Goal: Task Accomplishment & Management: Use online tool/utility

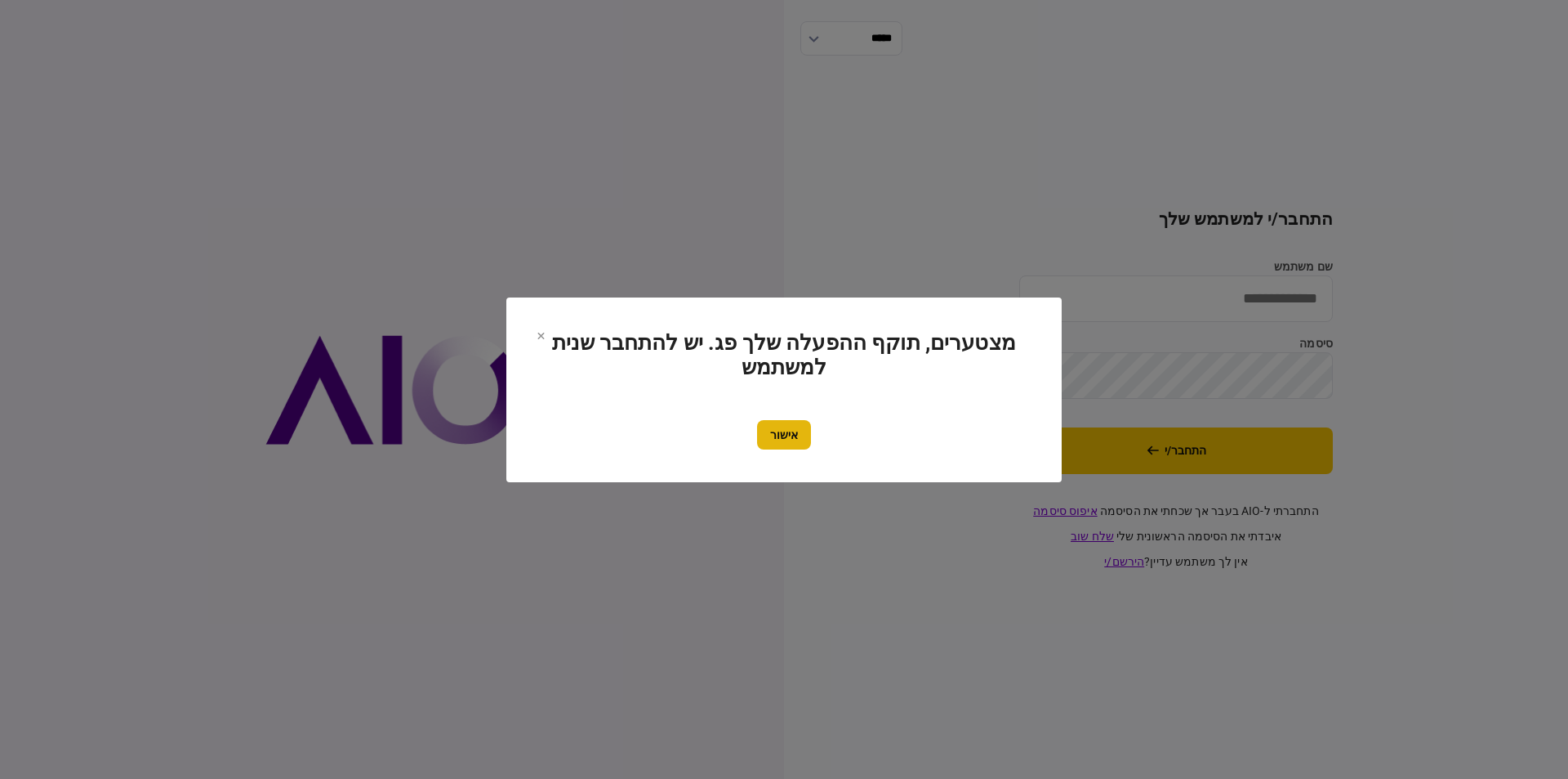
click at [782, 431] on button "אישור" at bounding box center [784, 434] width 54 height 29
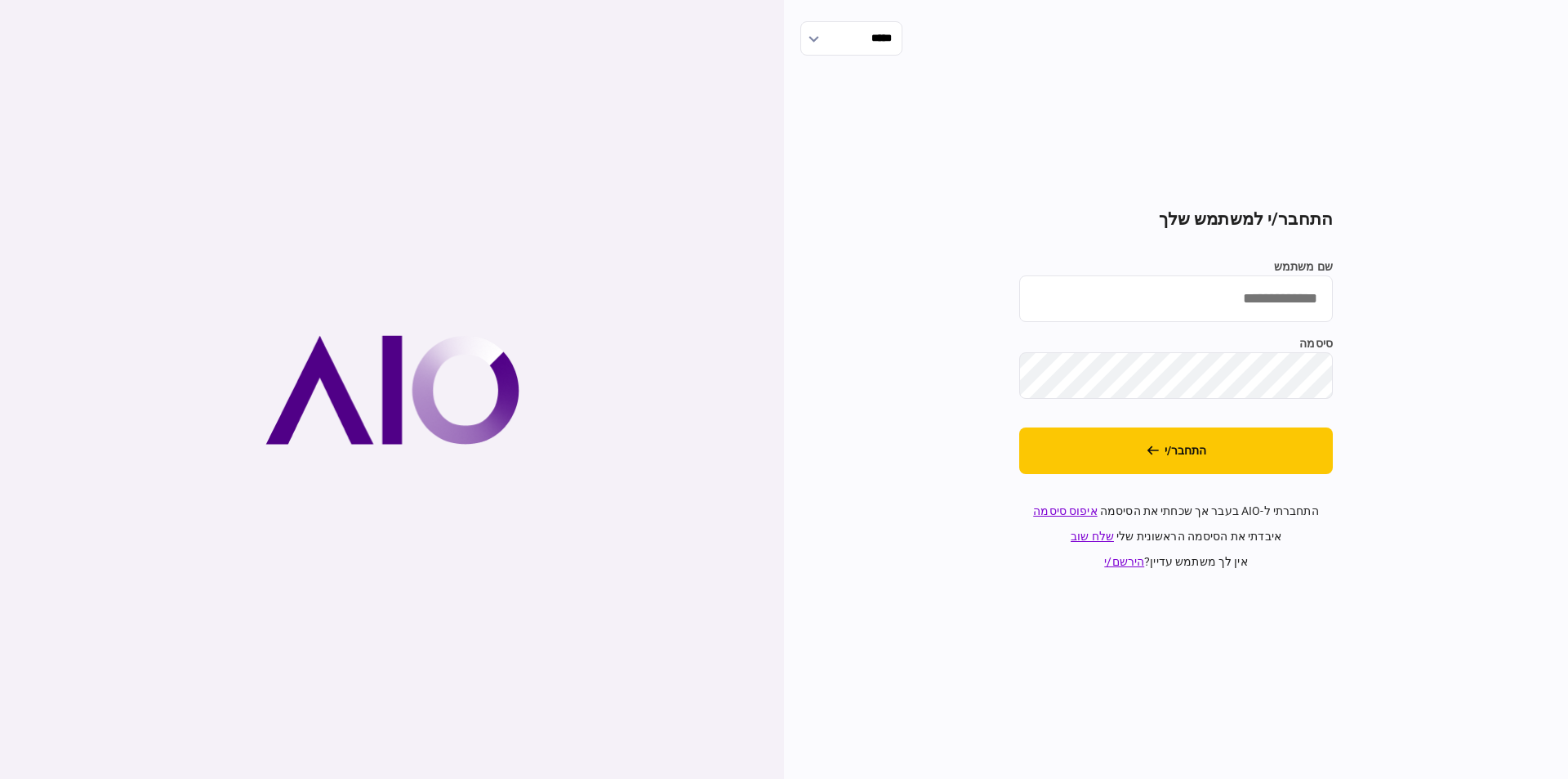
click at [1188, 295] on input "שם משתמש" at bounding box center [1176, 298] width 314 height 47
type input "**********"
click at [1159, 461] on button "התחבר/י" at bounding box center [1176, 450] width 314 height 47
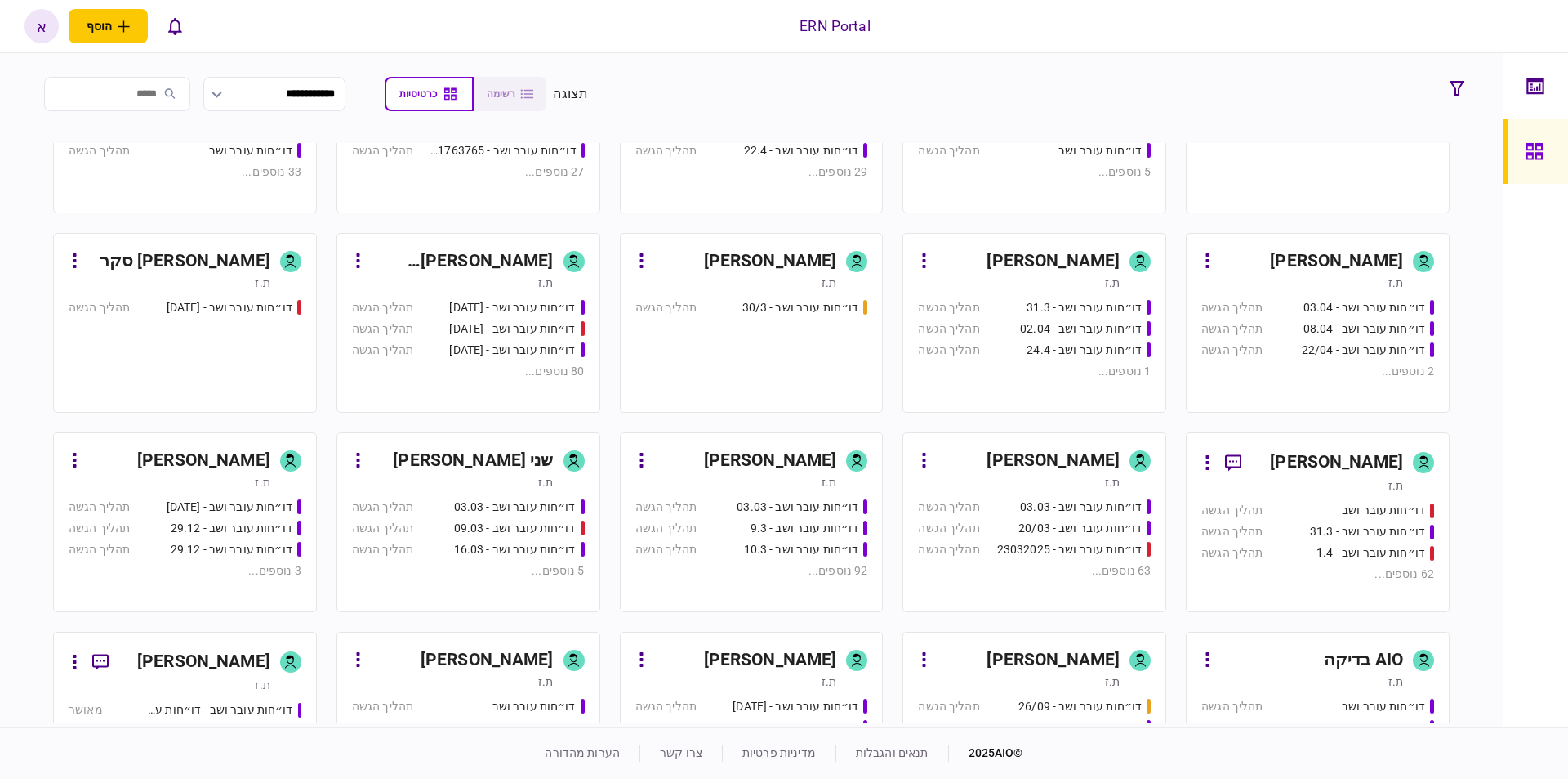
scroll to position [327, 0]
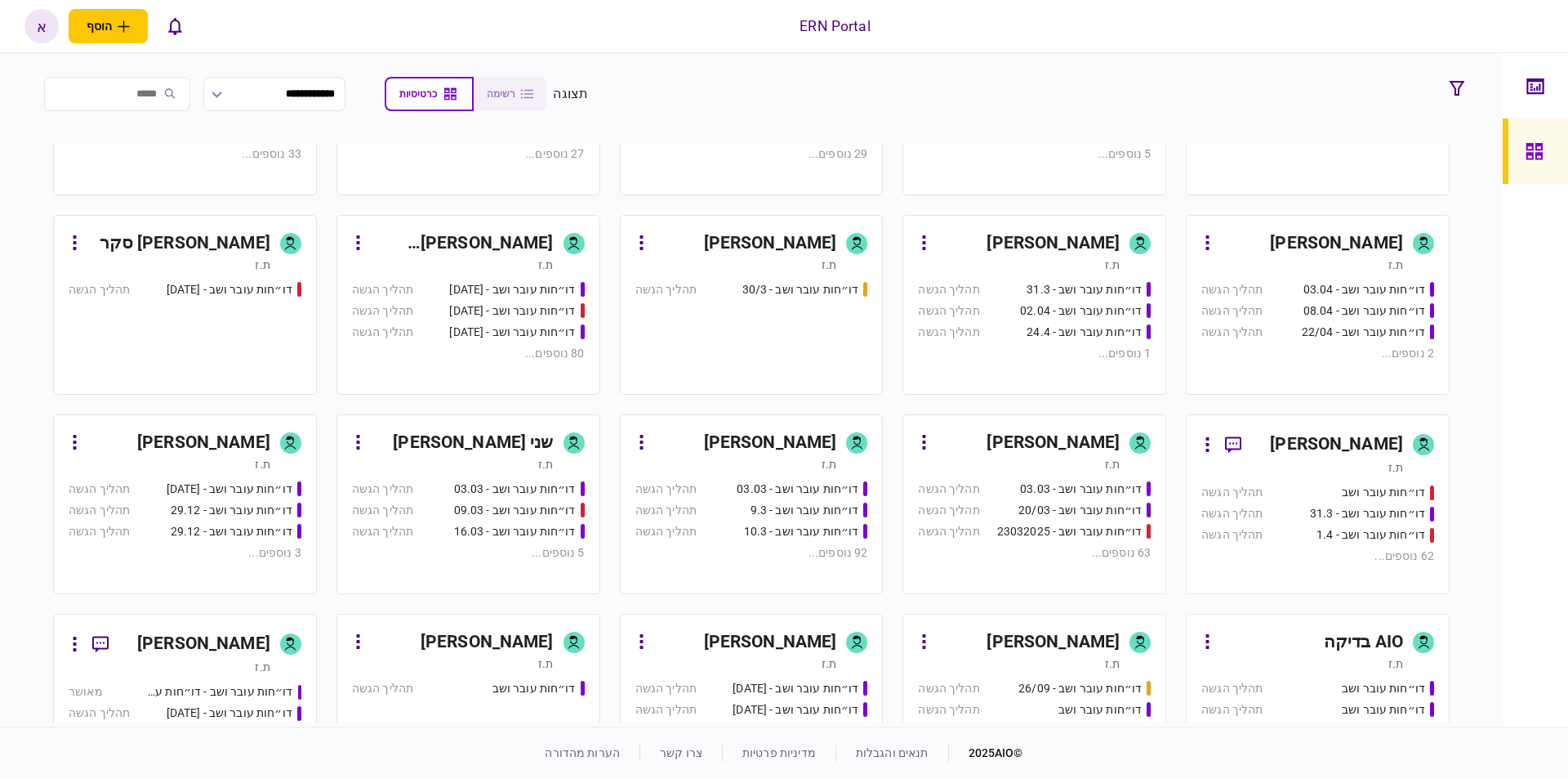
click at [750, 433] on div "[PERSON_NAME]" at bounding box center [770, 443] width 133 height 26
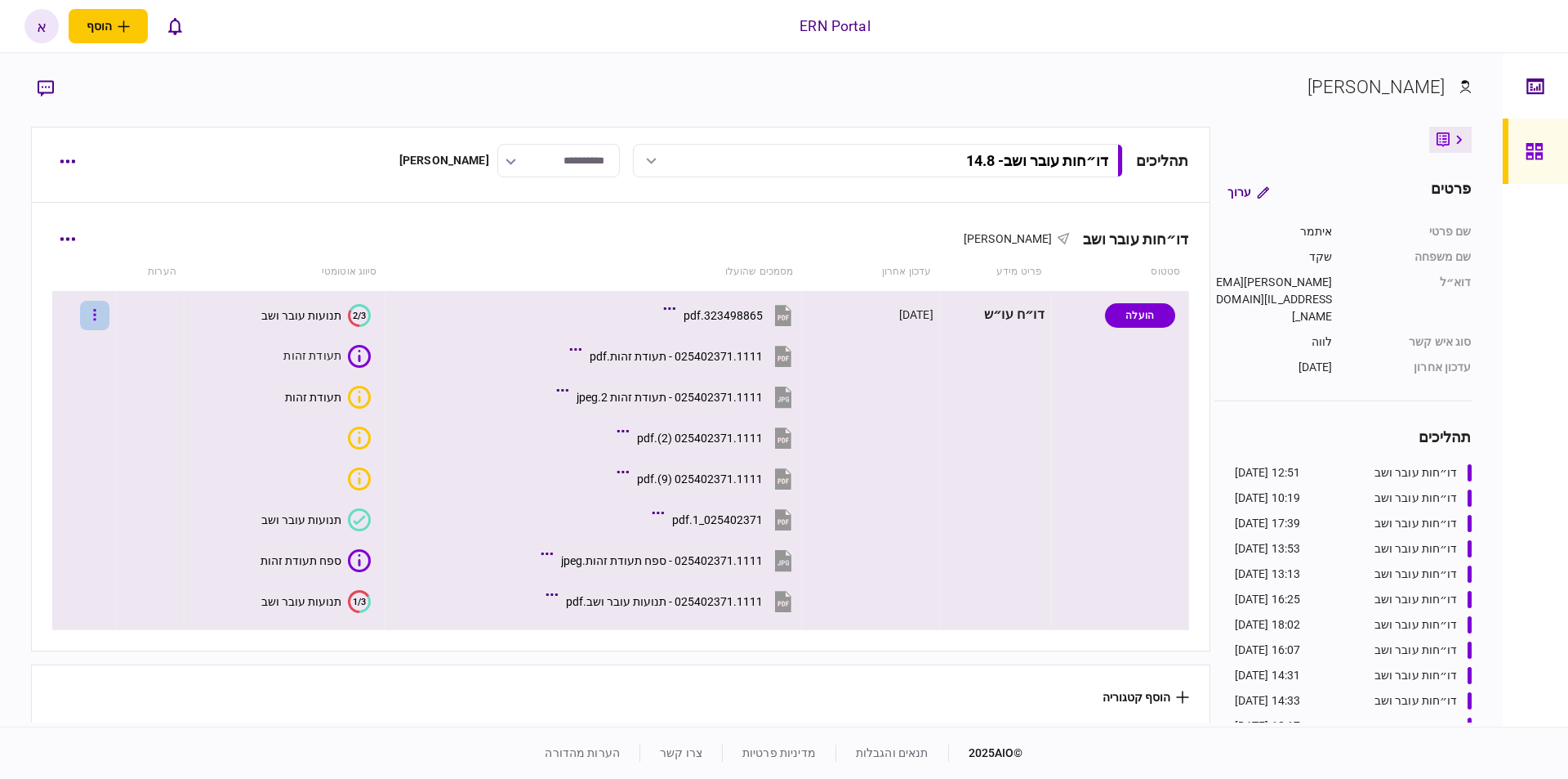
click at [93, 307] on button "button" at bounding box center [94, 315] width 29 height 29
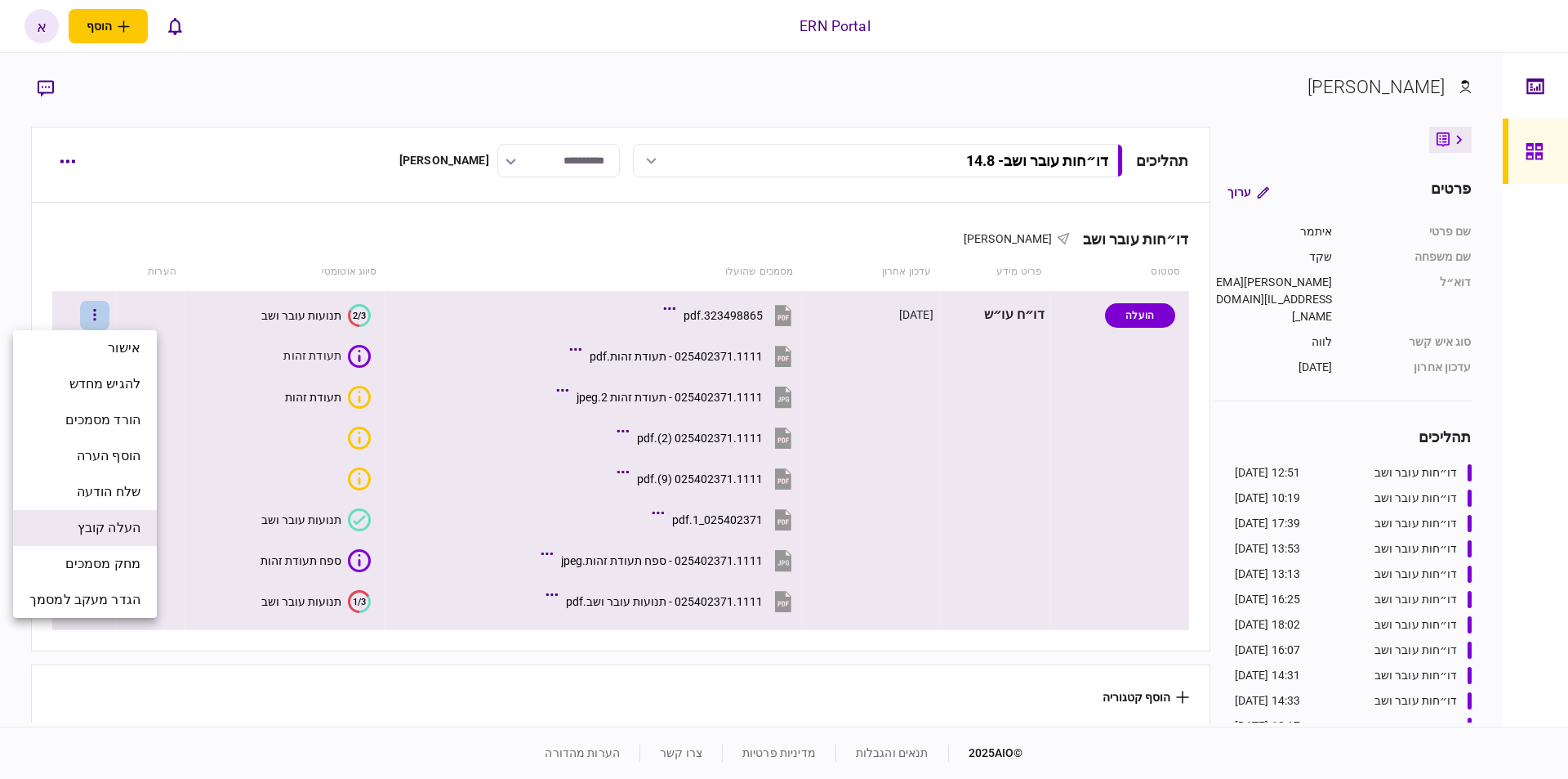
click at [133, 521] on span "העלה קובץ" at bounding box center [109, 528] width 63 height 19
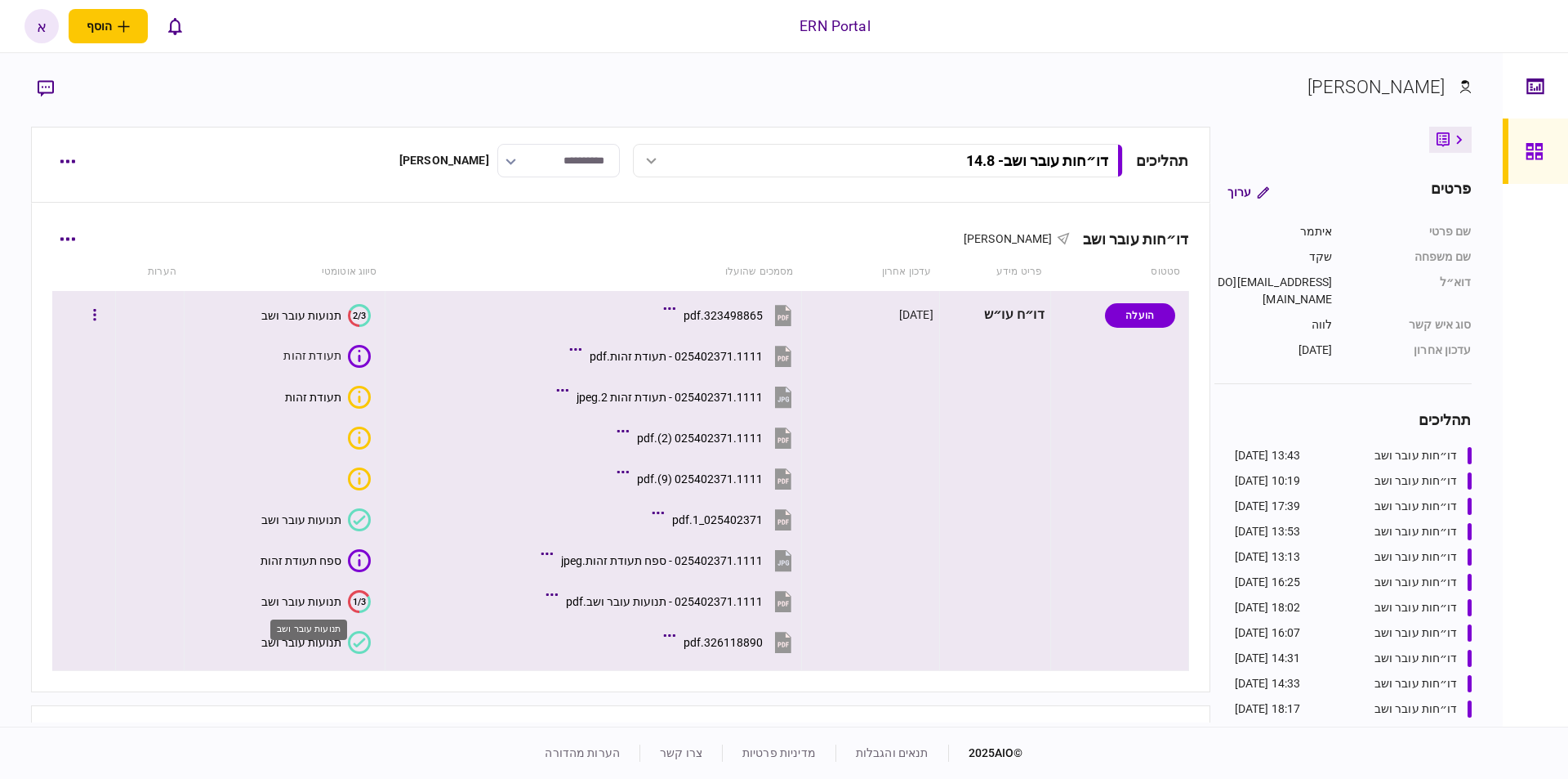
click at [328, 635] on div "תנועות עובר ושב" at bounding box center [309, 629] width 76 height 20
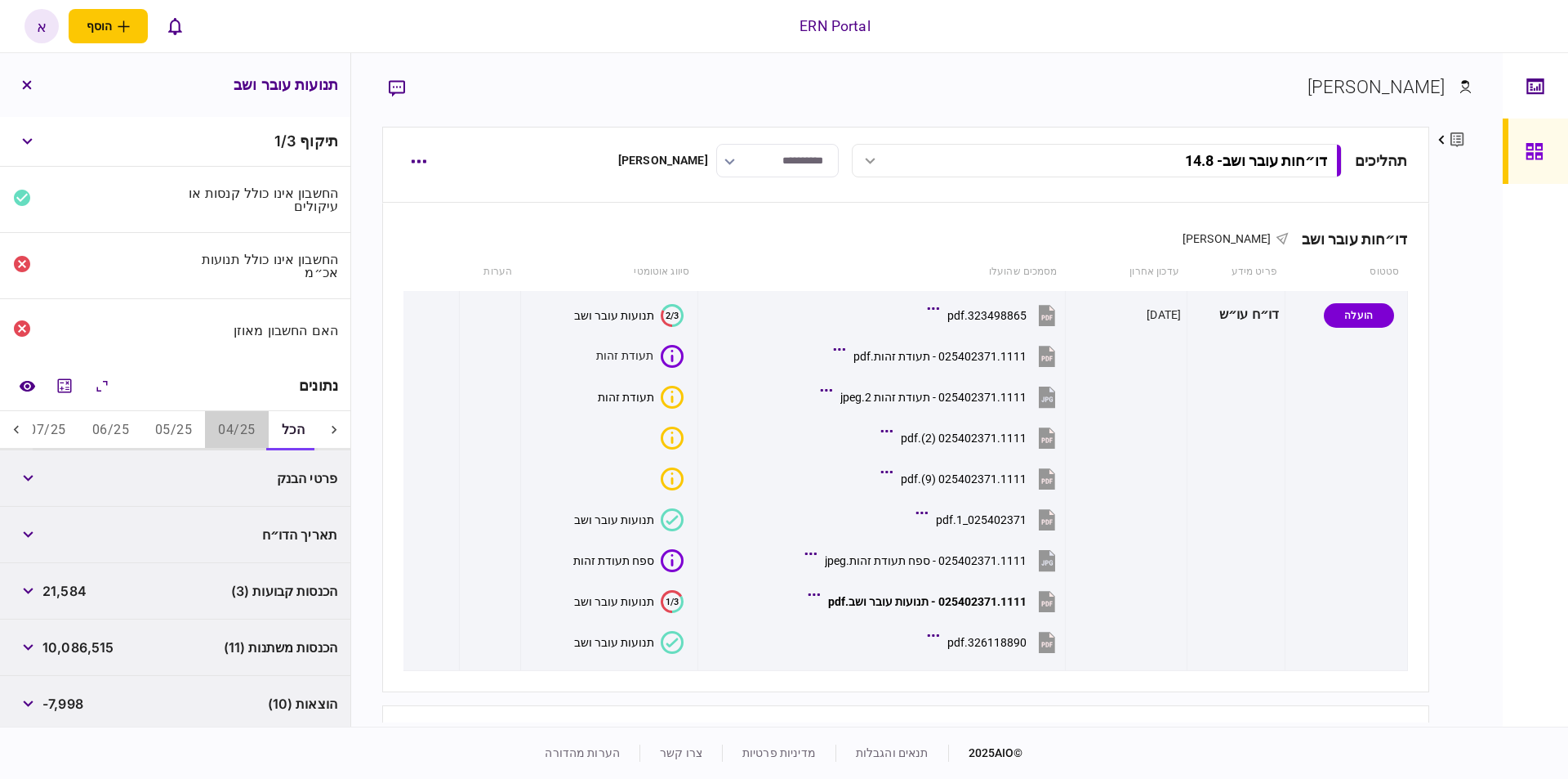
click at [260, 435] on button "04/25" at bounding box center [236, 430] width 63 height 40
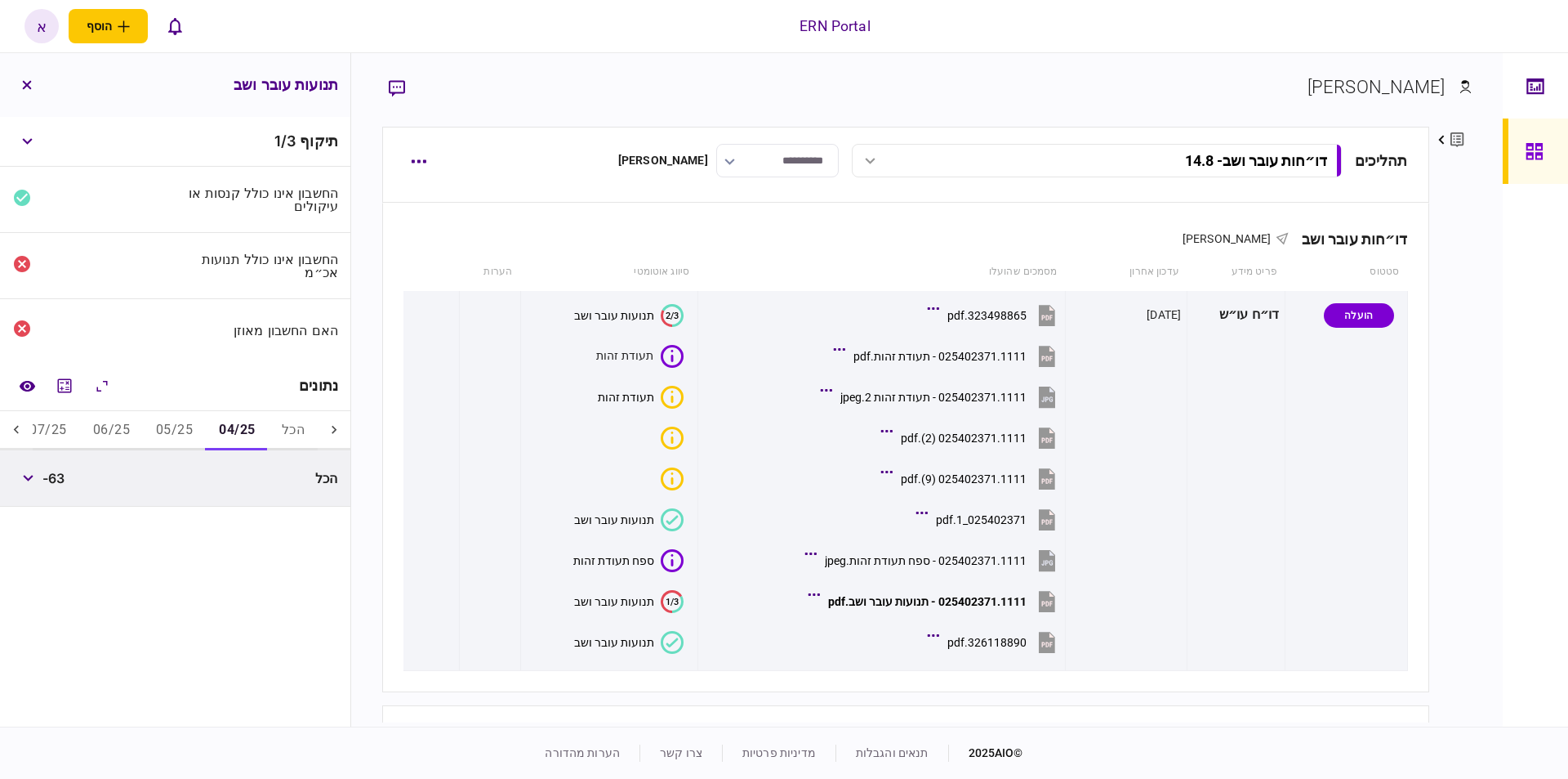
click at [191, 414] on button "05/25" at bounding box center [175, 430] width 63 height 40
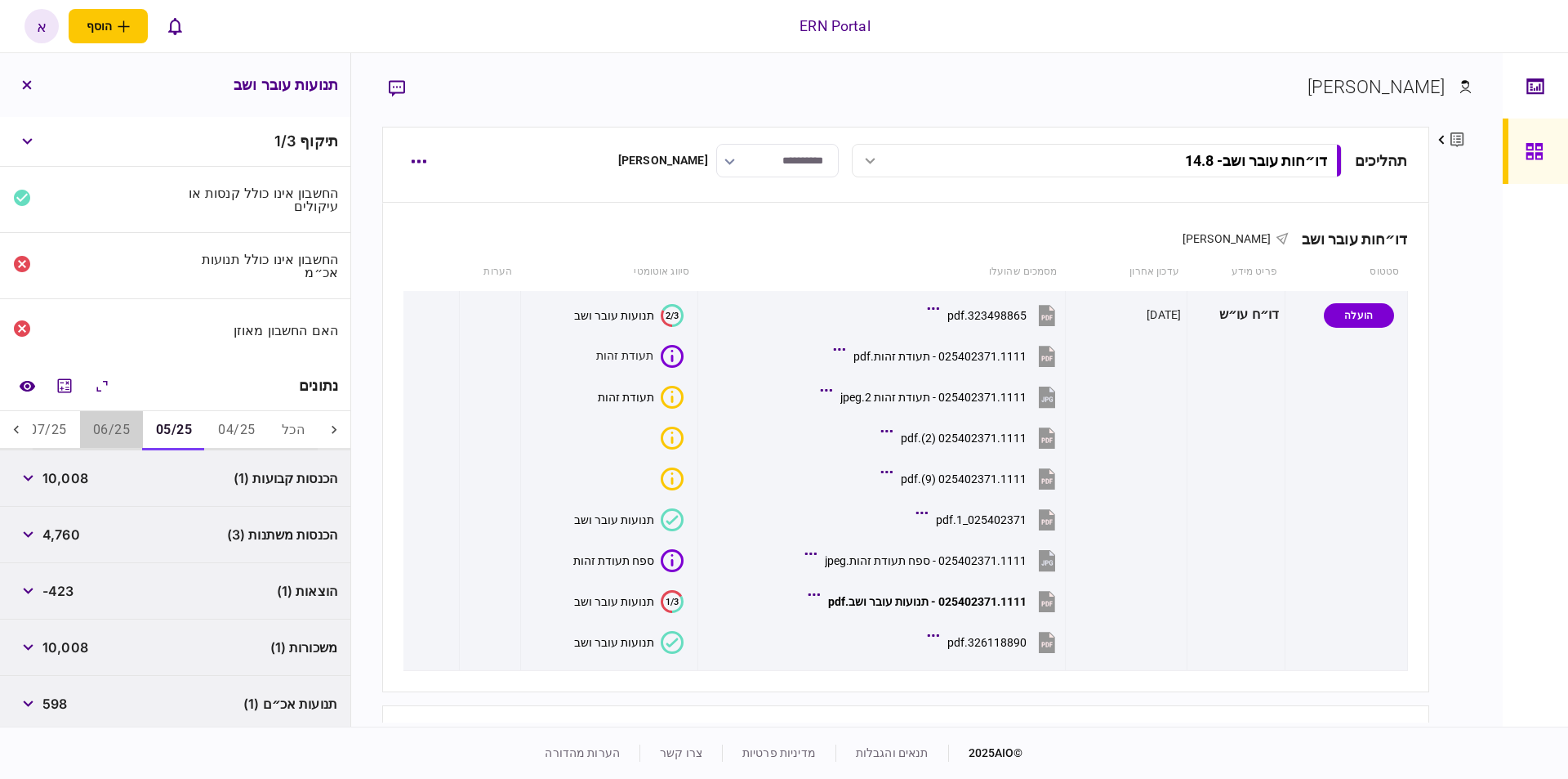
click at [98, 441] on button "06/25" at bounding box center [112, 430] width 63 height 40
drag, startPoint x: 63, startPoint y: 423, endPoint x: 44, endPoint y: 432, distance: 21.0
click at [62, 423] on button "07/25" at bounding box center [48, 430] width 63 height 40
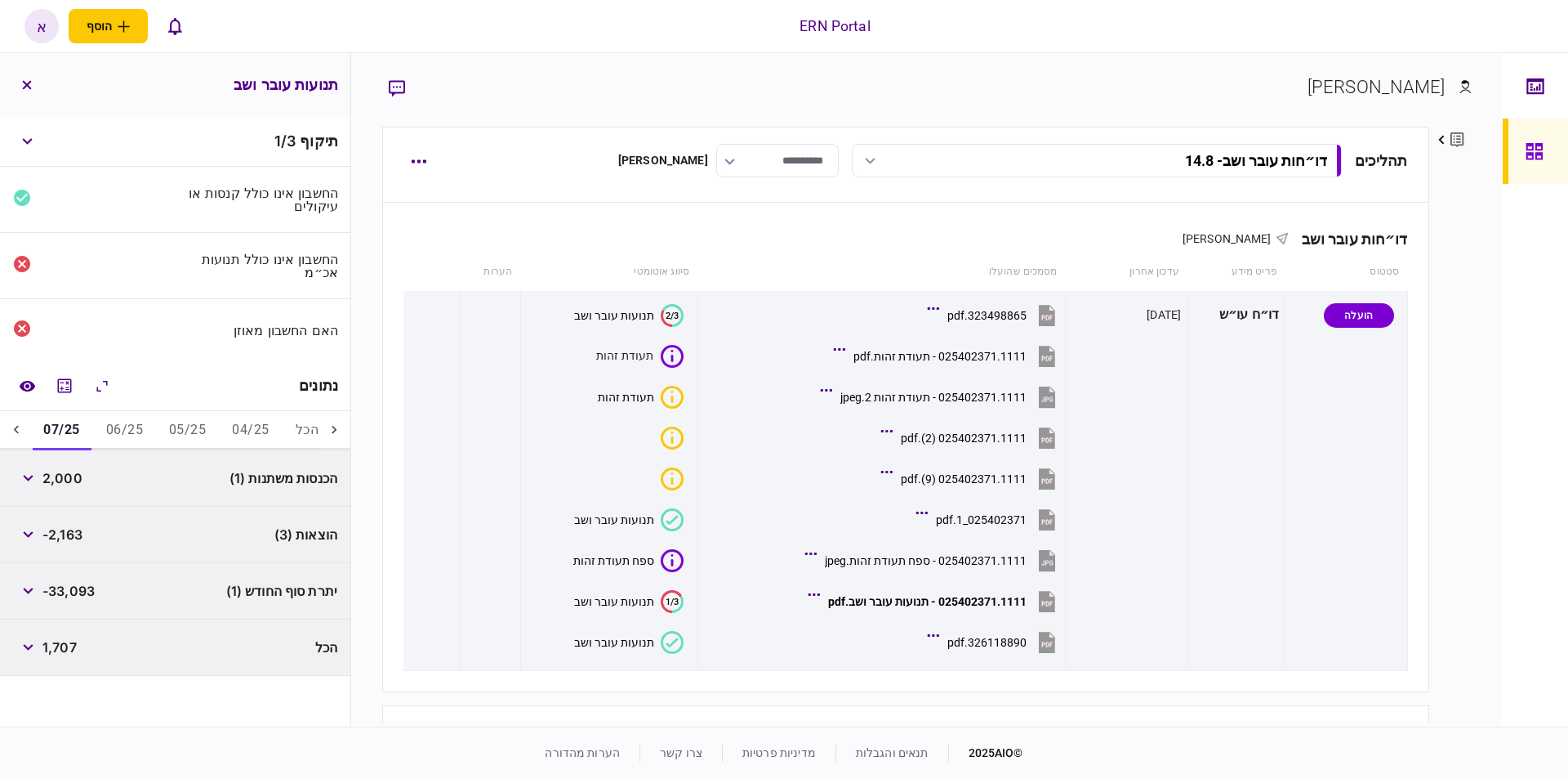
scroll to position [0, -18]
click at [191, 422] on button "05/25" at bounding box center [191, 430] width 63 height 40
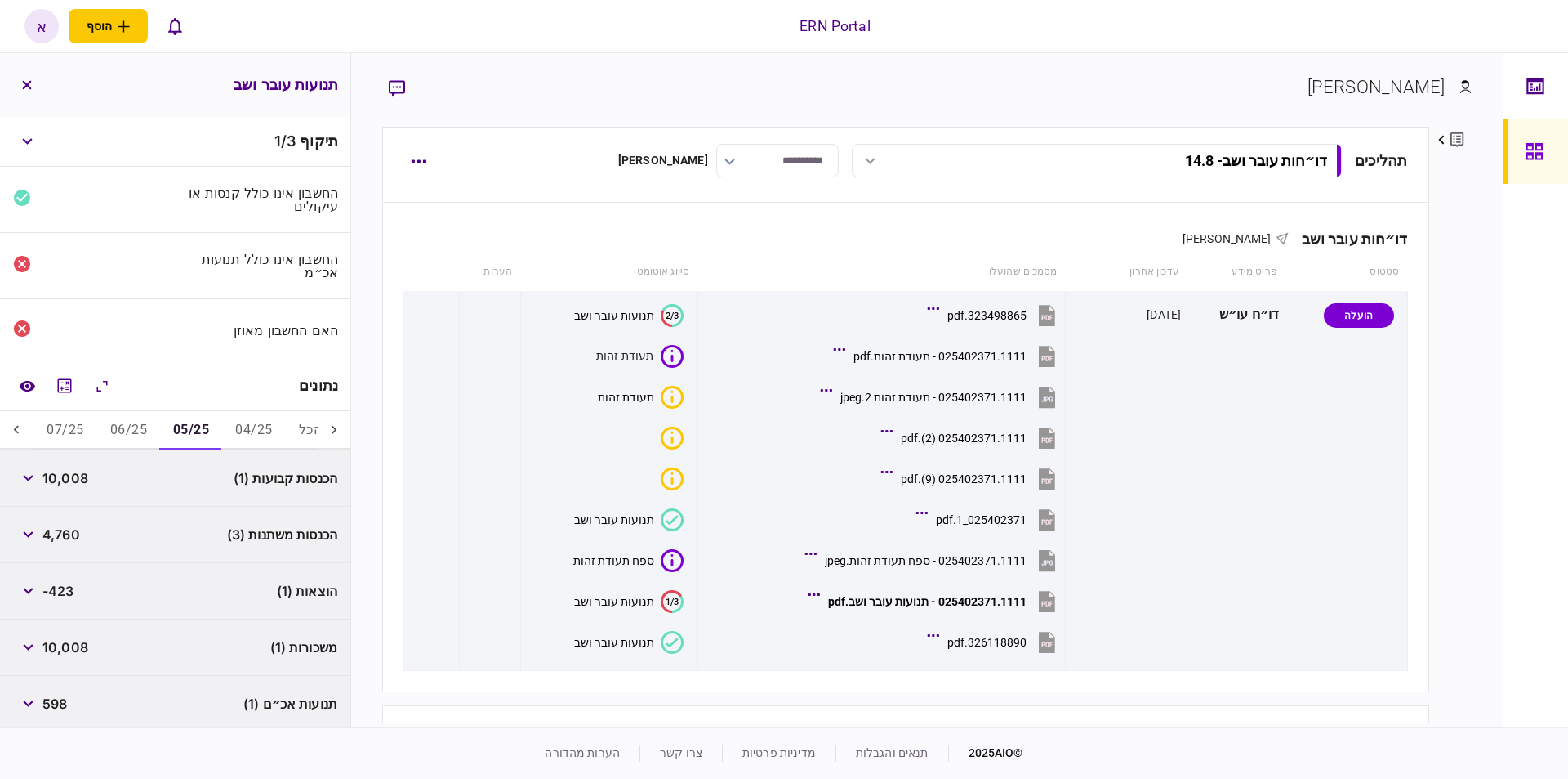
click at [66, 474] on span "10,008" at bounding box center [65, 478] width 46 height 19
copy span "10,008"
click at [67, 538] on span "4,760" at bounding box center [61, 535] width 38 height 19
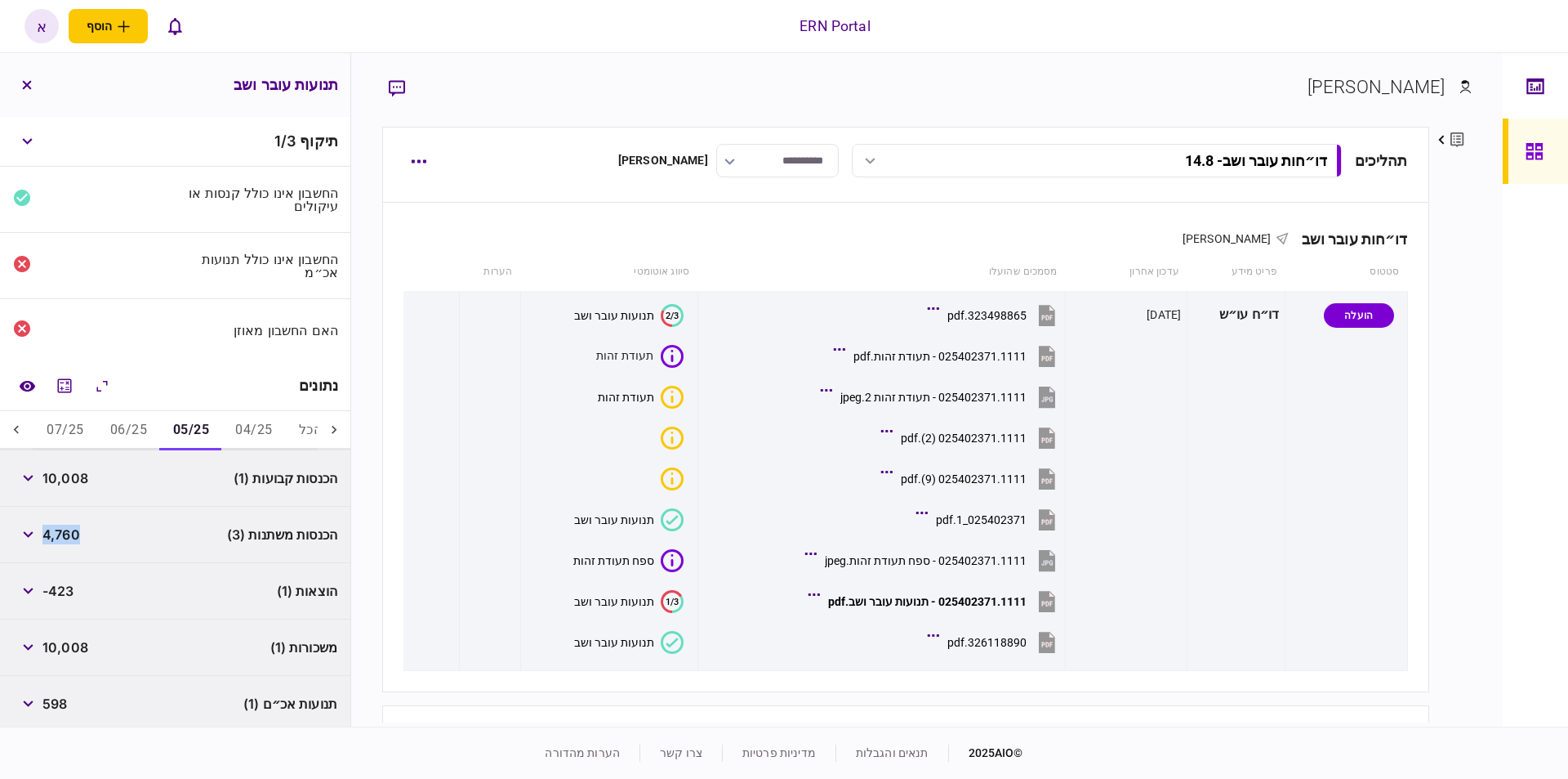
copy span "4,760"
click at [60, 582] on span "-423" at bounding box center [58, 591] width 32 height 19
drag, startPoint x: 60, startPoint y: 582, endPoint x: 65, endPoint y: 593, distance: 12.1
click at [61, 584] on span "-423" at bounding box center [58, 591] width 32 height 19
copy span "423"
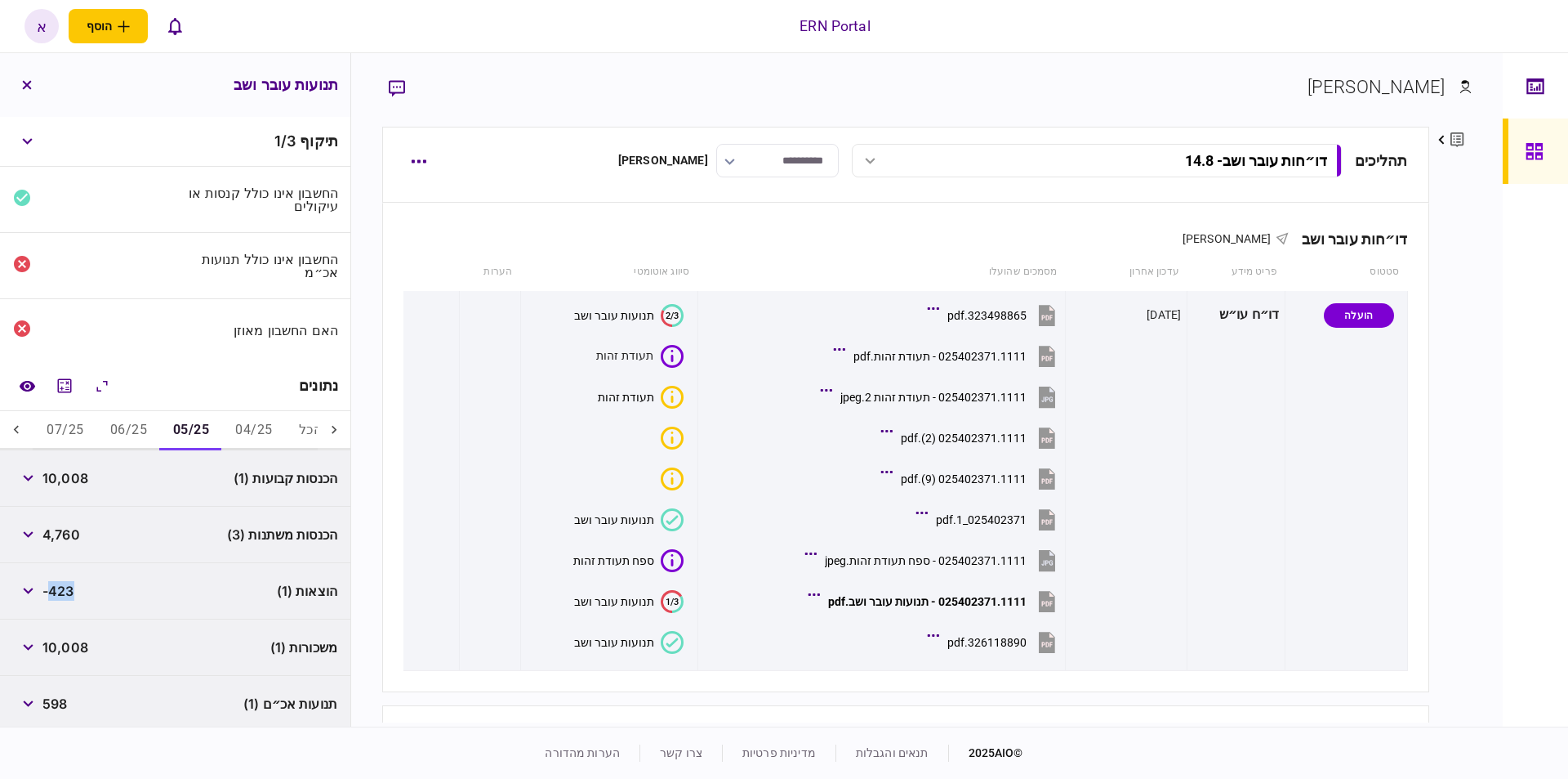
scroll to position [62, 0]
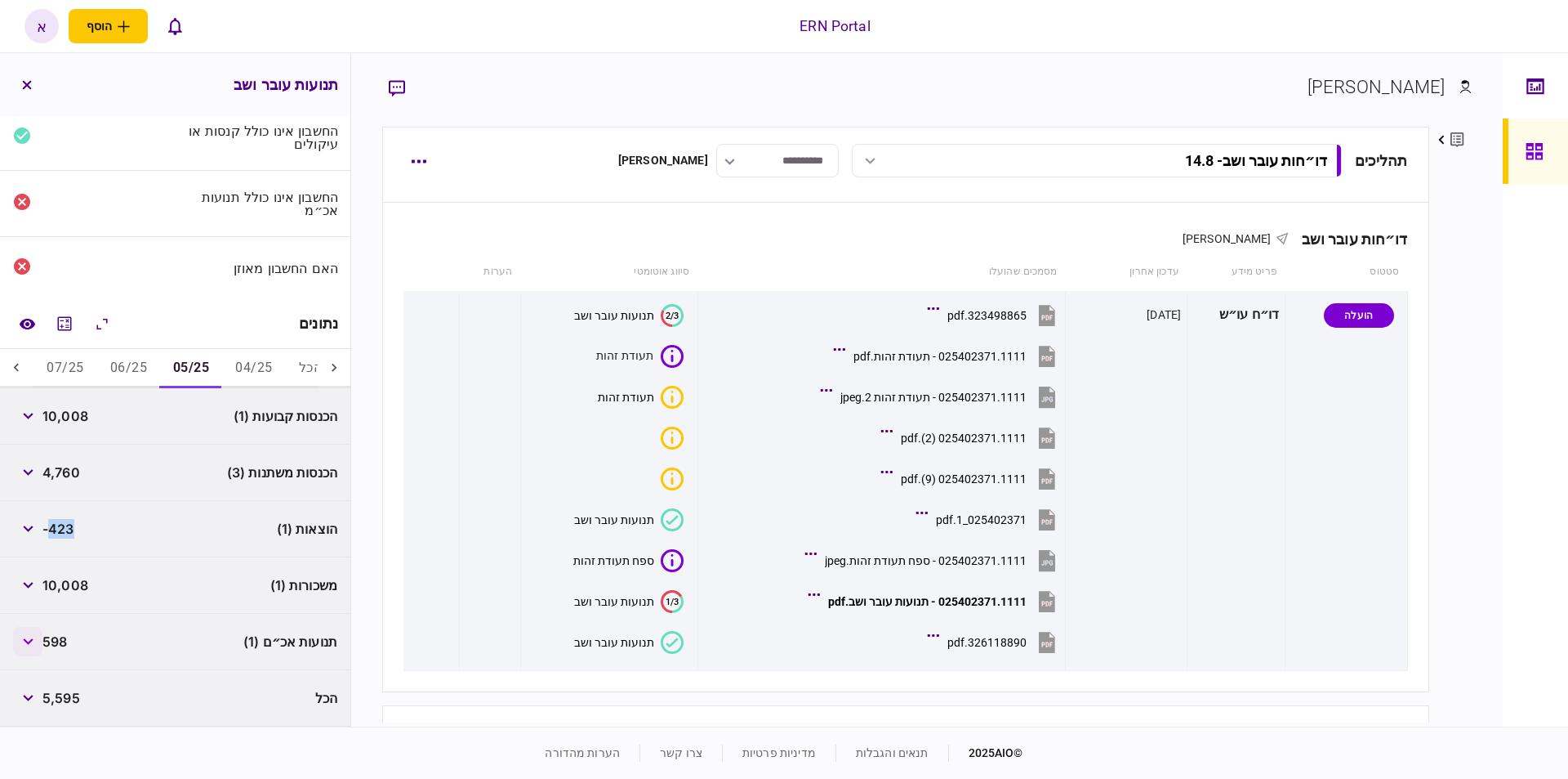
click at [40, 646] on button "button" at bounding box center [27, 641] width 29 height 29
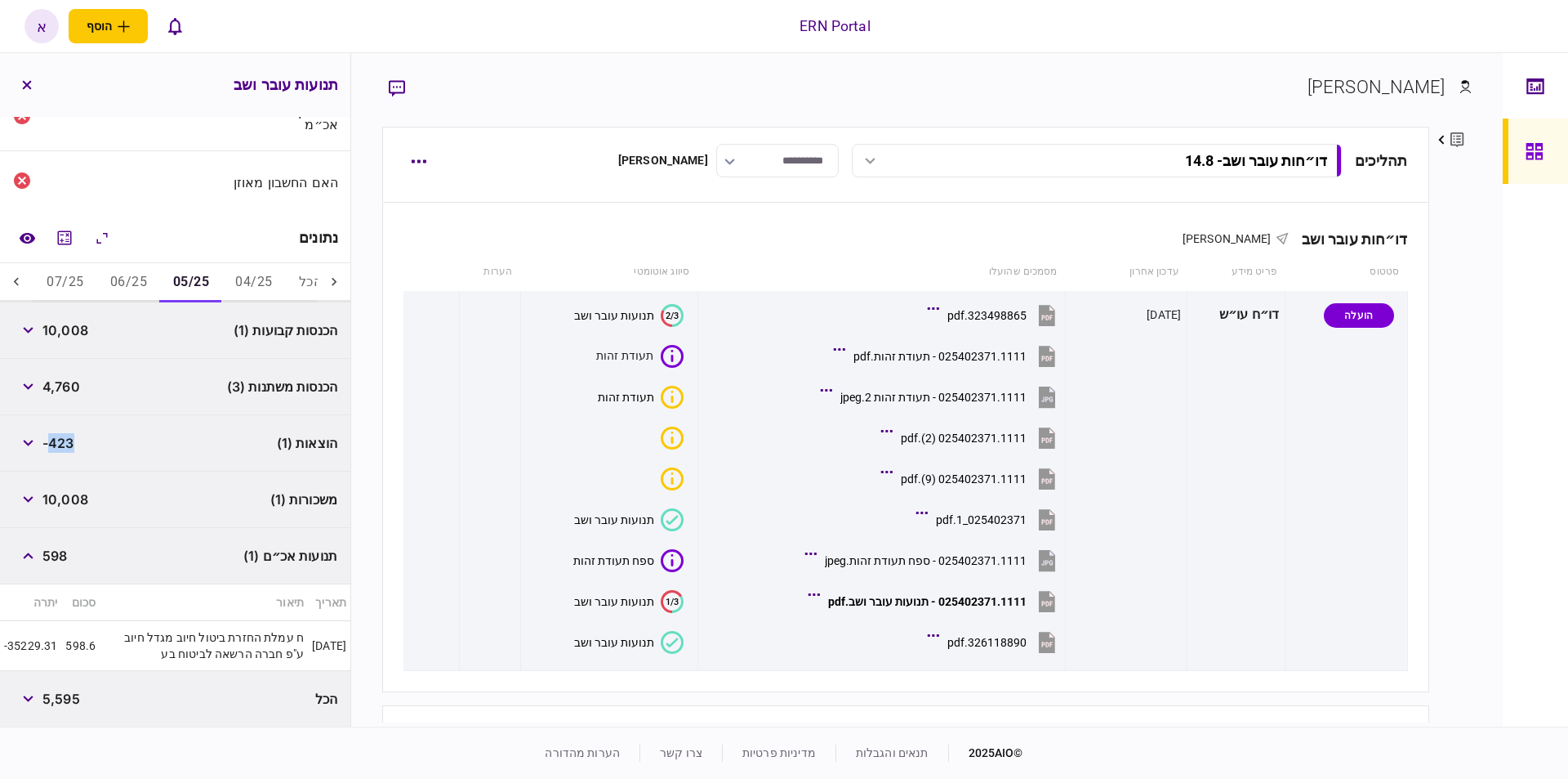
scroll to position [149, 0]
click at [142, 276] on button "06/25" at bounding box center [129, 281] width 63 height 40
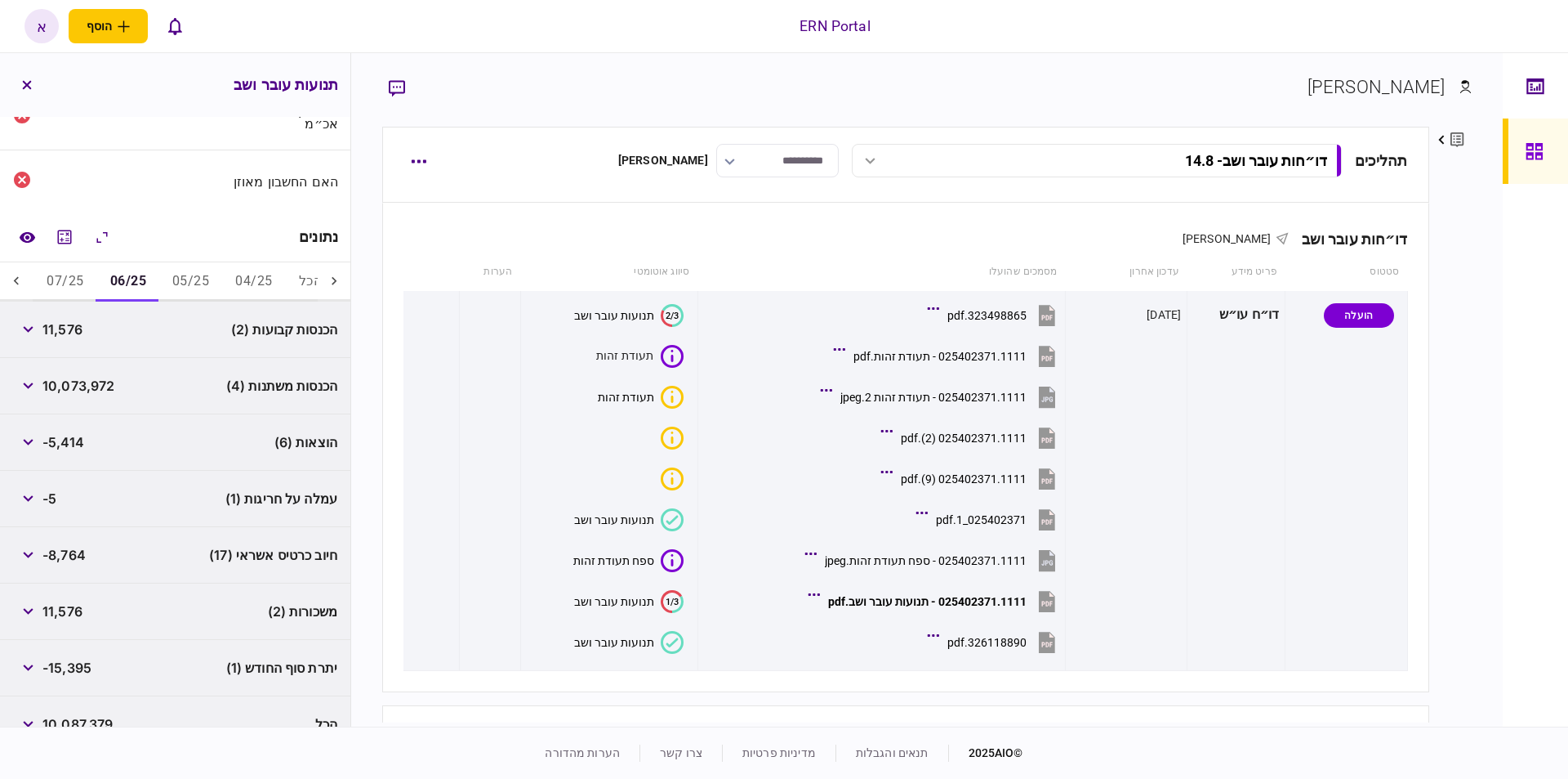
click at [73, 327] on span "11,576" at bounding box center [62, 329] width 40 height 19
copy span "11,576"
click at [33, 382] on icon "button" at bounding box center [28, 385] width 11 height 6
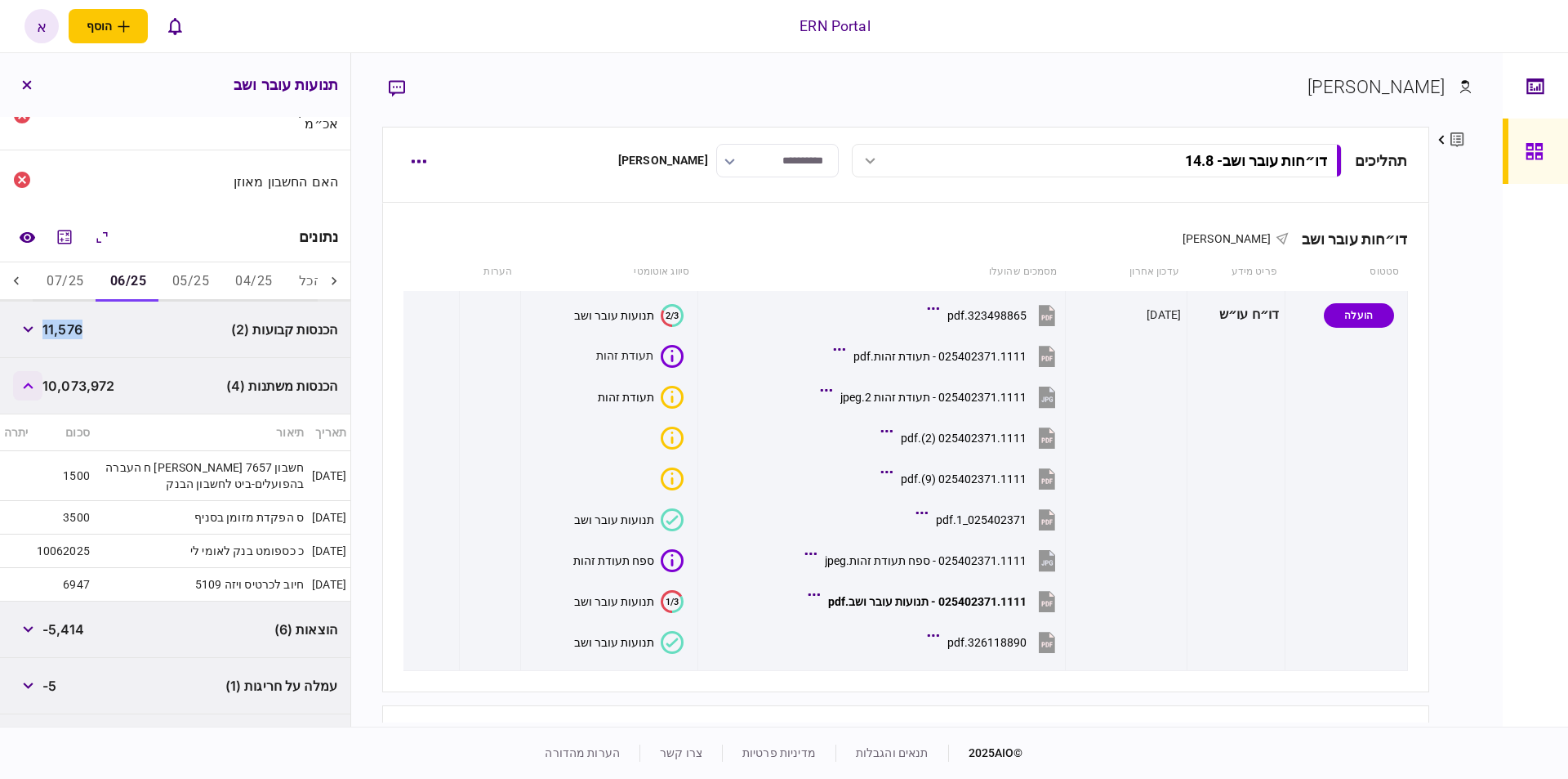
click at [33, 382] on icon "button" at bounding box center [28, 385] width 11 height 6
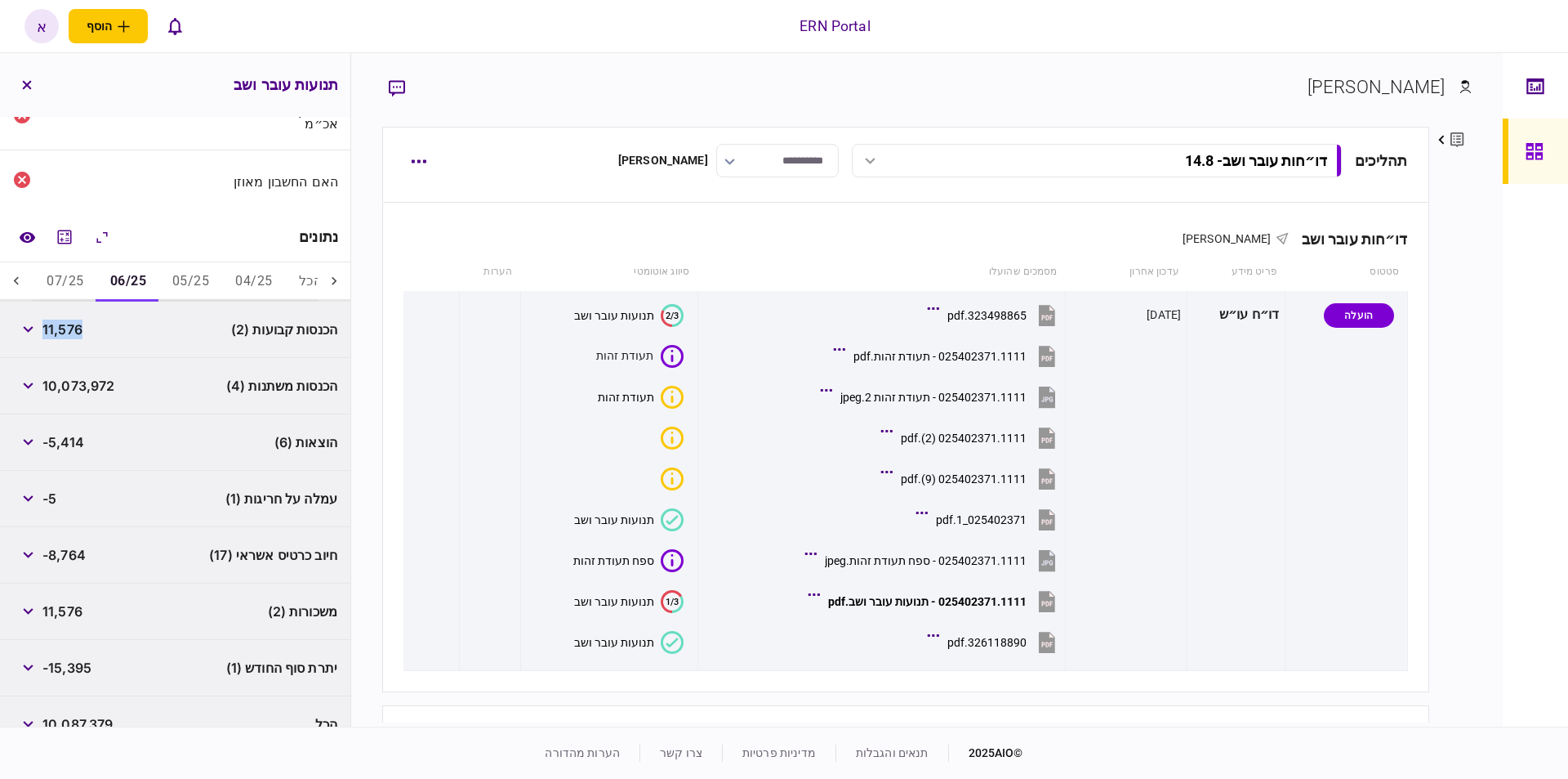
copy span "11,576"
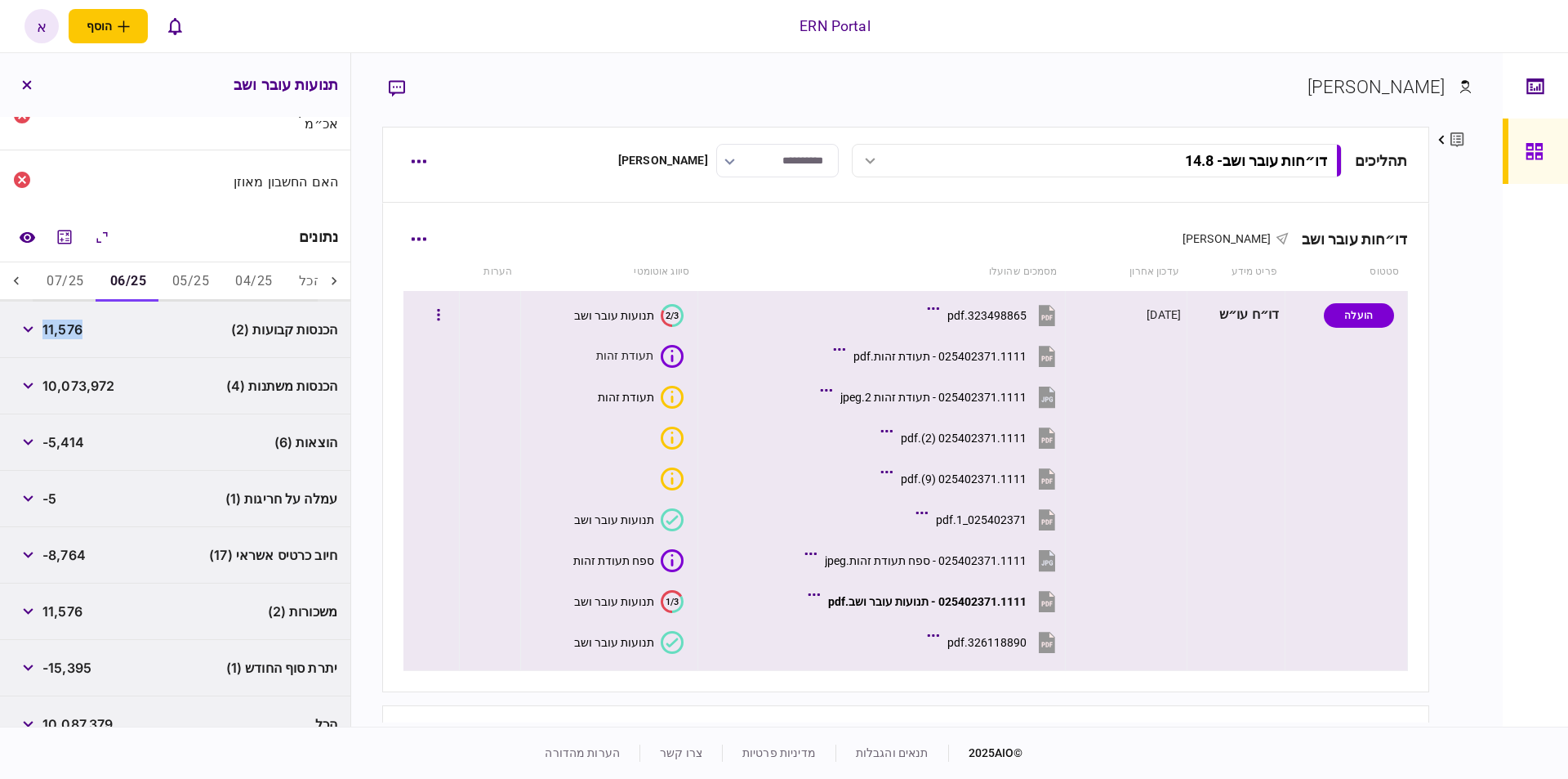
click at [1006, 634] on button "326118890.pdf" at bounding box center [995, 642] width 128 height 37
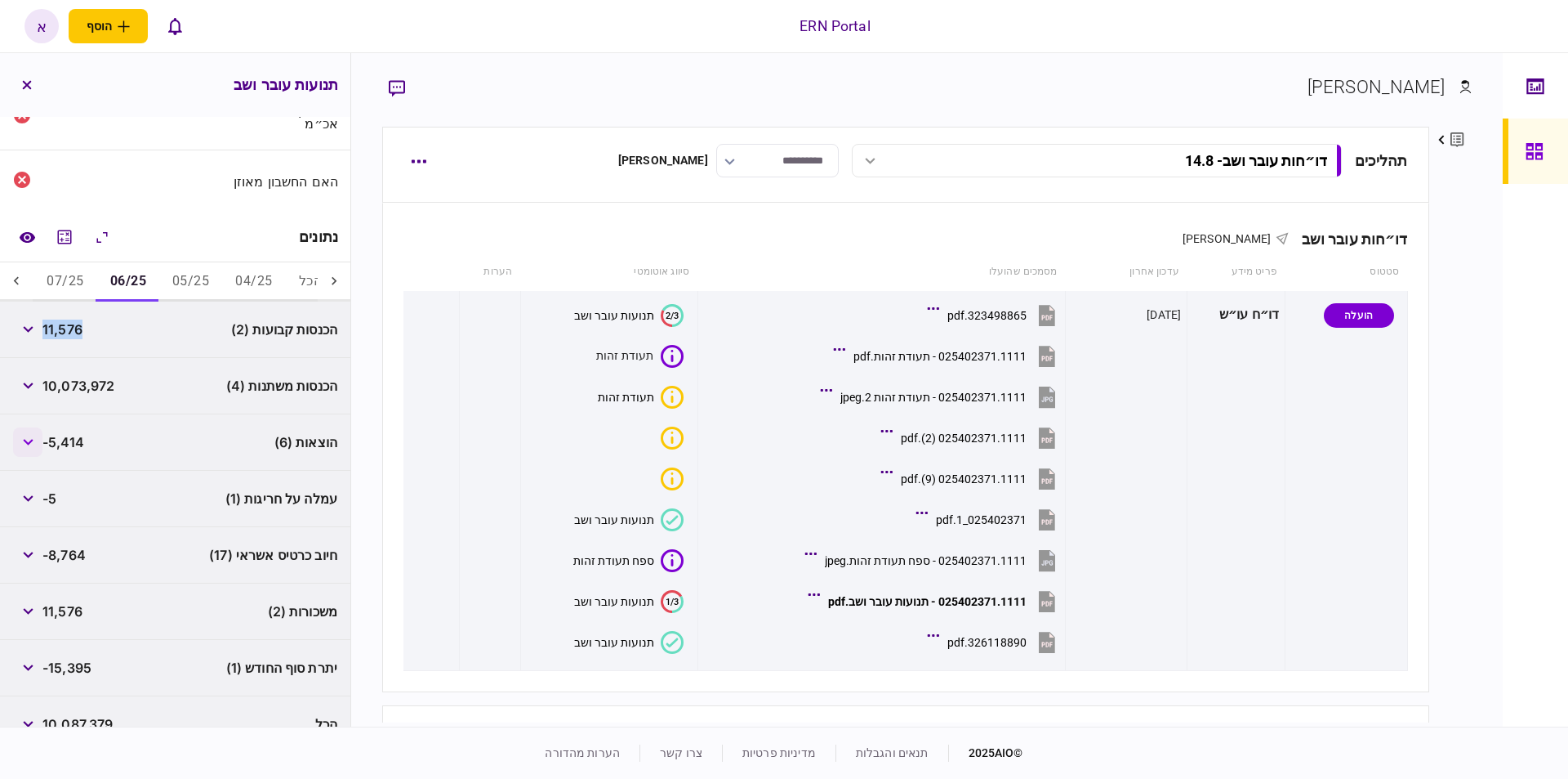
click at [37, 440] on button "button" at bounding box center [27, 441] width 29 height 29
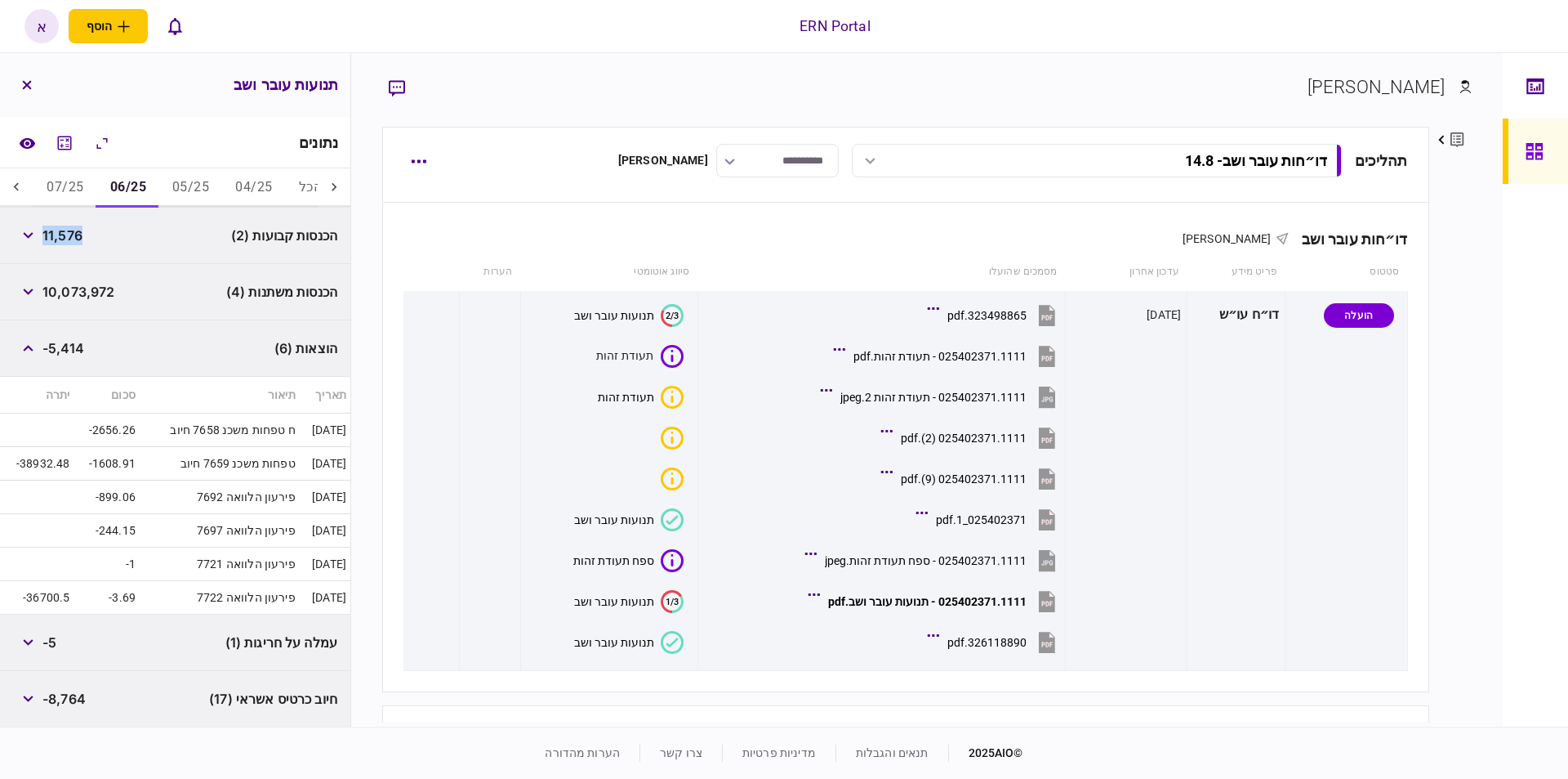
scroll to position [230, 0]
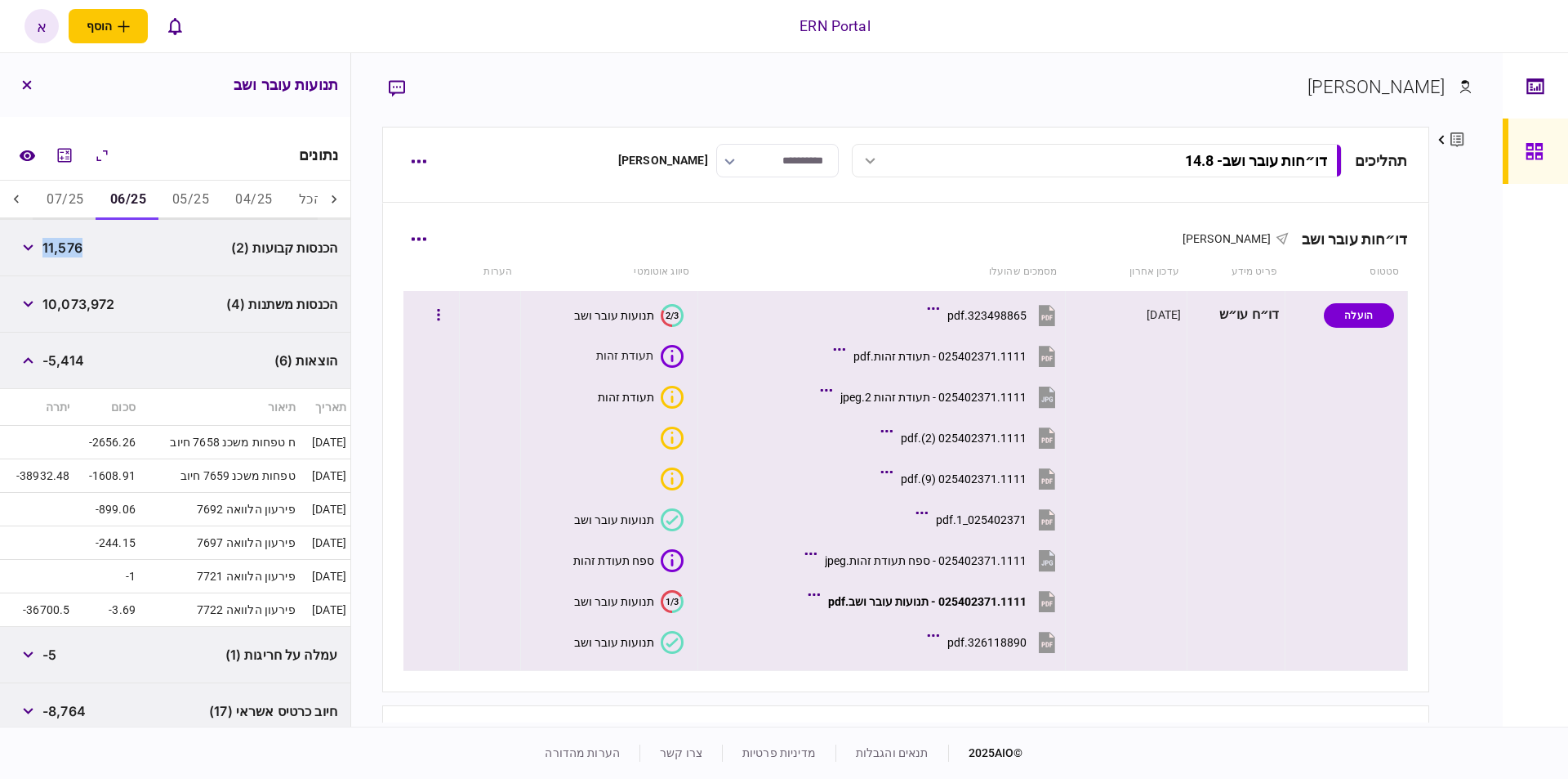
click at [674, 634] on icon at bounding box center [672, 642] width 23 height 23
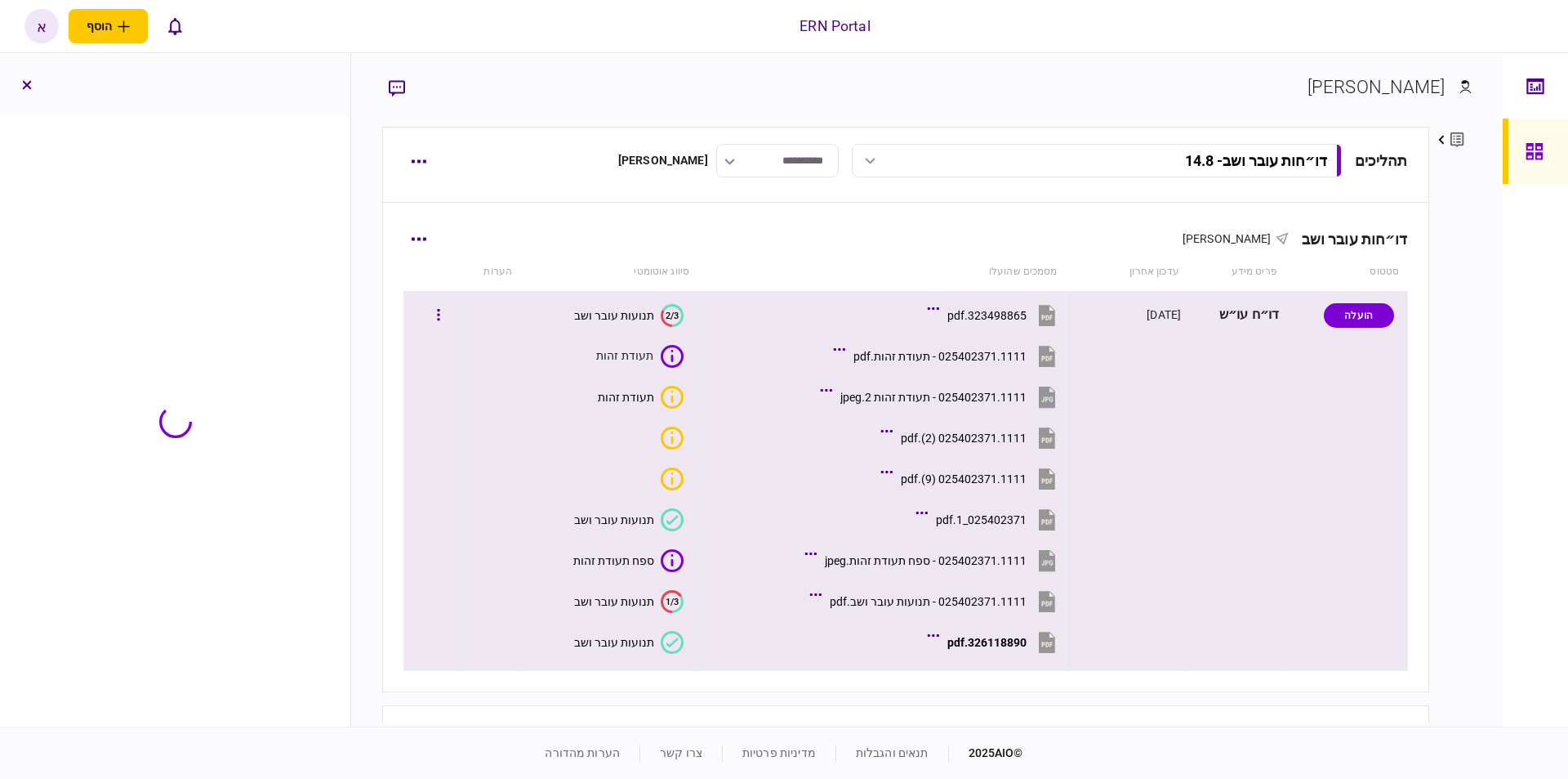
scroll to position [119, 0]
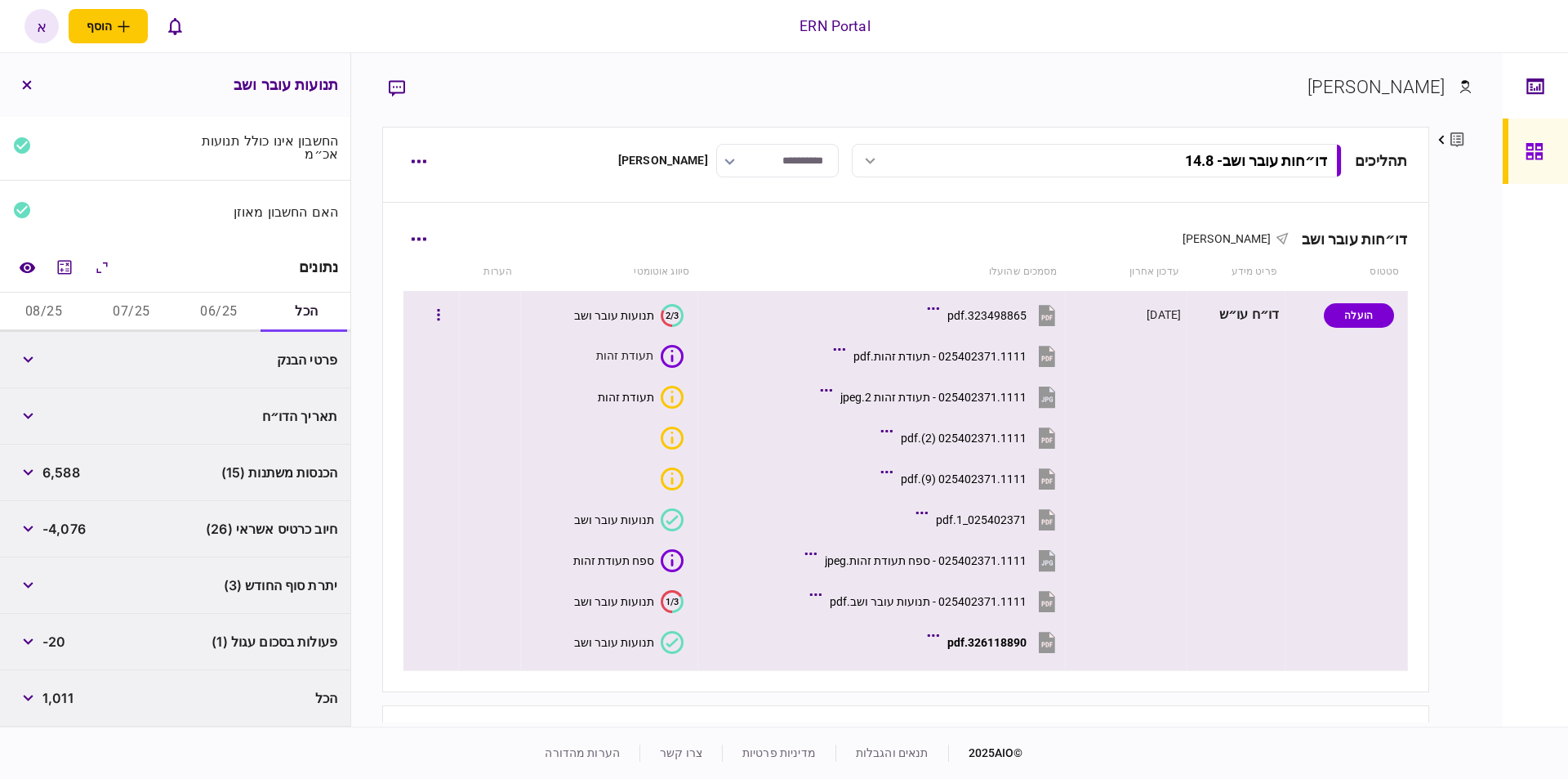
click at [654, 648] on div "תנועות עובר ושב" at bounding box center [613, 642] width 80 height 13
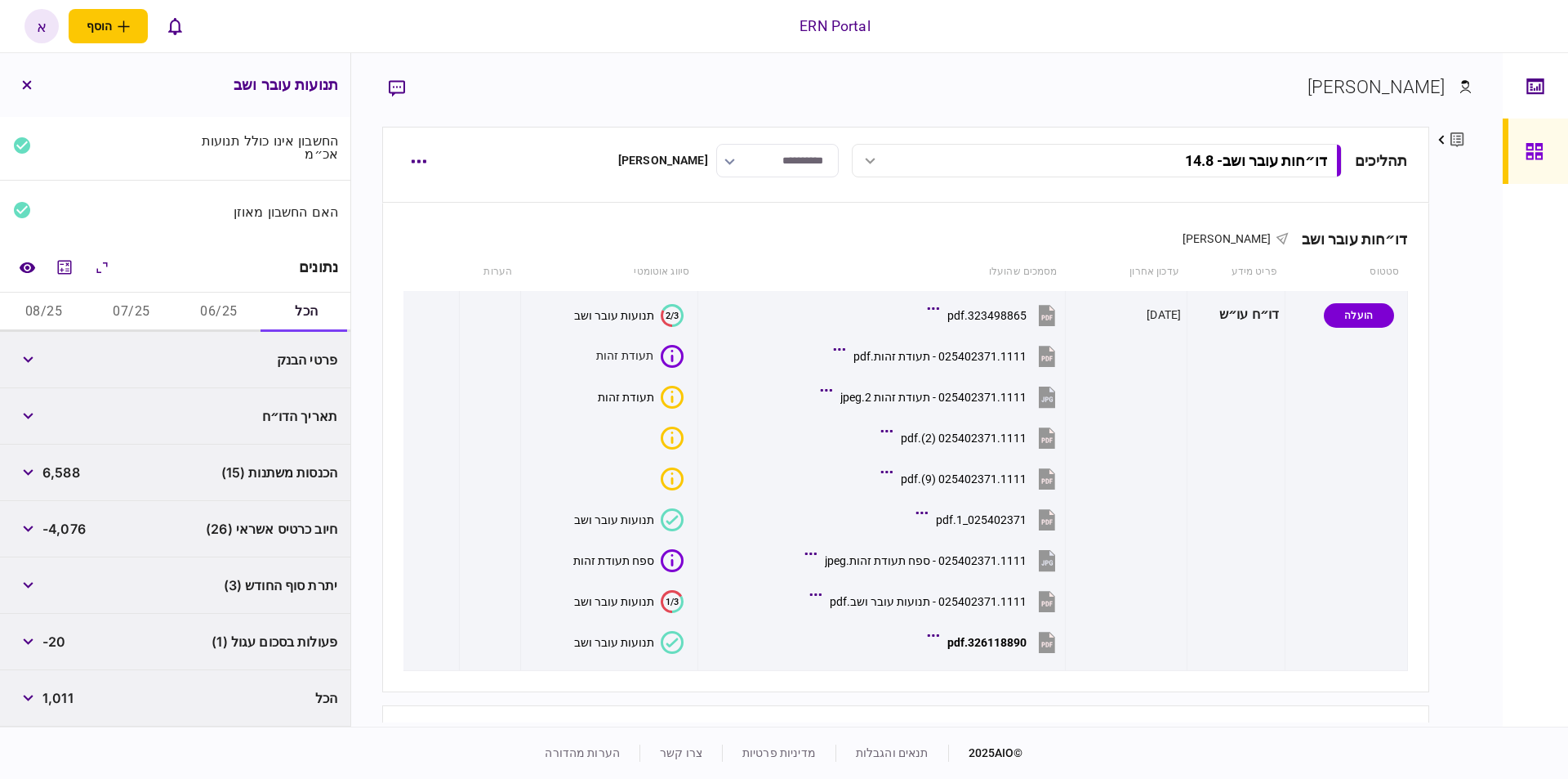
click at [236, 317] on button "06/25" at bounding box center [219, 312] width 87 height 40
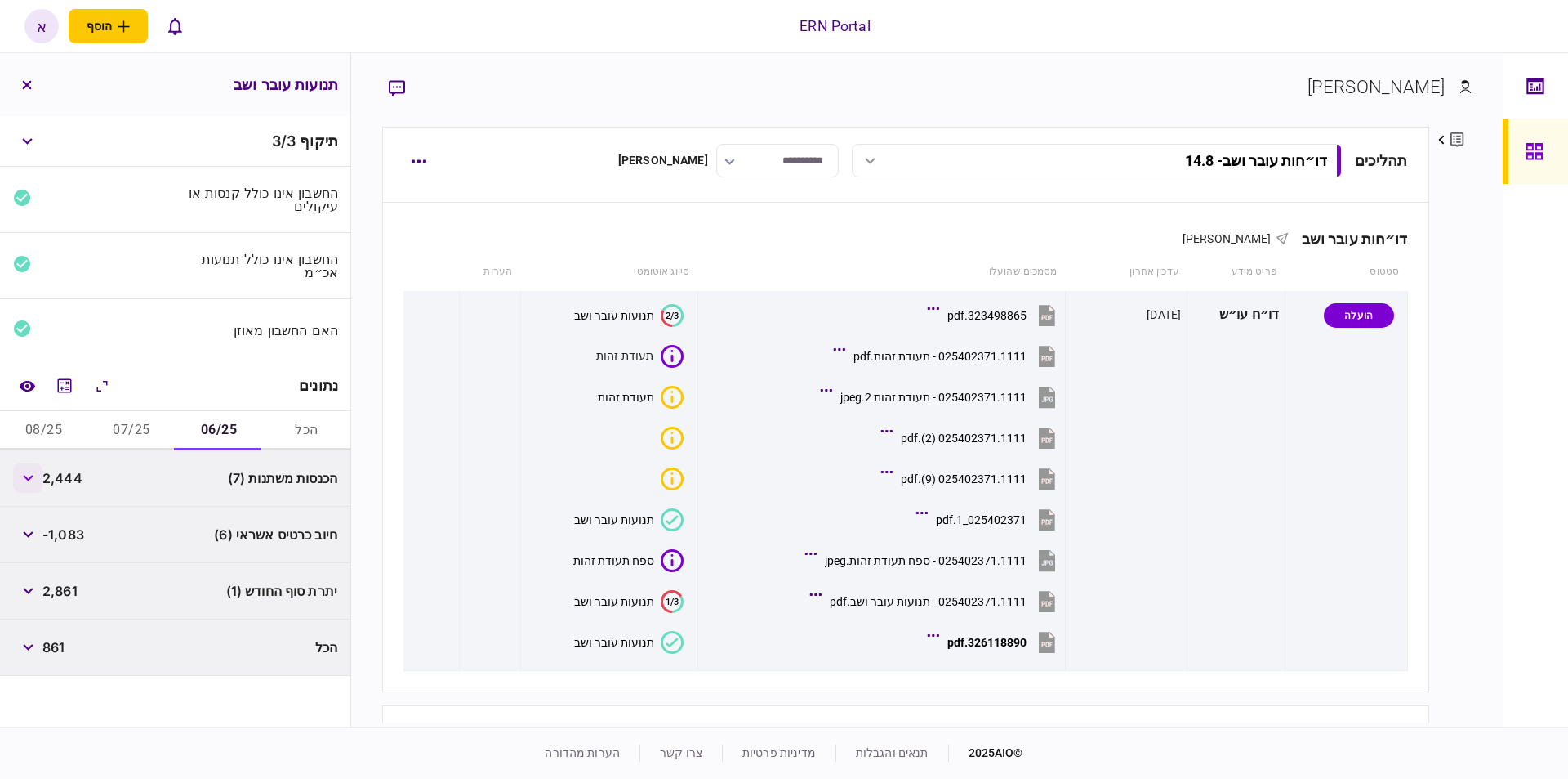
click at [38, 480] on button "button" at bounding box center [27, 477] width 29 height 29
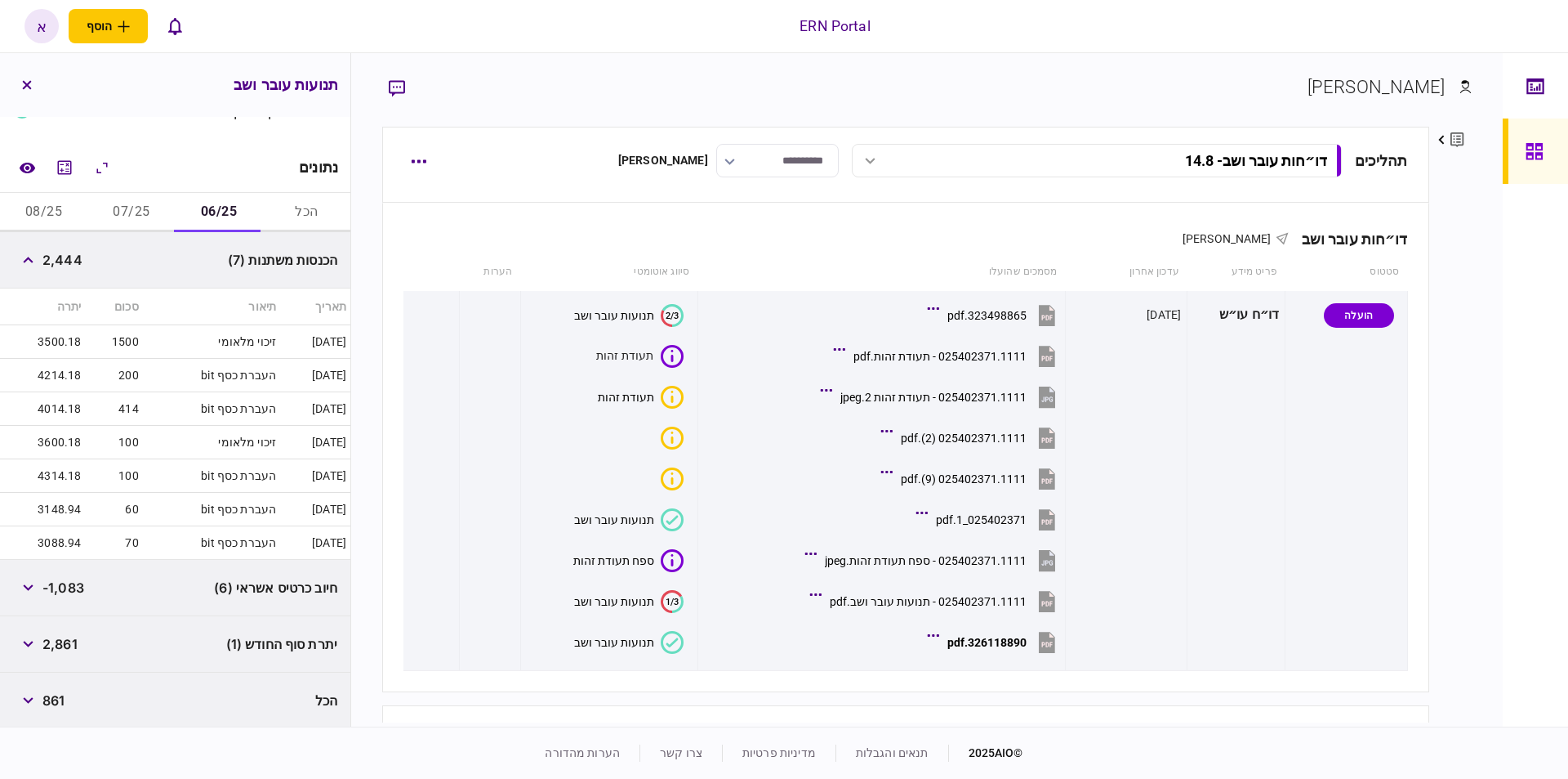
scroll to position [221, 0]
click at [76, 642] on span "2,861" at bounding box center [60, 641] width 35 height 19
copy span "2,861"
click at [63, 263] on span "2,444" at bounding box center [62, 258] width 40 height 19
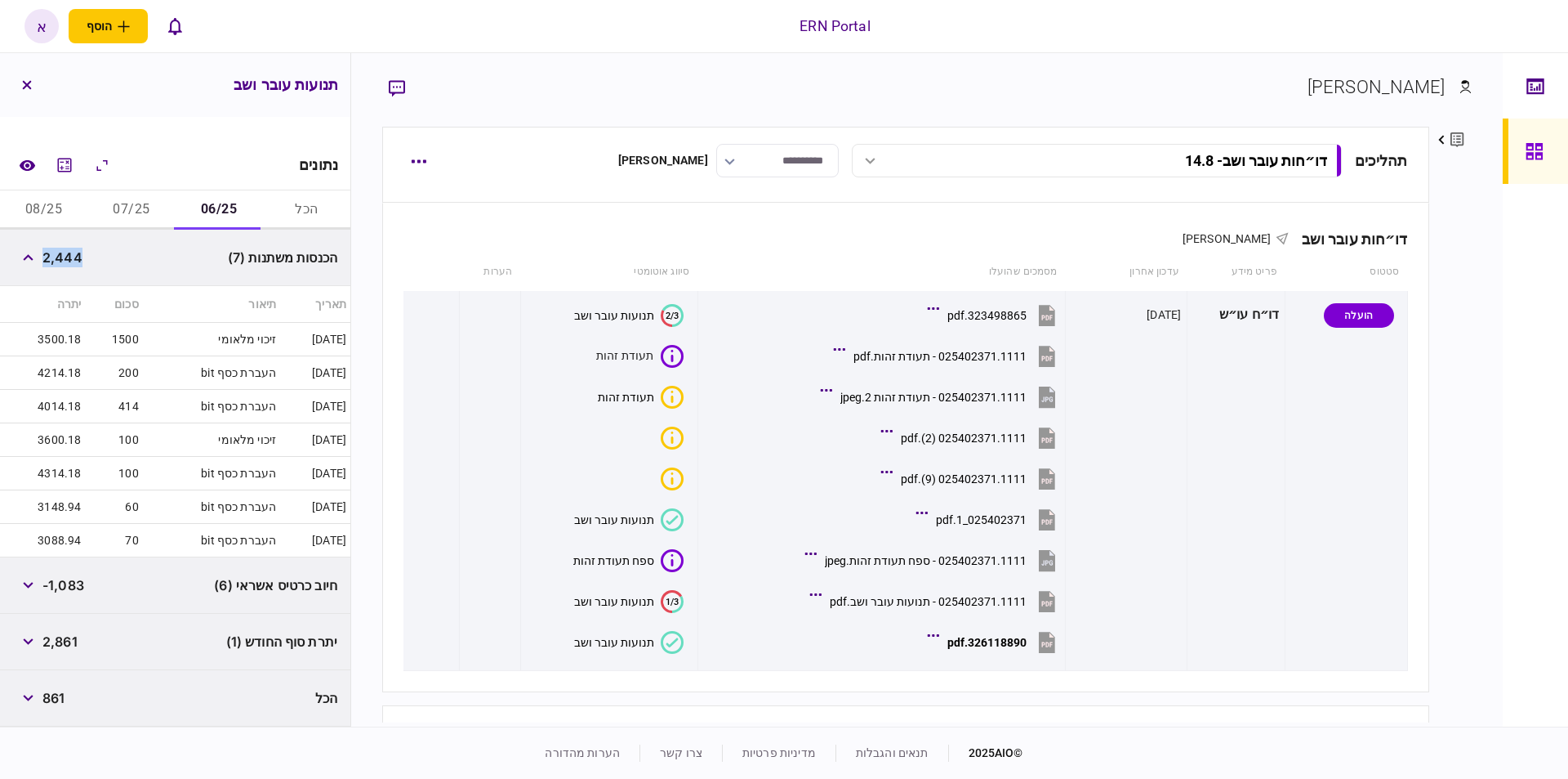
click at [63, 263] on span "2,444" at bounding box center [62, 258] width 40 height 19
click at [155, 197] on button "07/25" at bounding box center [130, 210] width 87 height 40
click at [79, 256] on span "2,897" at bounding box center [61, 258] width 37 height 19
click at [70, 258] on span "2,897" at bounding box center [61, 258] width 37 height 19
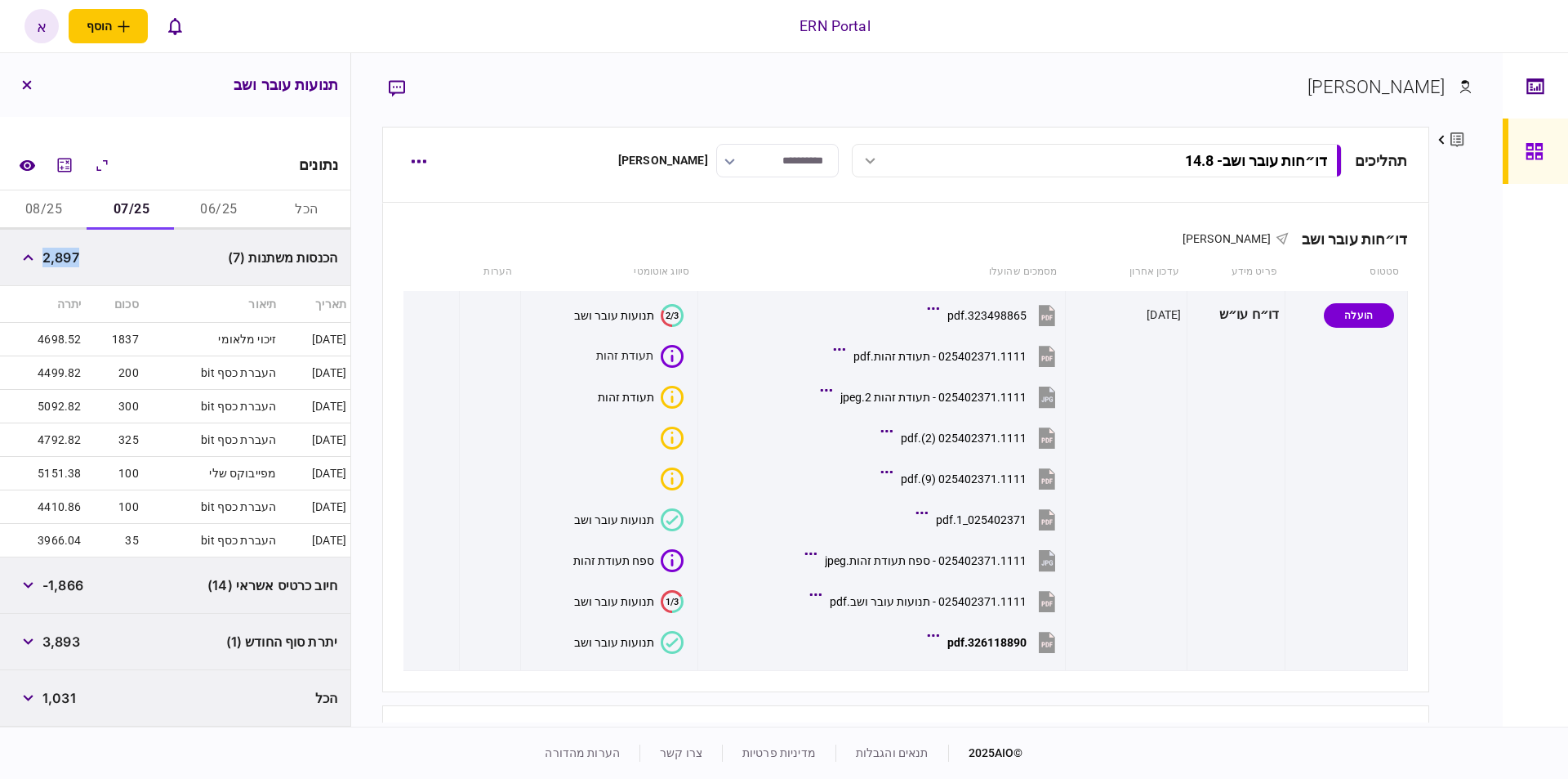
click at [70, 258] on span "2,897" at bounding box center [61, 258] width 37 height 19
copy span "2,897"
click at [76, 644] on span "3,893" at bounding box center [61, 641] width 38 height 19
click at [71, 208] on button "08/25" at bounding box center [43, 210] width 87 height 40
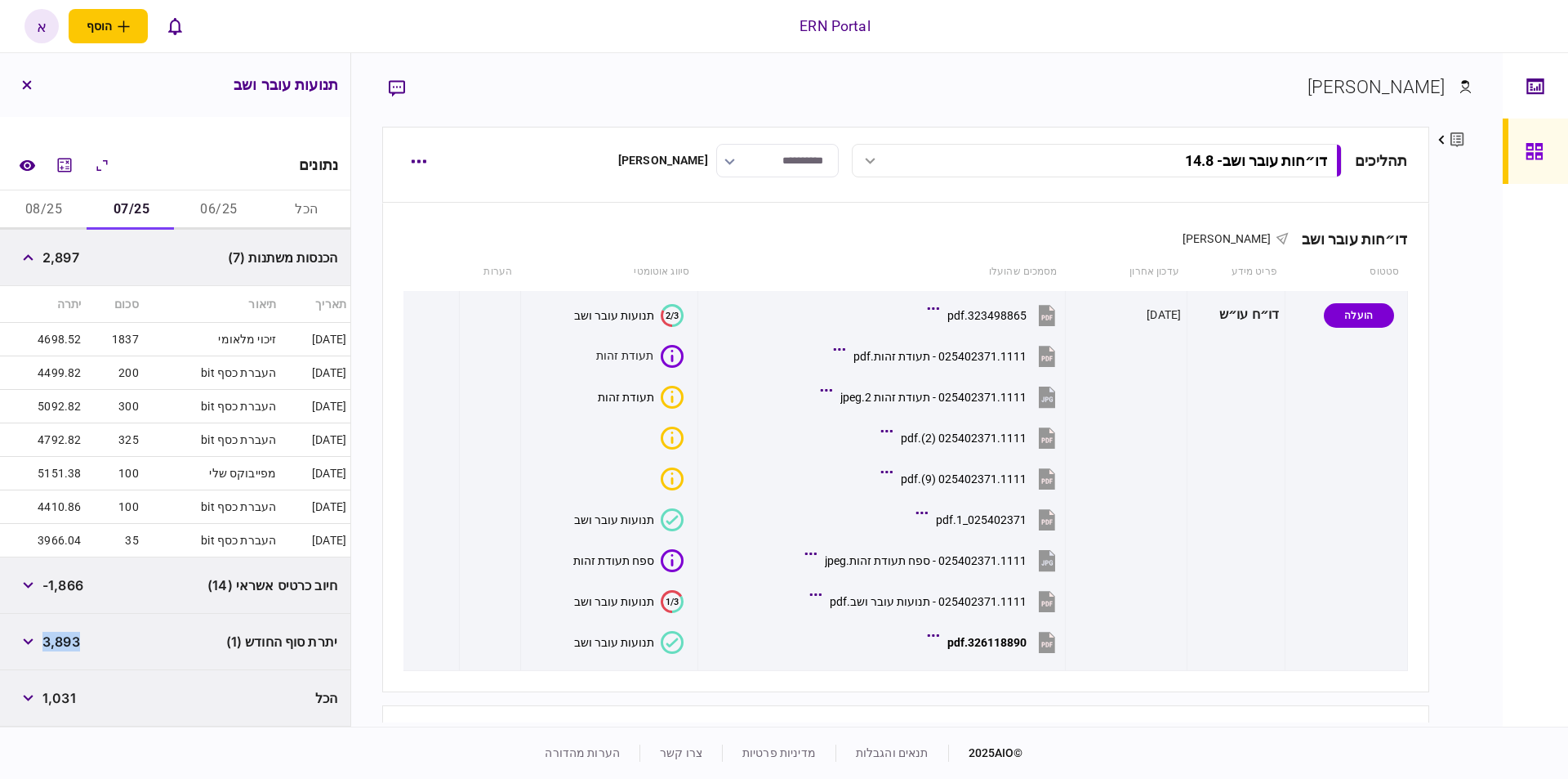
scroll to position [76, 0]
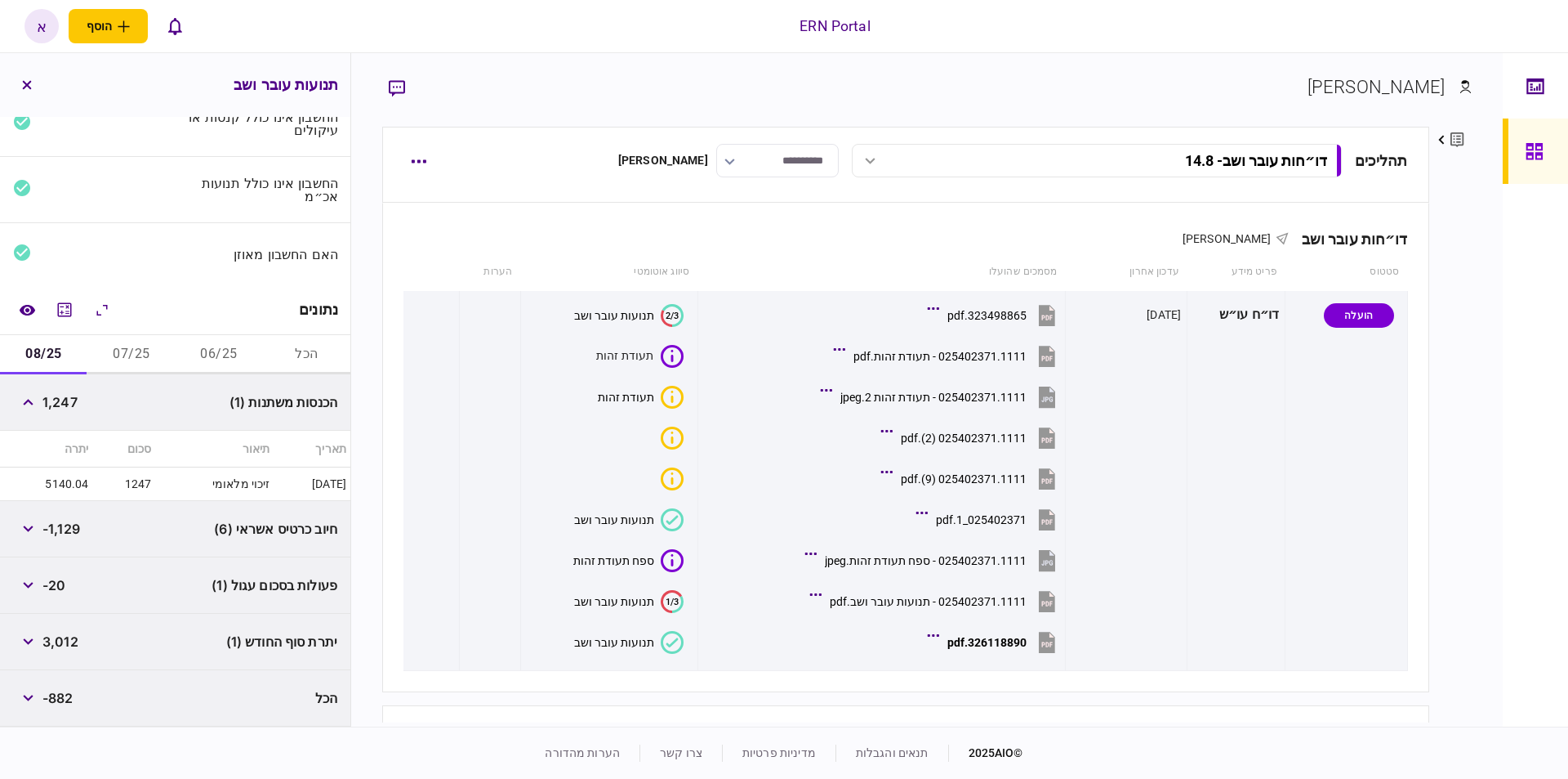
click at [75, 396] on span "1,247" at bounding box center [60, 402] width 35 height 19
click at [40, 582] on button "button" at bounding box center [27, 585] width 29 height 29
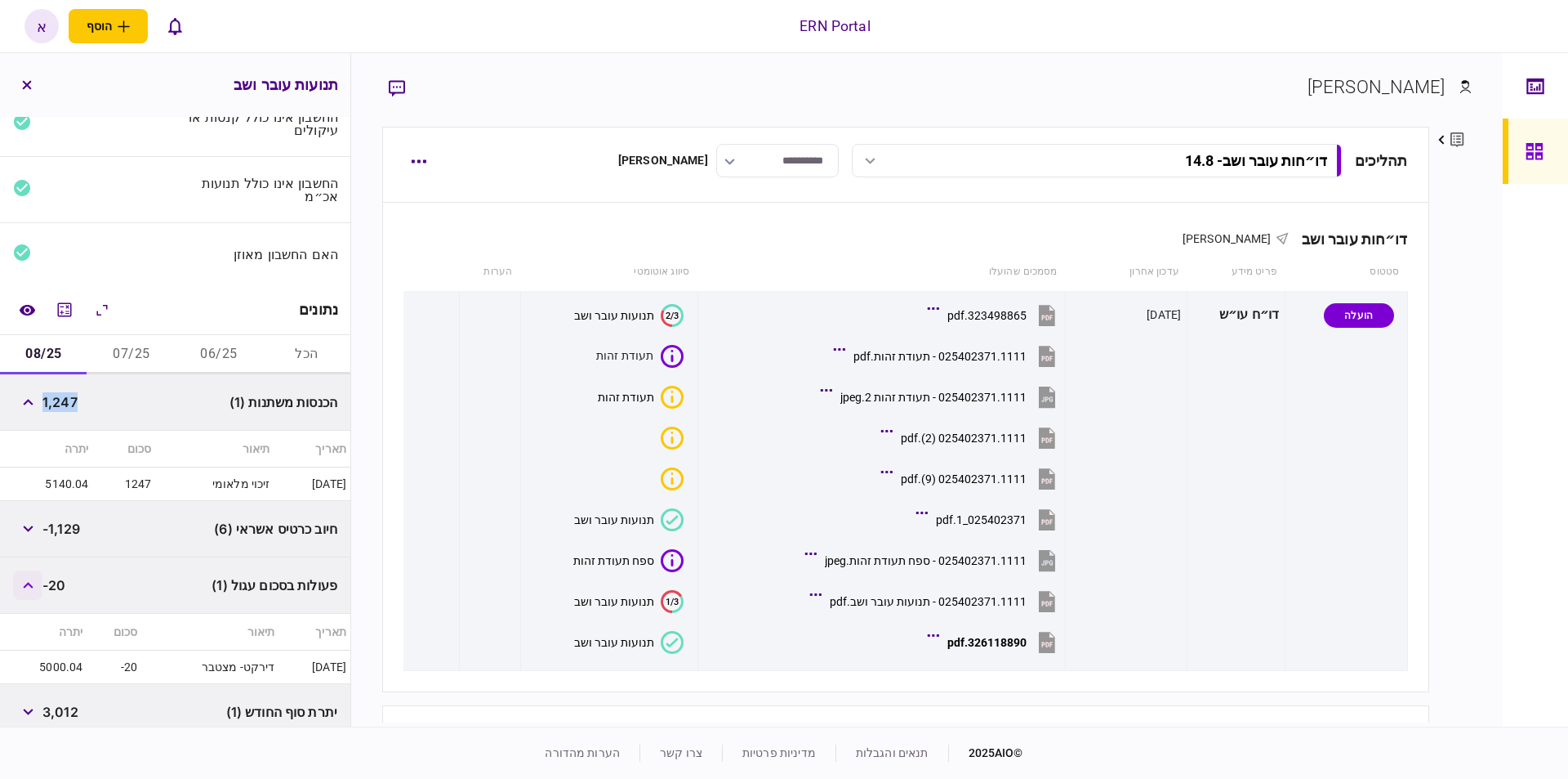
click at [40, 582] on button "button" at bounding box center [27, 585] width 29 height 29
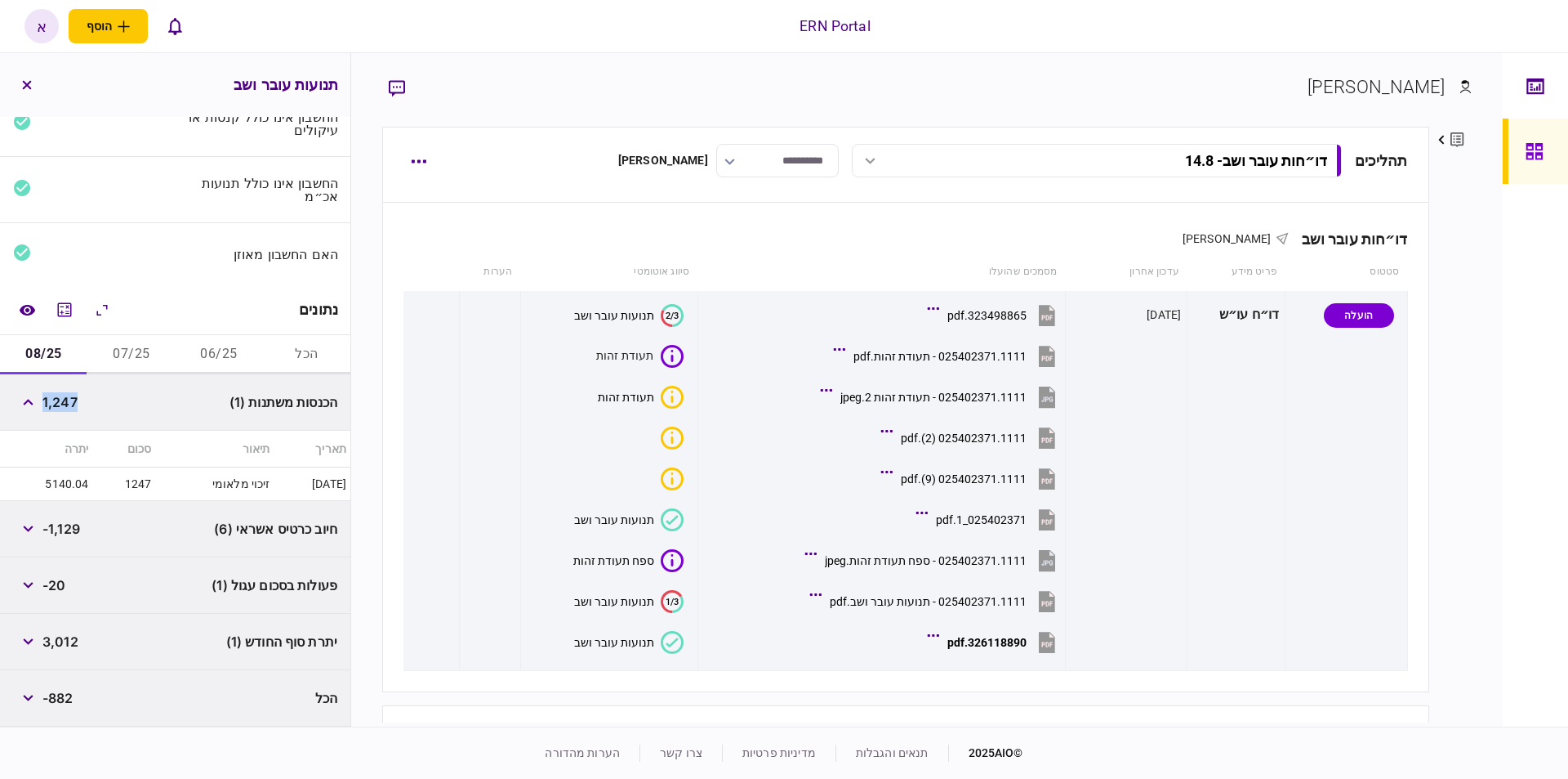
copy span "1,247"
click at [79, 658] on div "יתרת סוף החודש (1) 3,012" at bounding box center [175, 642] width 351 height 56
click at [76, 652] on span "3,012" at bounding box center [60, 641] width 36 height 19
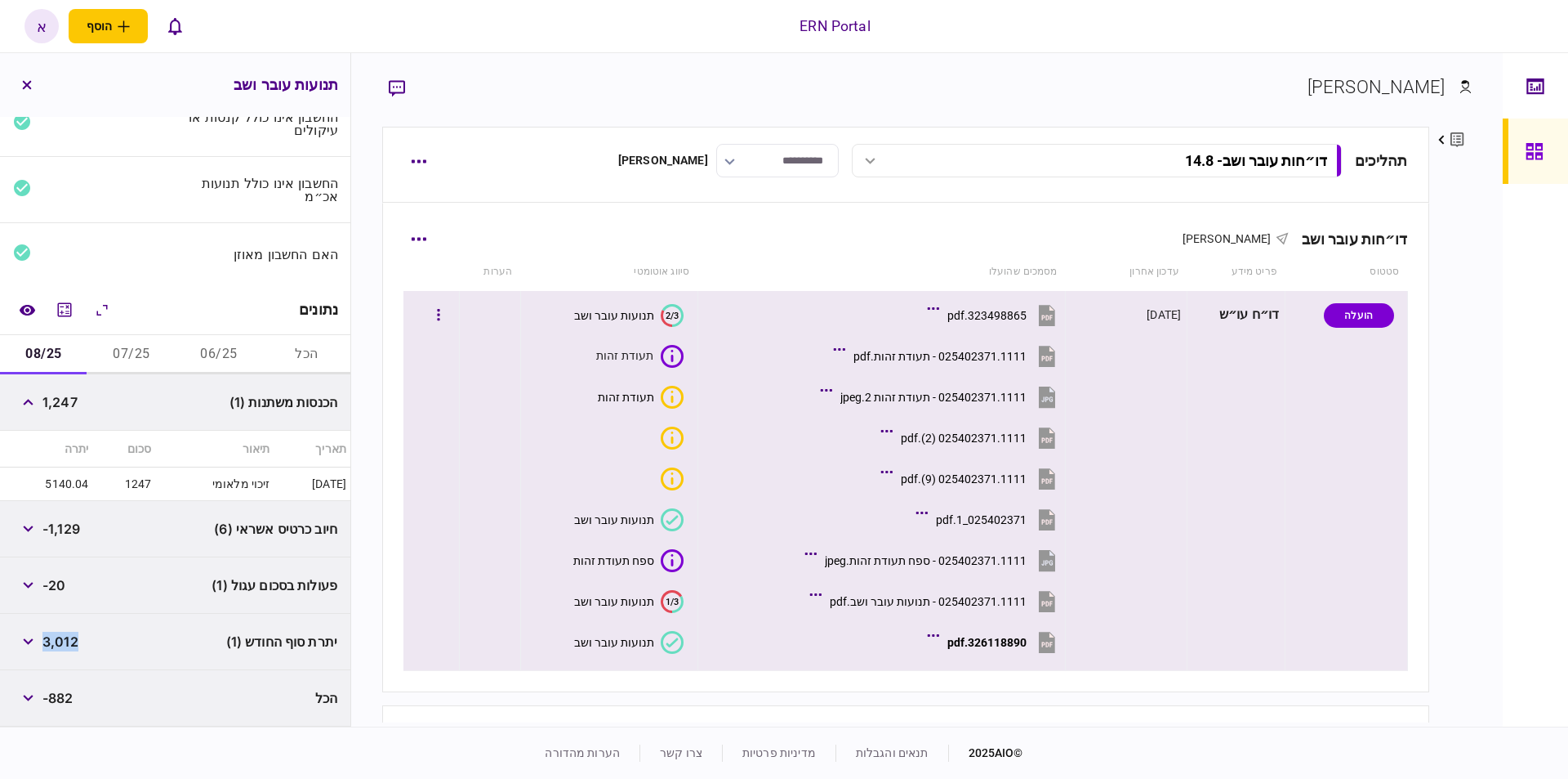
copy span "3,012"
click at [676, 651] on icon at bounding box center [672, 642] width 23 height 23
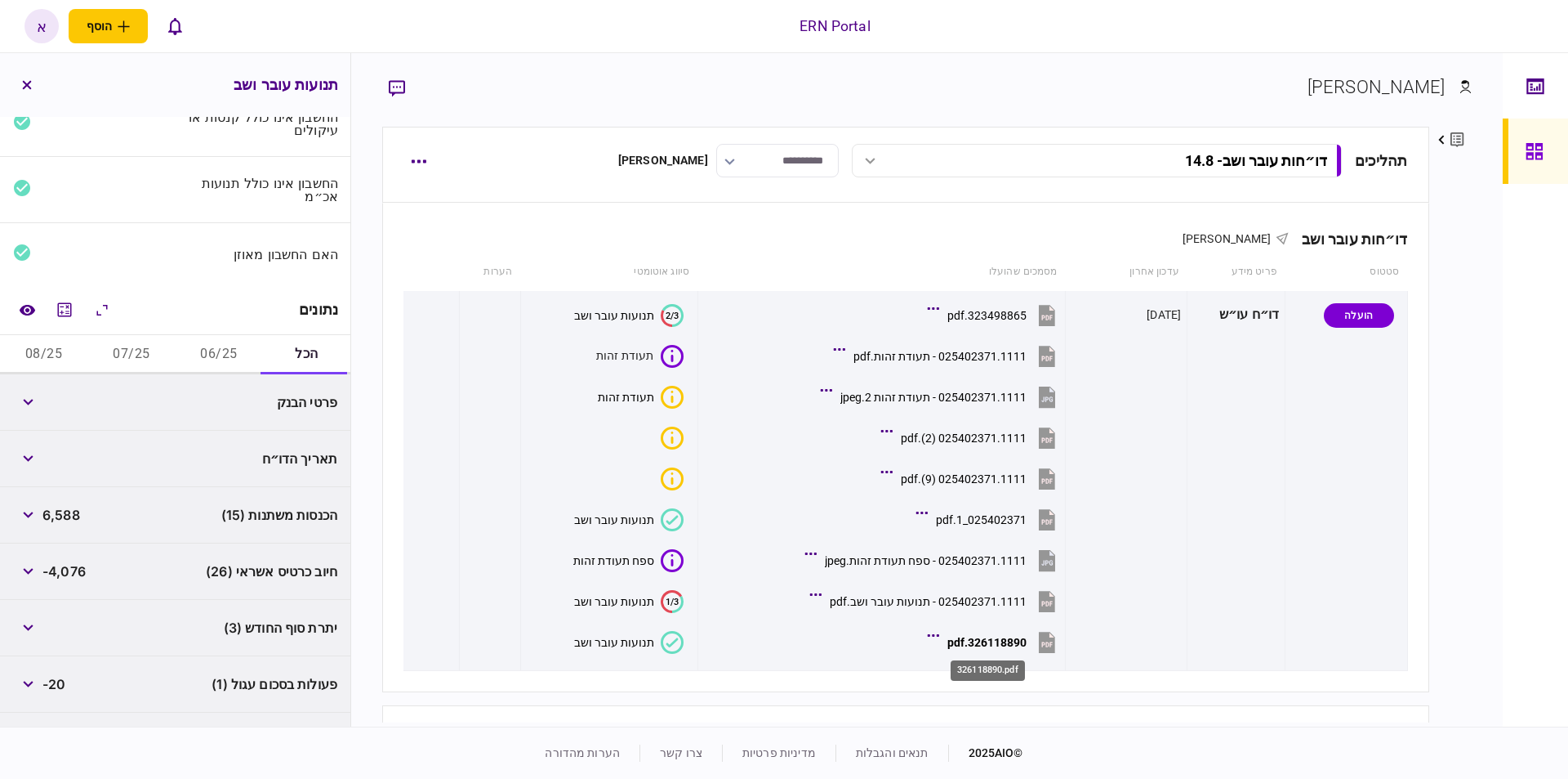
click at [1011, 649] on div "326118890.pdf" at bounding box center [988, 666] width 77 height 33
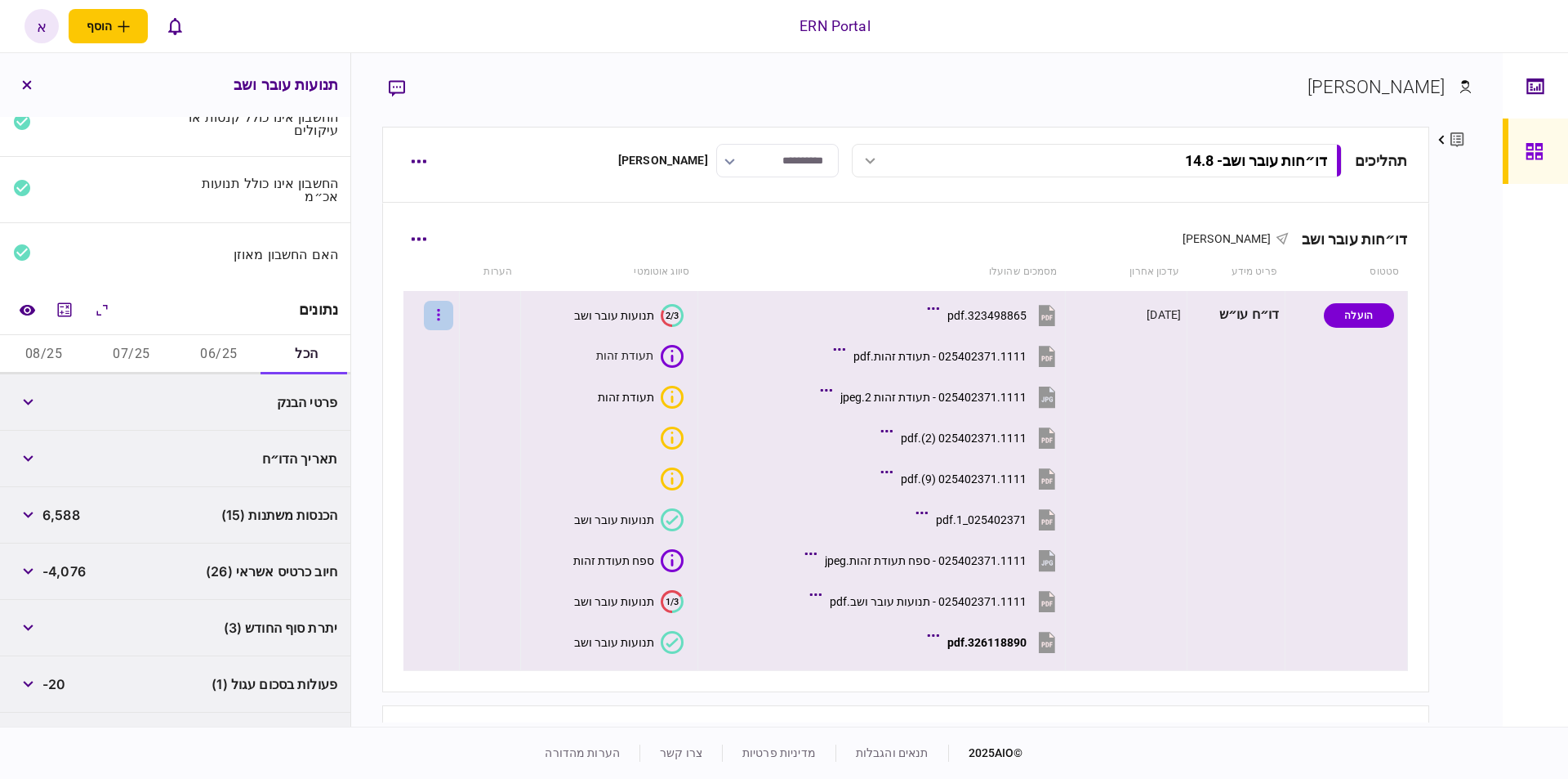
click at [448, 317] on button "button" at bounding box center [438, 315] width 29 height 29
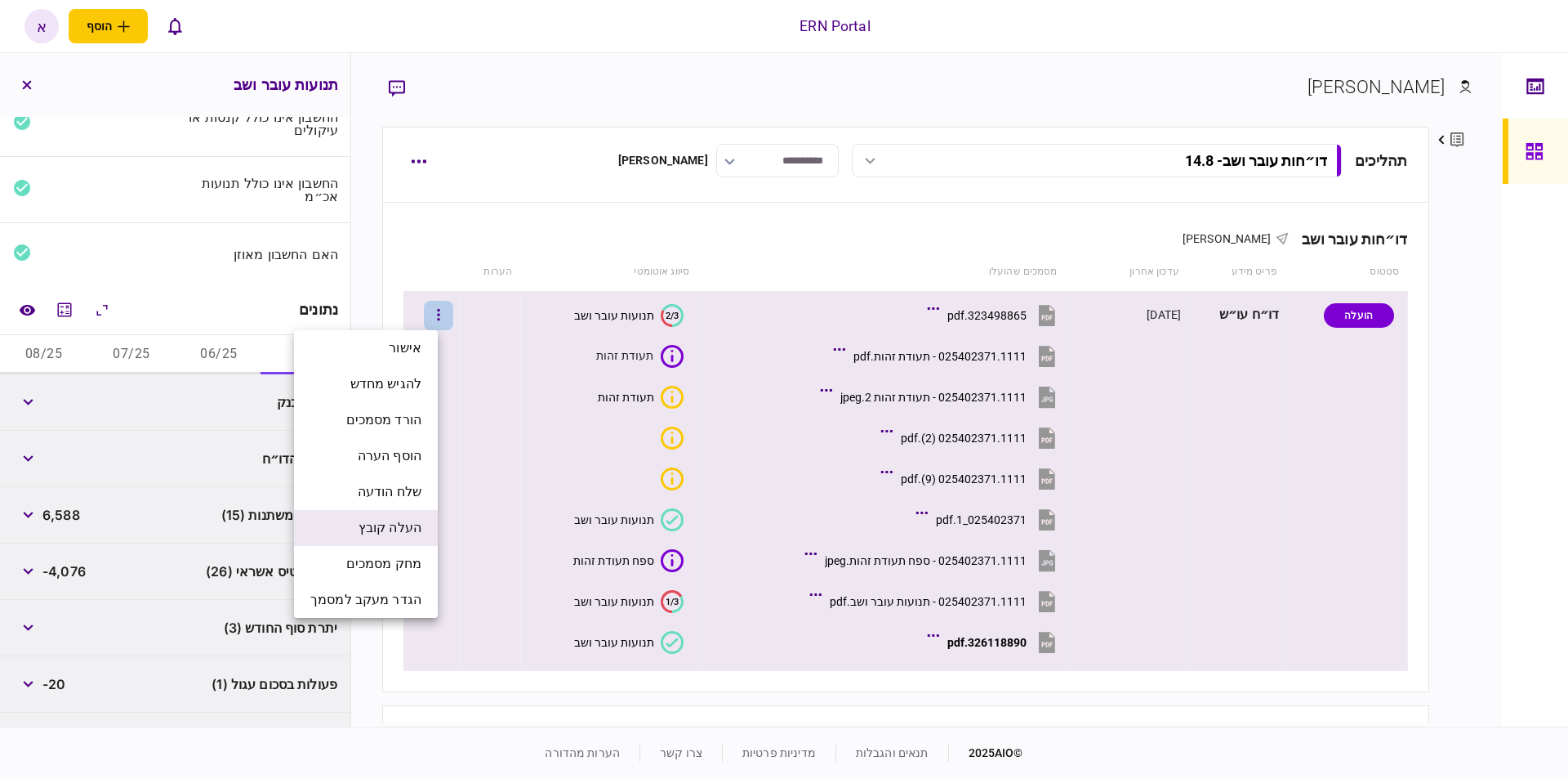
click at [407, 535] on span "העלה קובץ" at bounding box center [390, 528] width 63 height 19
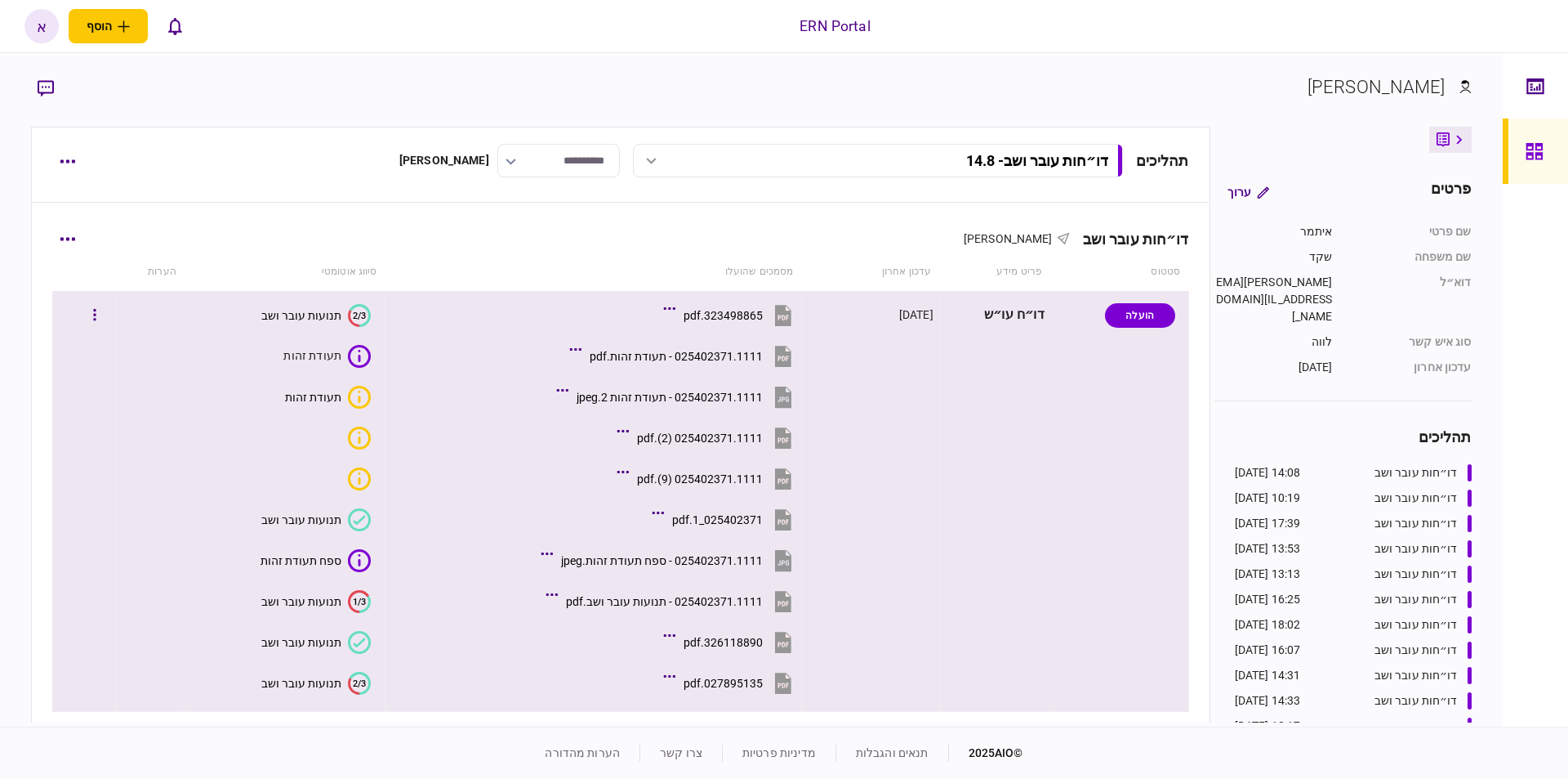
click at [368, 685] on icon "2/3" at bounding box center [359, 683] width 23 height 23
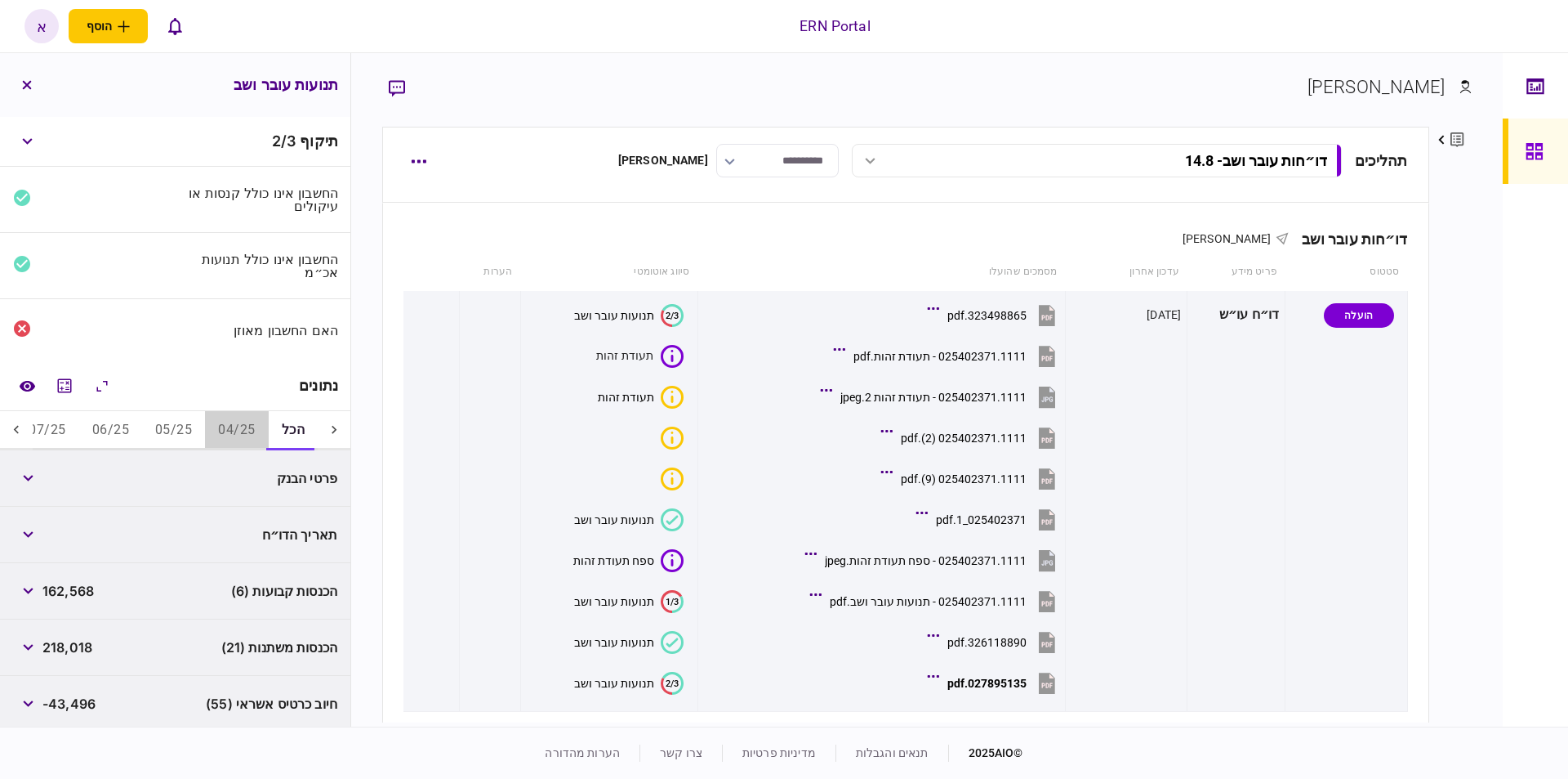
click at [227, 429] on button "04/25" at bounding box center [236, 430] width 63 height 40
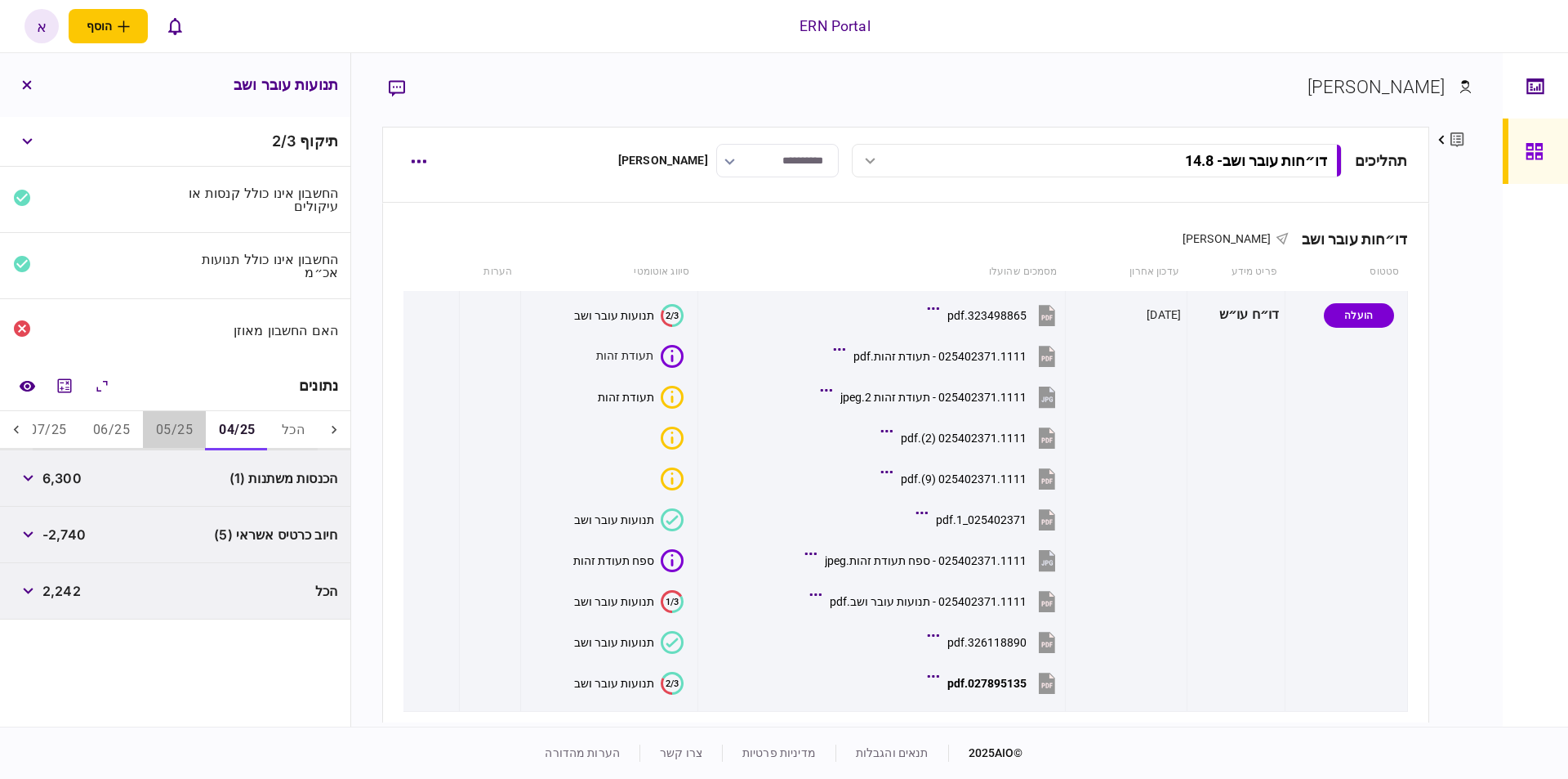
click at [171, 433] on button "05/25" at bounding box center [175, 430] width 63 height 40
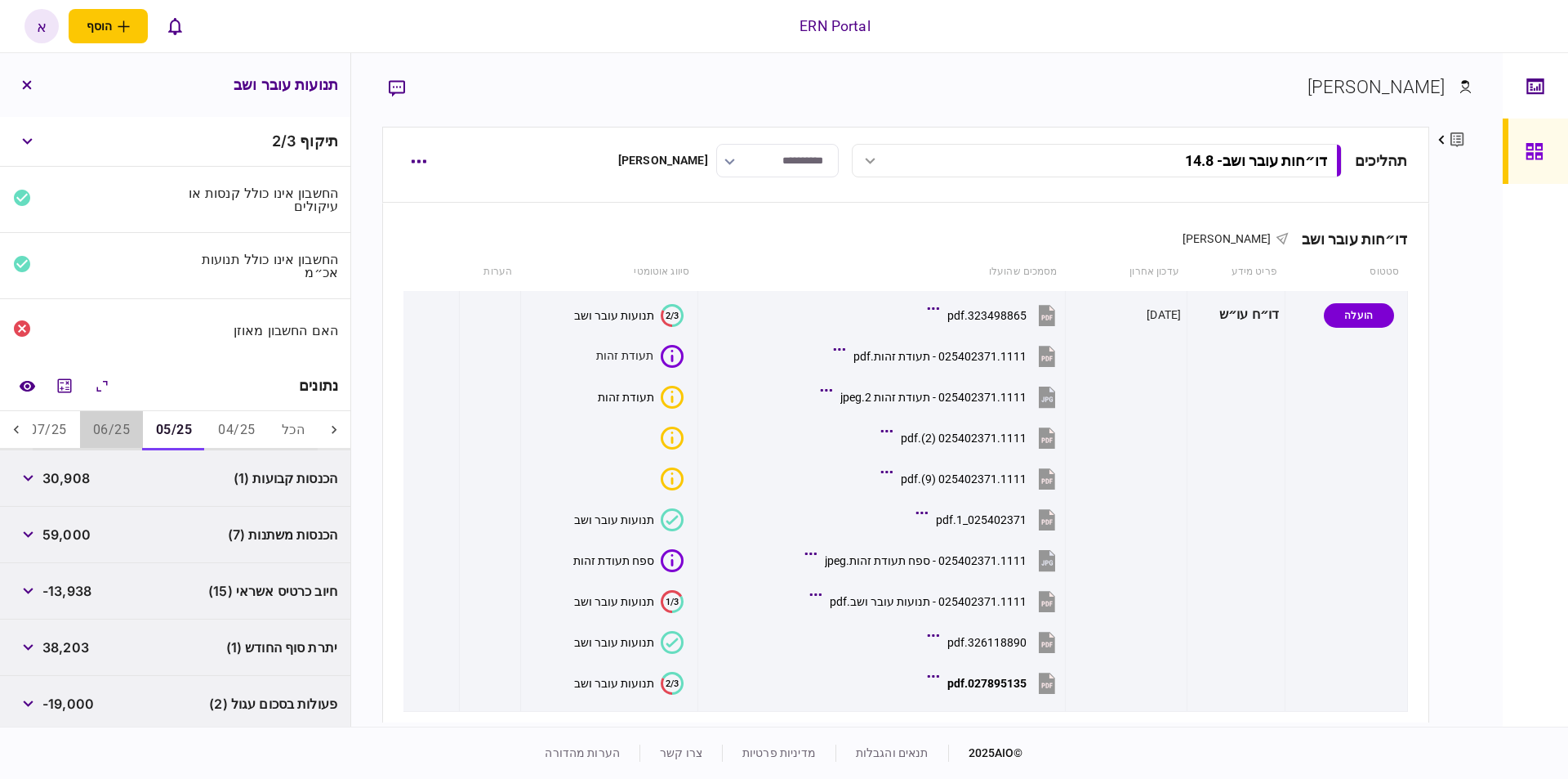
click at [133, 428] on button "06/25" at bounding box center [112, 430] width 63 height 40
click at [75, 426] on button "07/25" at bounding box center [48, 430] width 63 height 40
click at [18, 426] on icon at bounding box center [16, 430] width 17 height 17
click at [249, 428] on button "05/25" at bounding box center [252, 430] width 63 height 40
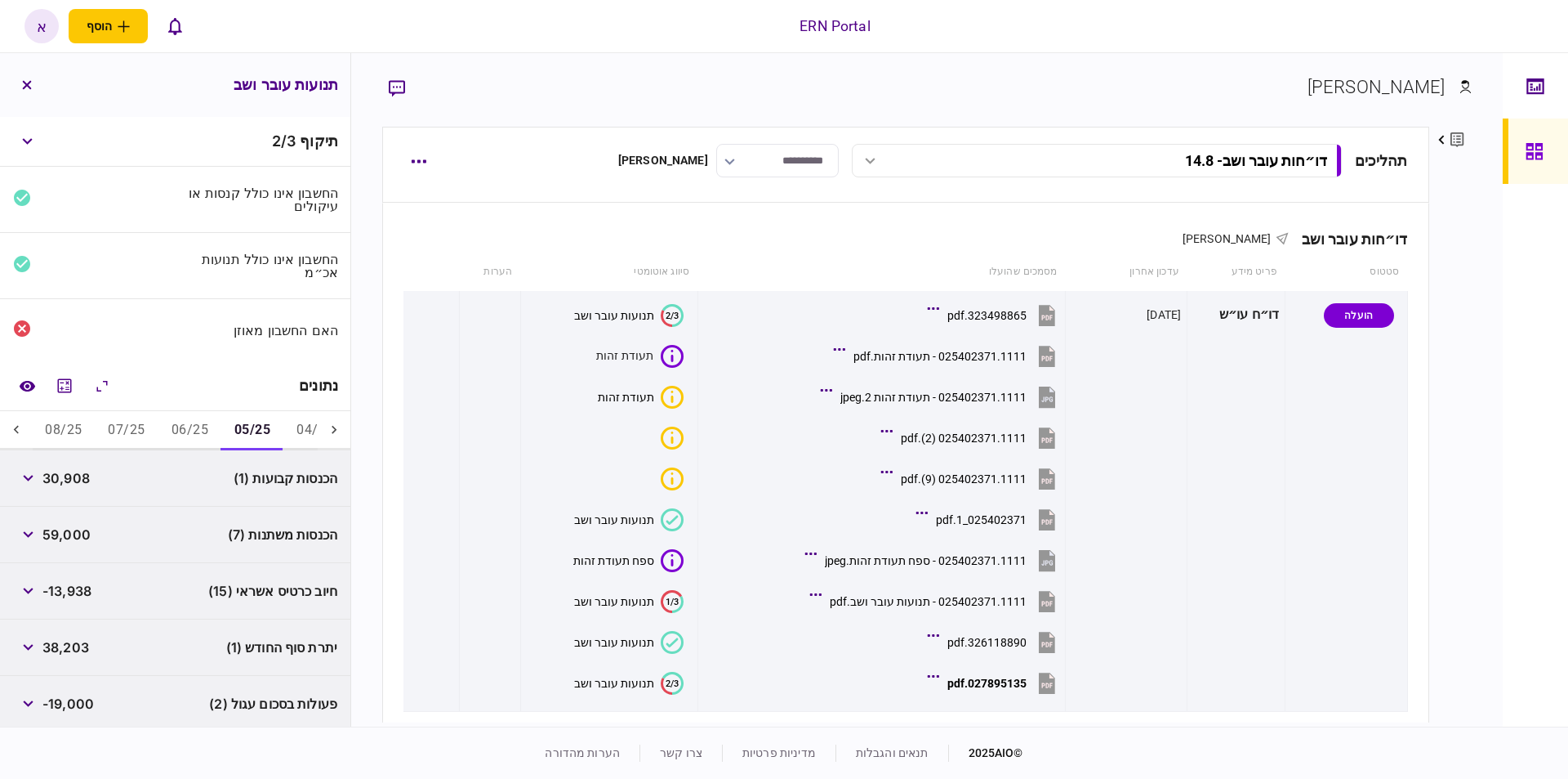
click at [52, 481] on span "30,908" at bounding box center [66, 478] width 47 height 19
copy span "30,908"
click at [25, 477] on icon "button" at bounding box center [28, 477] width 11 height 6
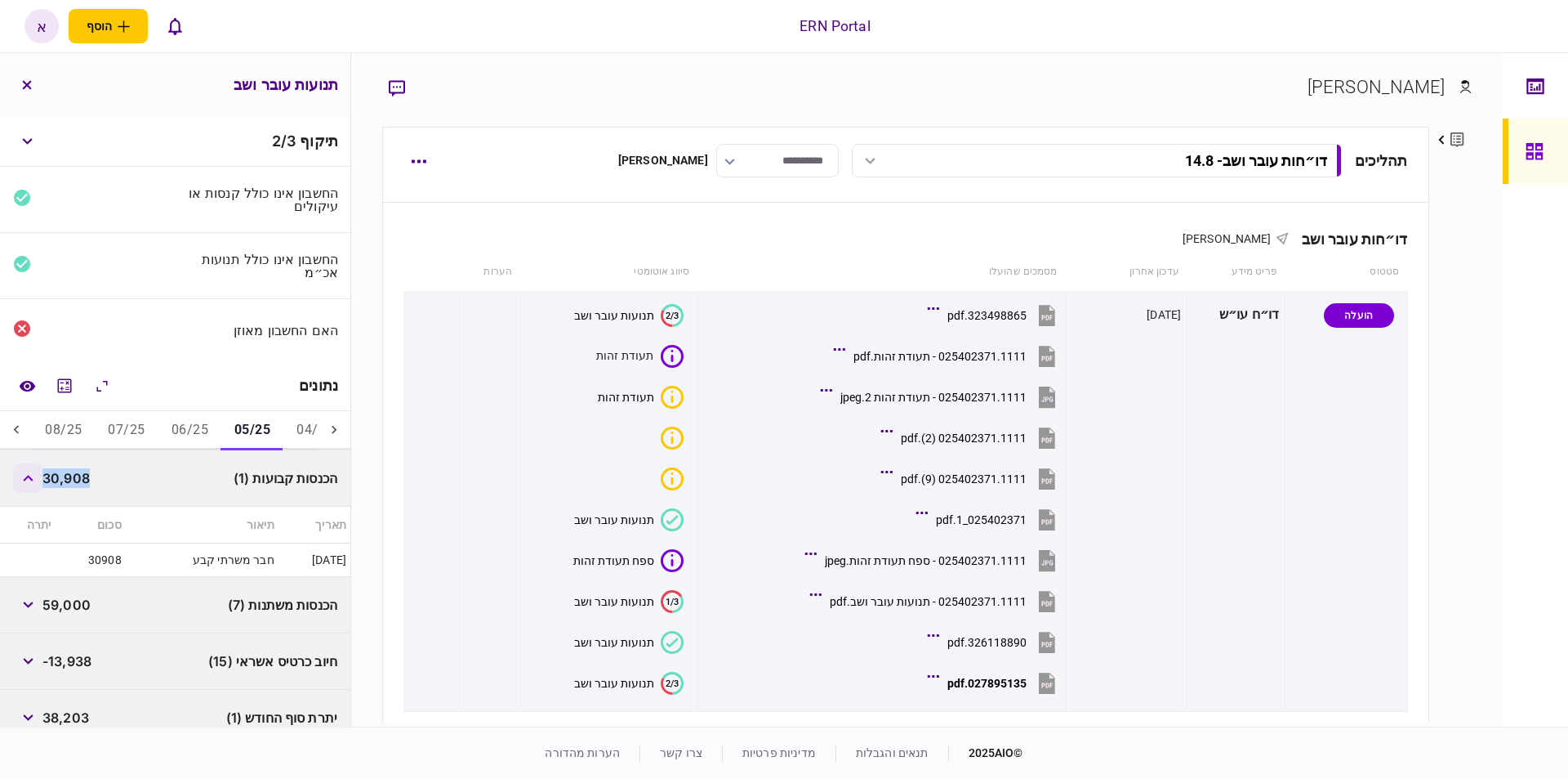
click at [25, 477] on button "button" at bounding box center [27, 477] width 29 height 29
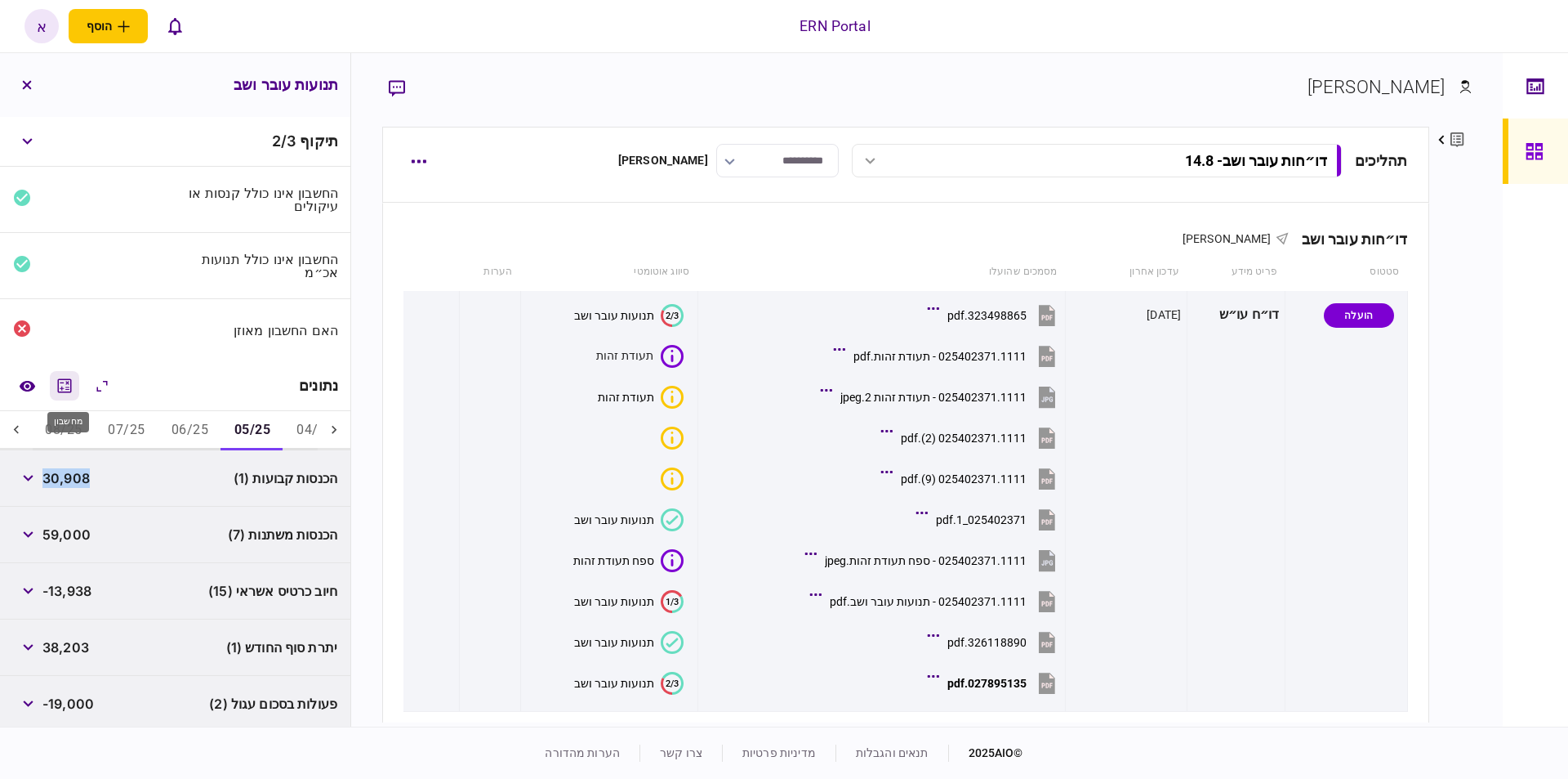
click at [68, 387] on icon "מחשבון" at bounding box center [64, 385] width 19 height 19
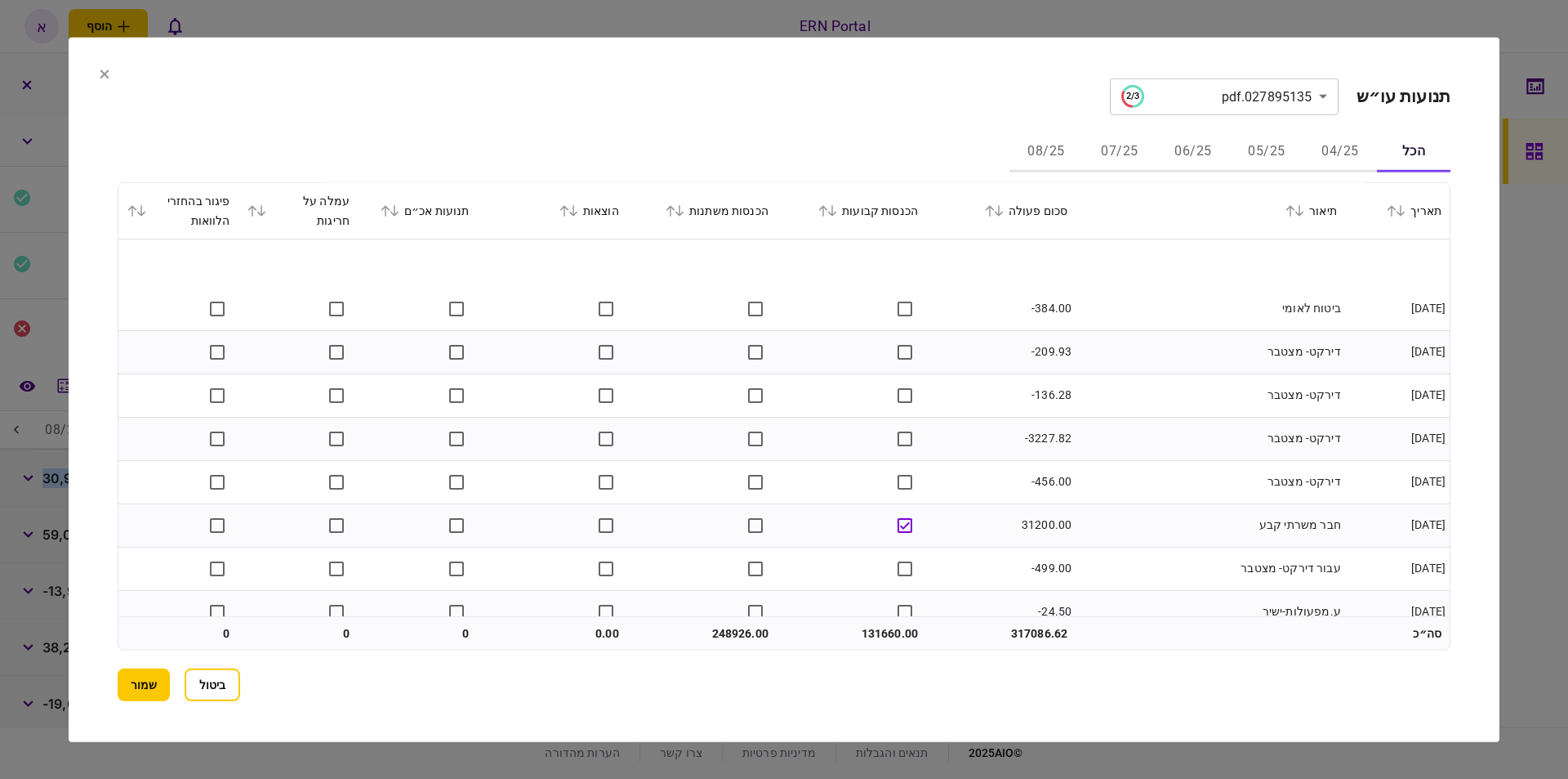
scroll to position [1553, 0]
click at [936, 433] on td "31200.00" at bounding box center [1001, 440] width 149 height 43
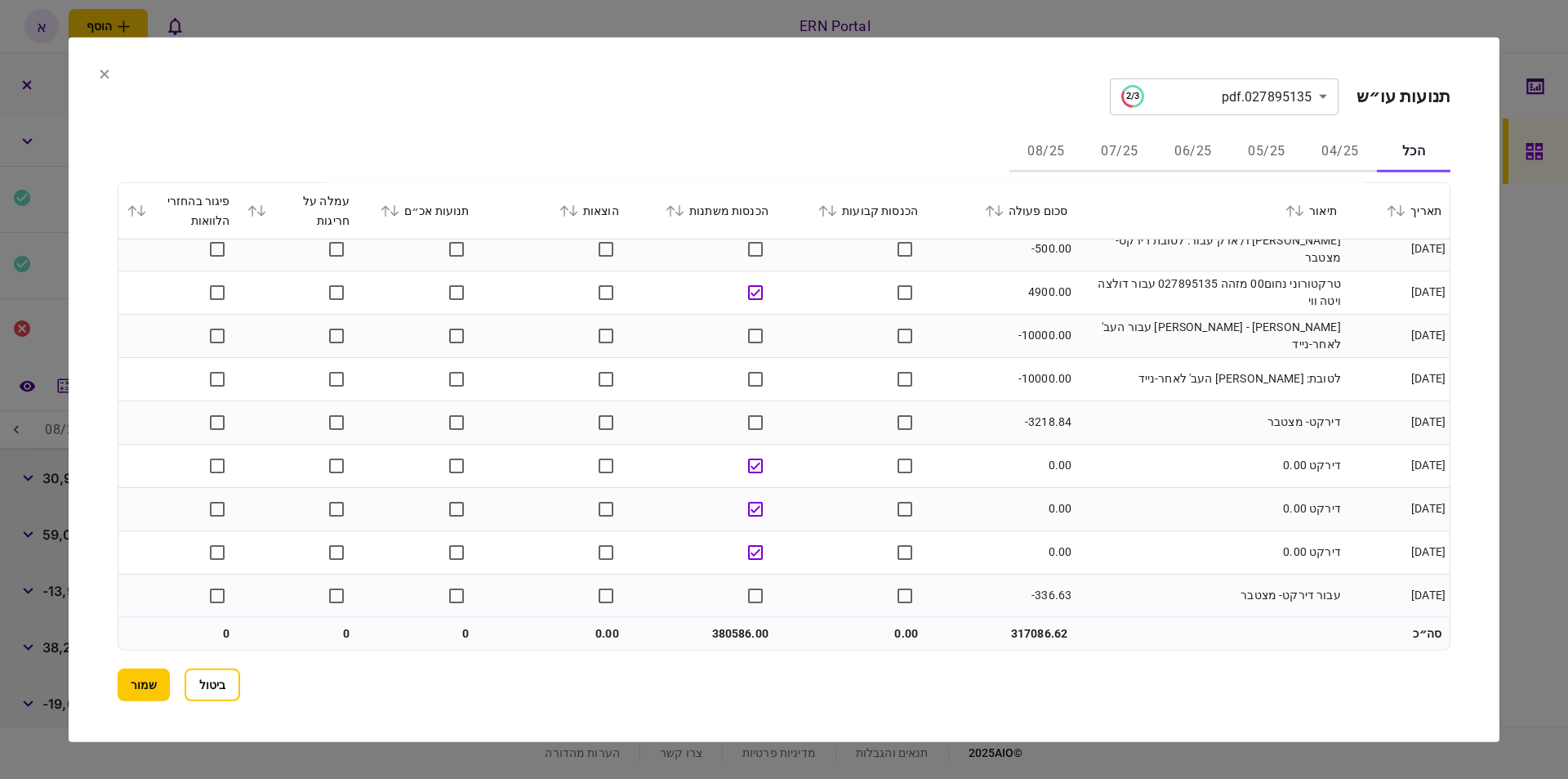
scroll to position [5298, 0]
click at [130, 686] on button "שמור" at bounding box center [143, 684] width 52 height 33
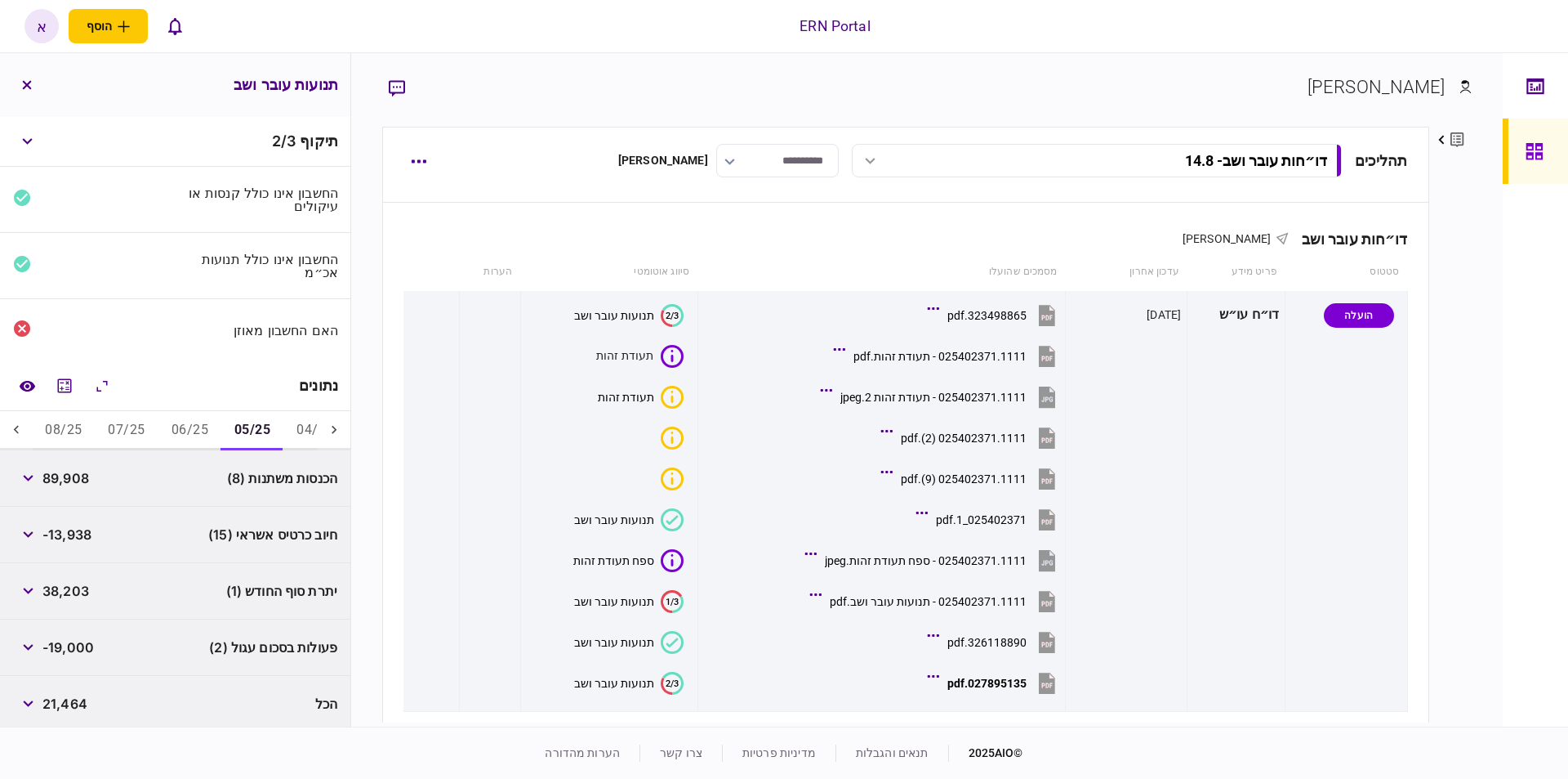
click at [82, 483] on span "89,908" at bounding box center [65, 478] width 47 height 19
copy span "89,908"
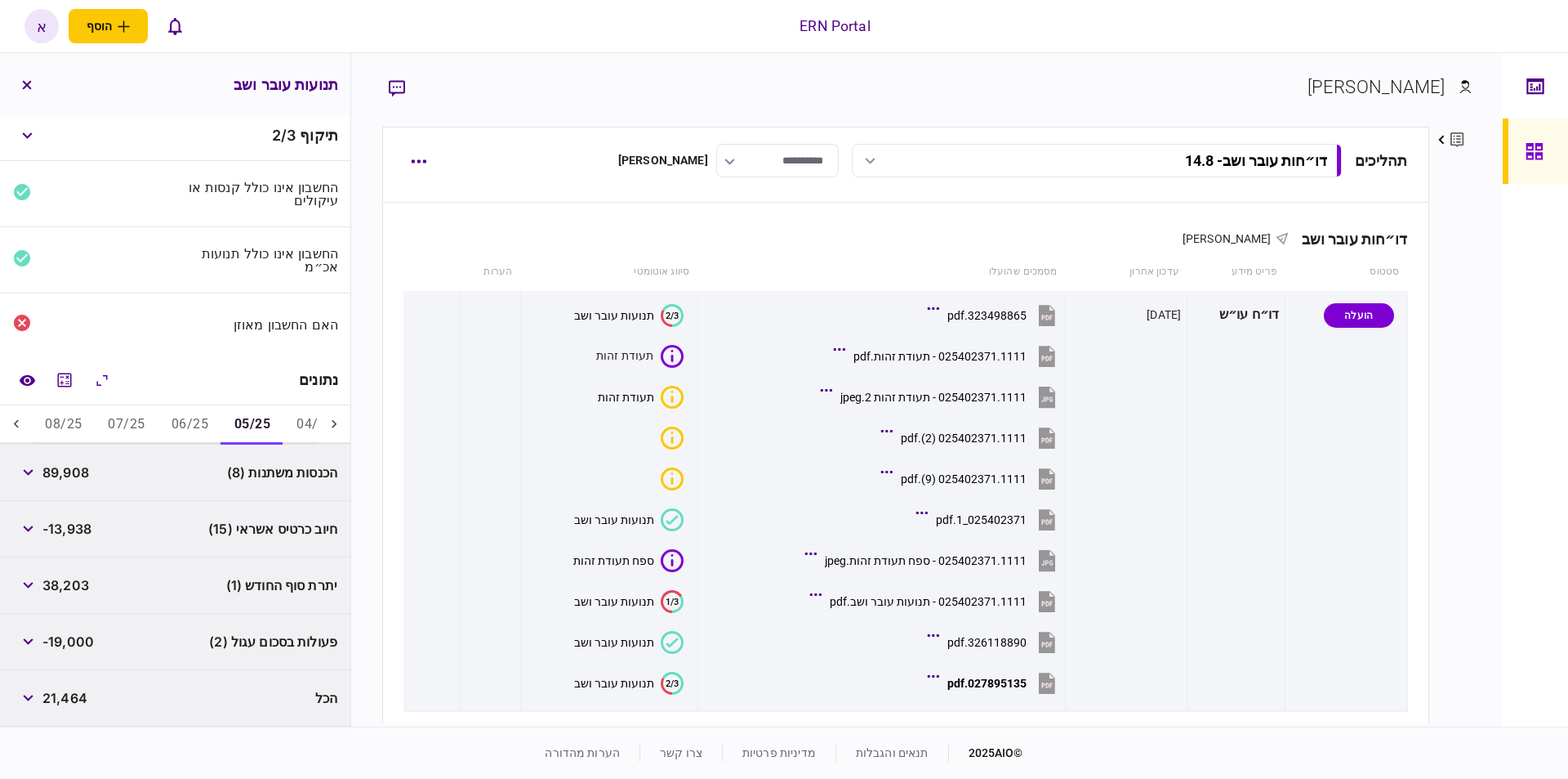
click at [60, 580] on span "38,203" at bounding box center [65, 585] width 47 height 19
copy span "38,203"
click at [39, 656] on div "פעולות בסכום עגול (2) -19,000" at bounding box center [175, 642] width 351 height 56
click at [35, 648] on button "button" at bounding box center [27, 641] width 29 height 29
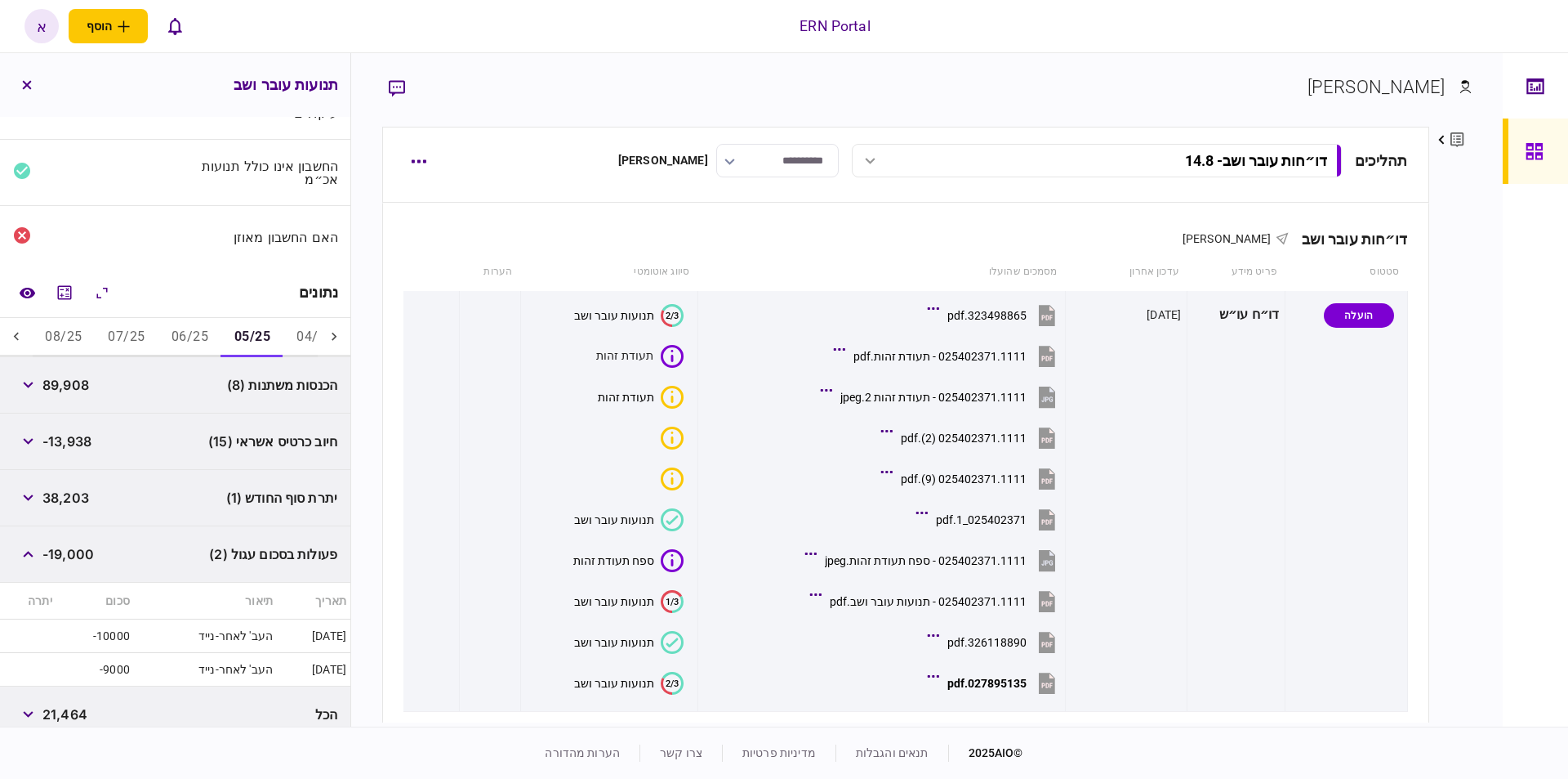
scroll to position [110, 0]
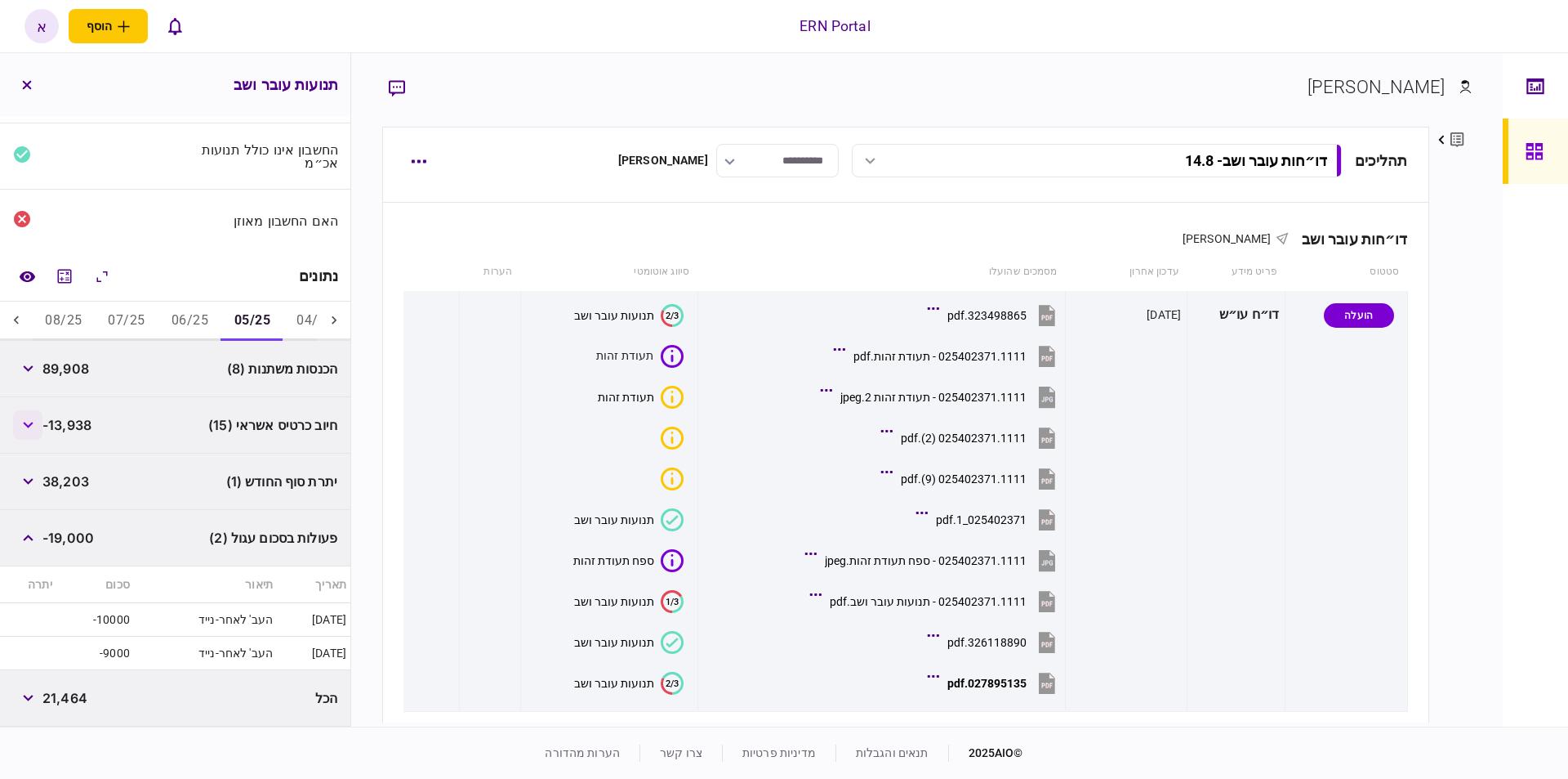
click at [42, 427] on button "button" at bounding box center [27, 425] width 29 height 29
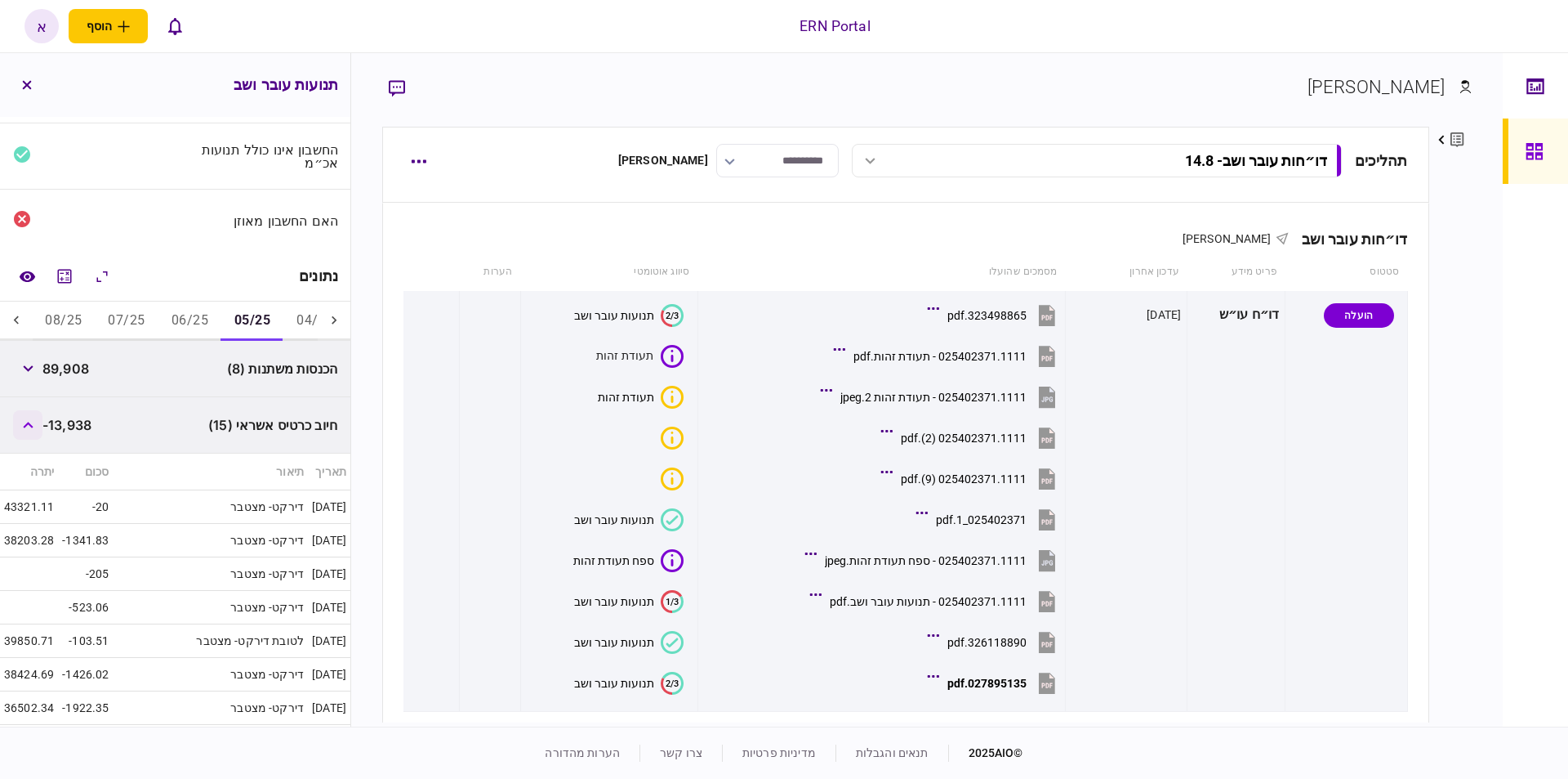
click at [42, 427] on button "button" at bounding box center [27, 425] width 29 height 29
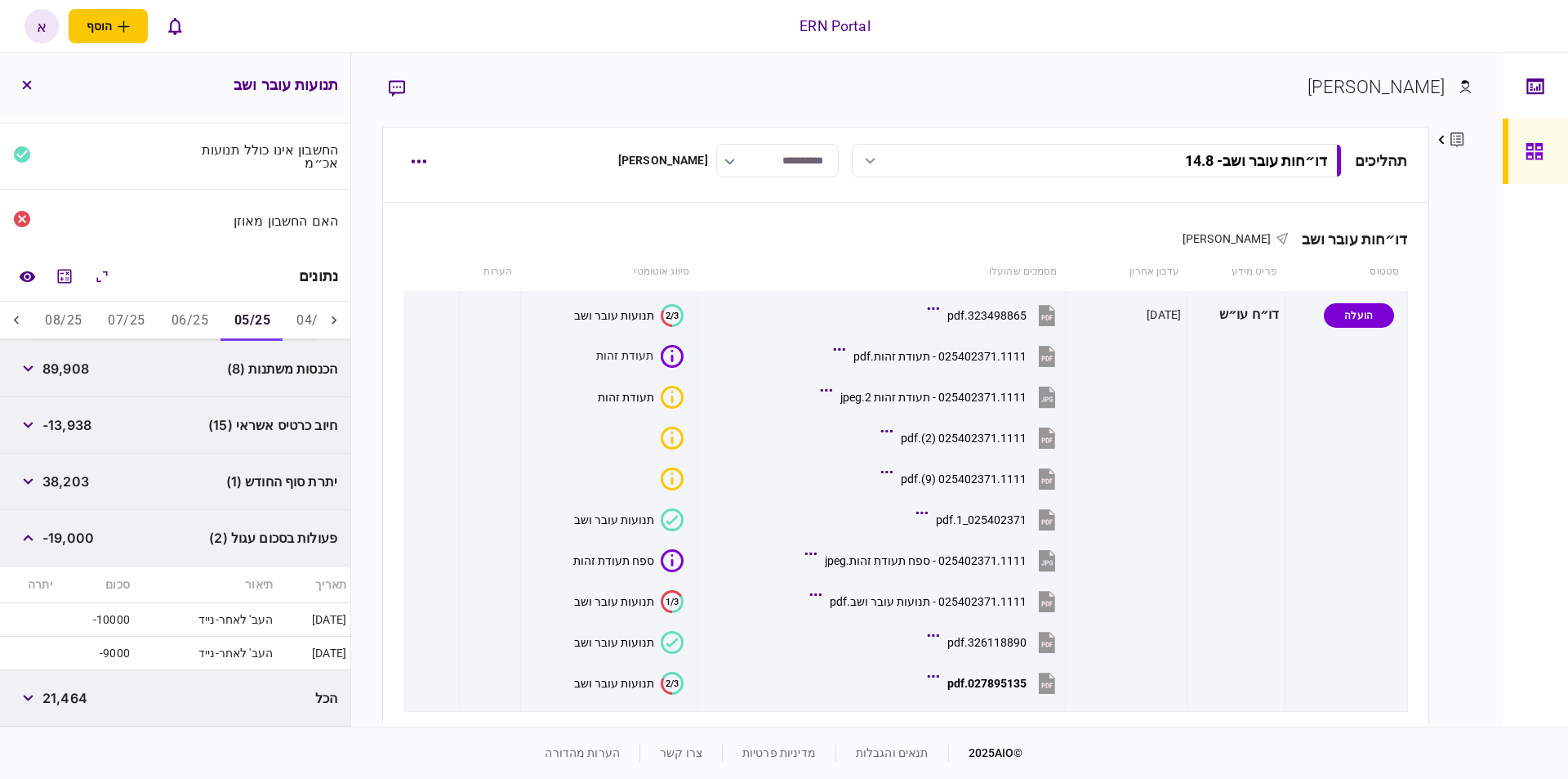
click at [173, 327] on button "06/25" at bounding box center [190, 321] width 63 height 40
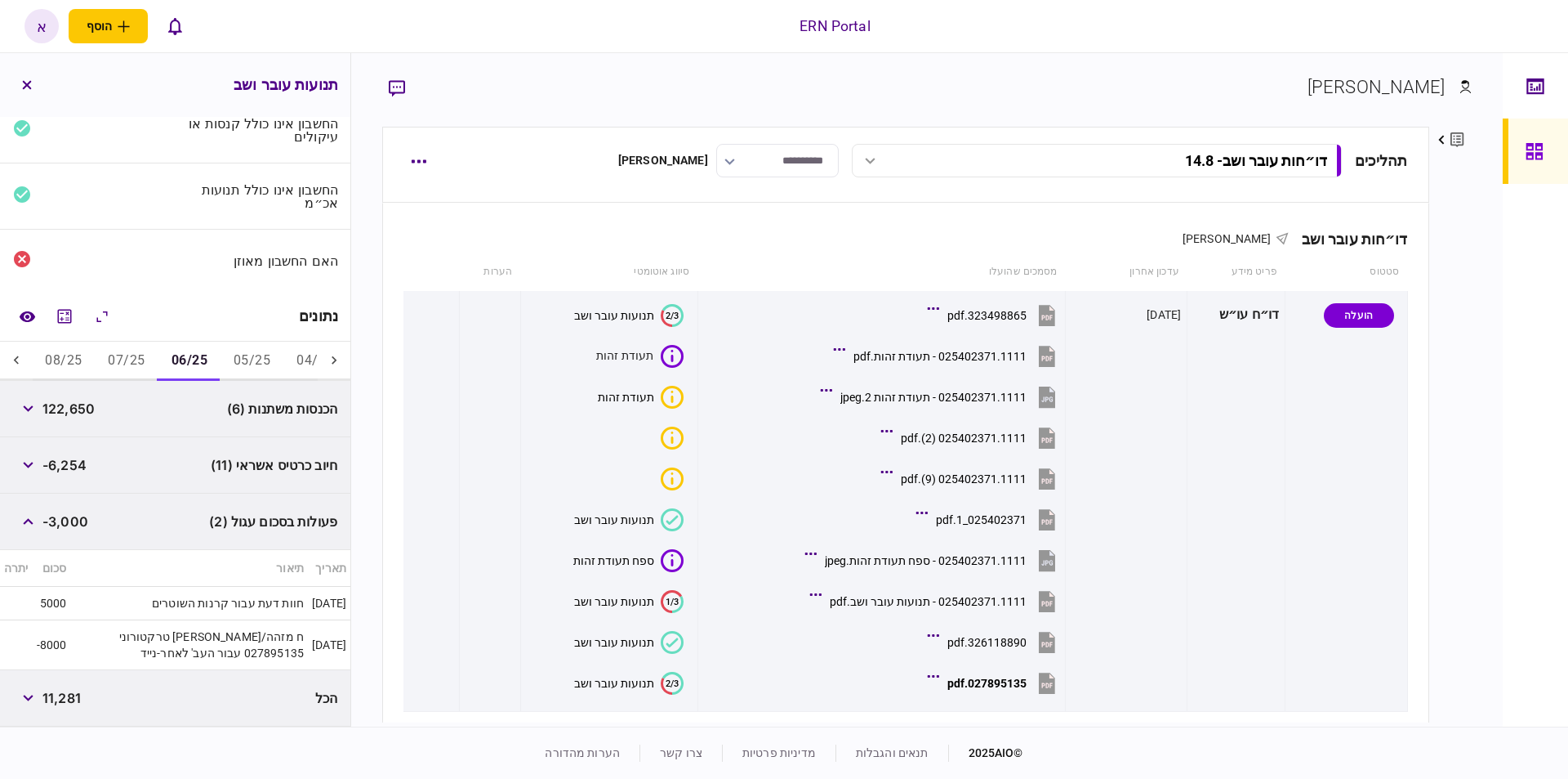
scroll to position [69, 0]
click at [76, 398] on div "122,650" at bounding box center [54, 408] width 82 height 29
click at [76, 404] on span "122,650" at bounding box center [68, 409] width 52 height 19
copy span "122,650"
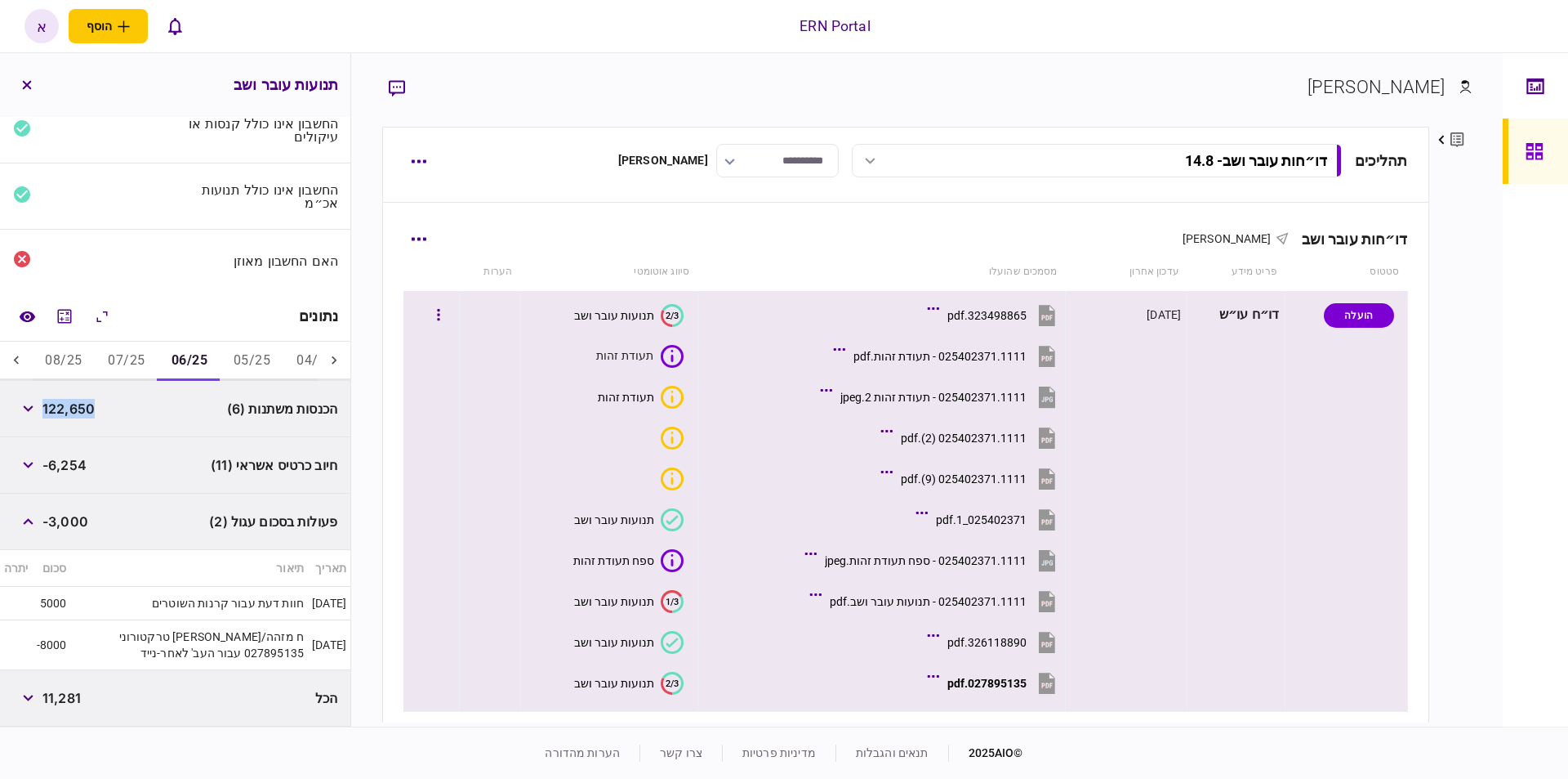
click at [984, 681] on div "027895135.pdf" at bounding box center [987, 682] width 79 height 13
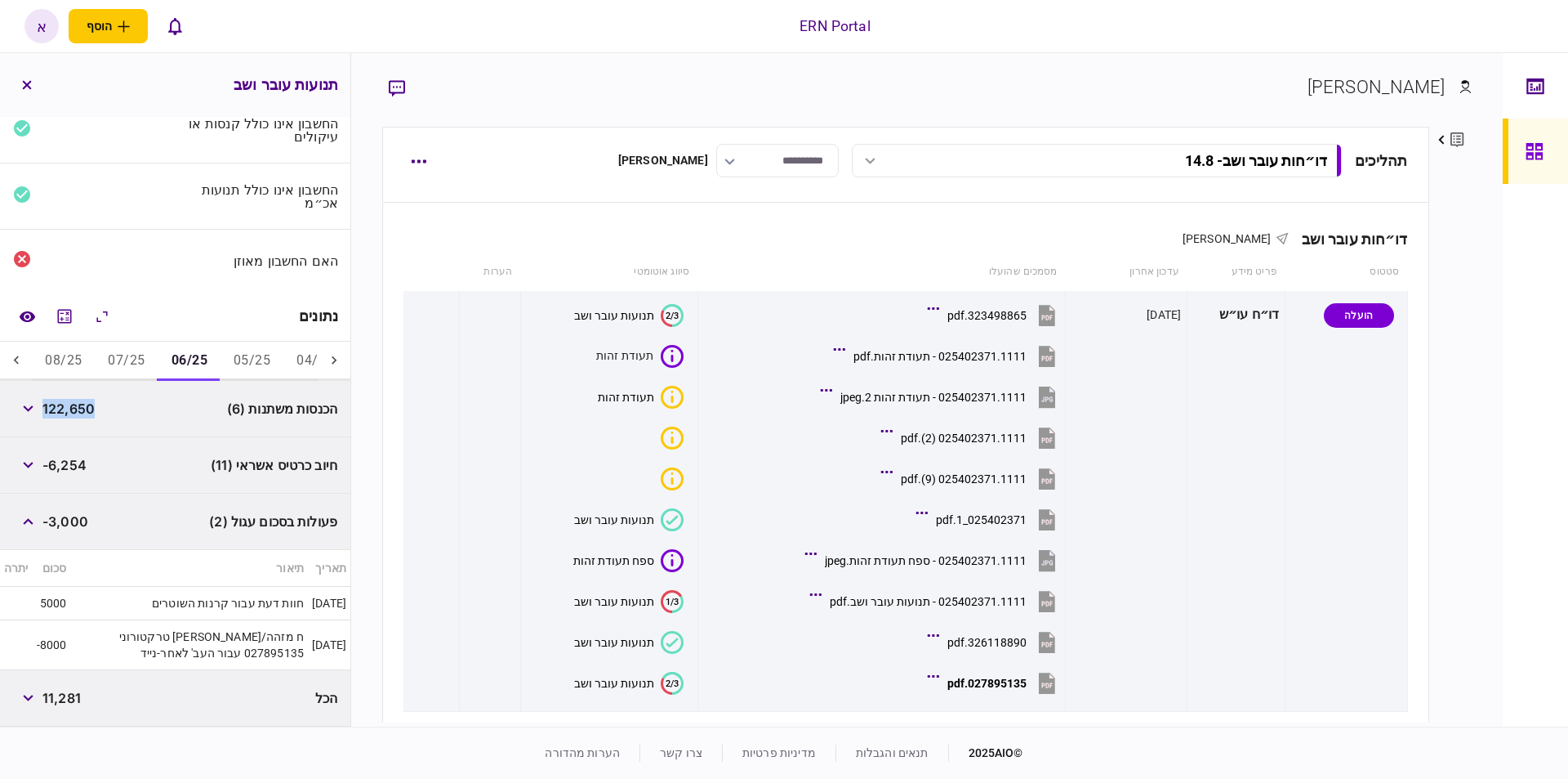
click at [249, 364] on button "05/25" at bounding box center [252, 360] width 63 height 40
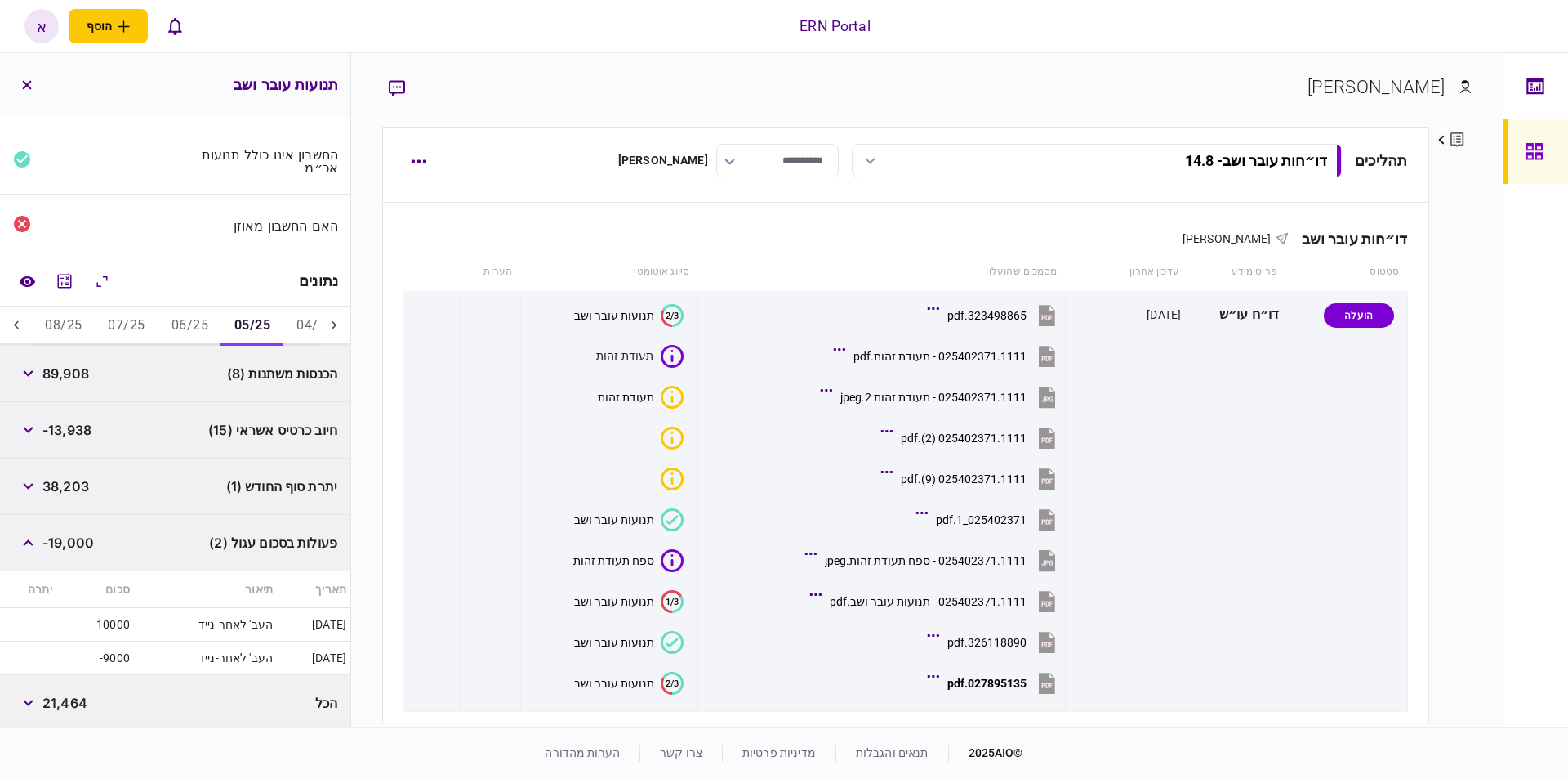
scroll to position [110, 0]
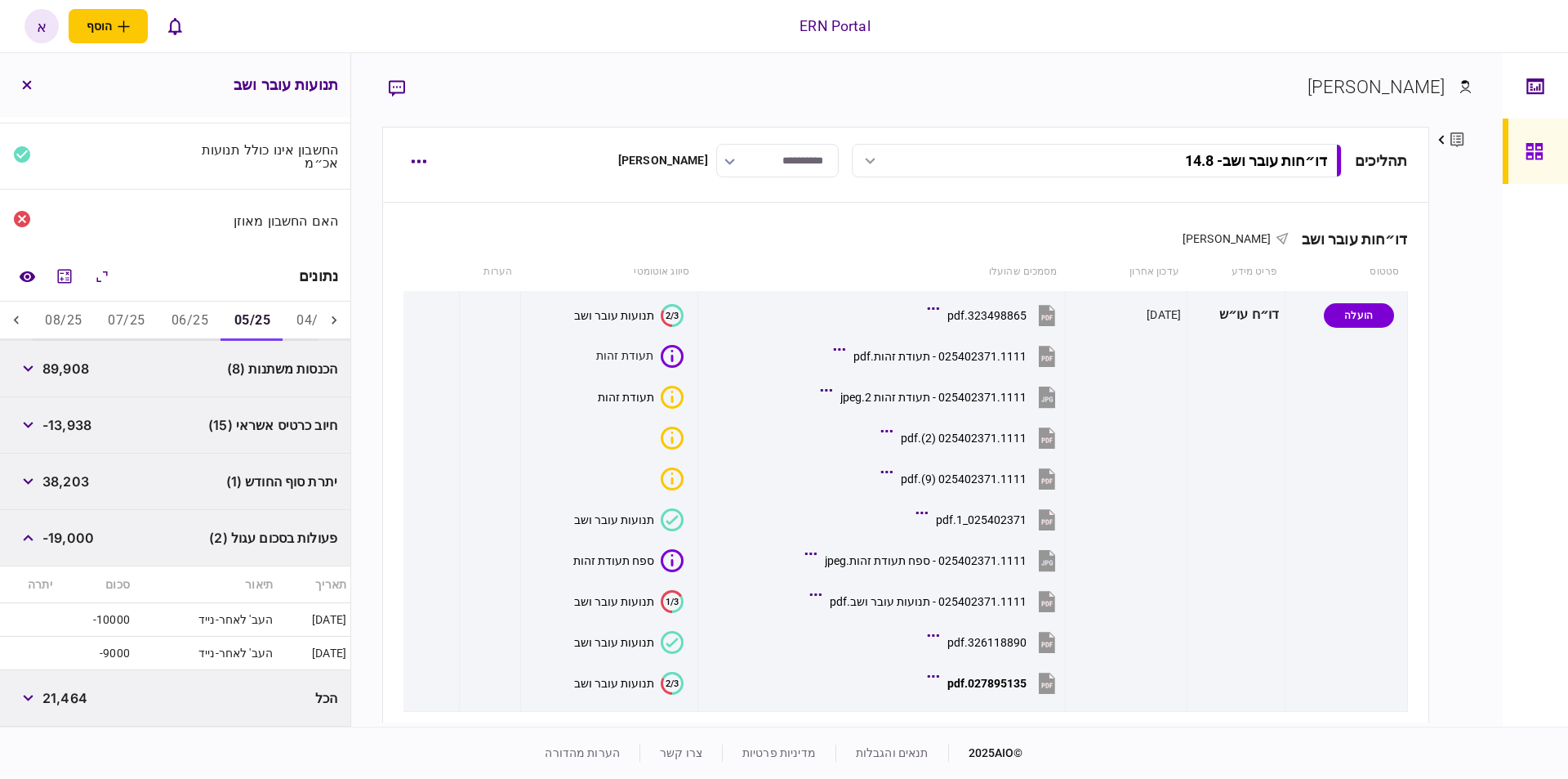
click at [77, 485] on span "38,203" at bounding box center [65, 481] width 47 height 19
copy span "38,203"
click at [89, 360] on span "89,908" at bounding box center [65, 368] width 47 height 19
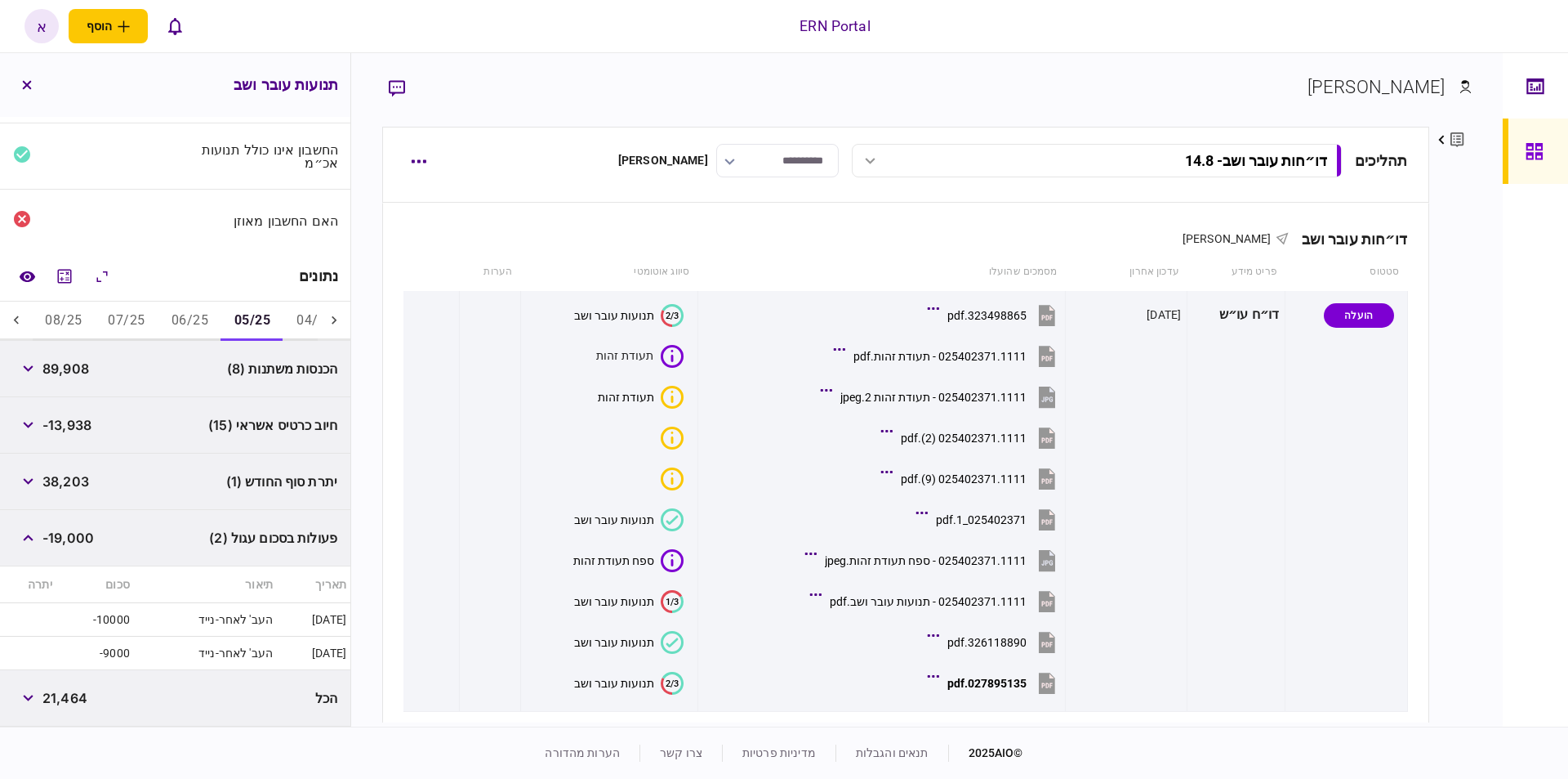
click at [84, 371] on span "89,908" at bounding box center [65, 368] width 47 height 19
copy span "89,908"
click at [201, 321] on button "06/25" at bounding box center [190, 321] width 63 height 40
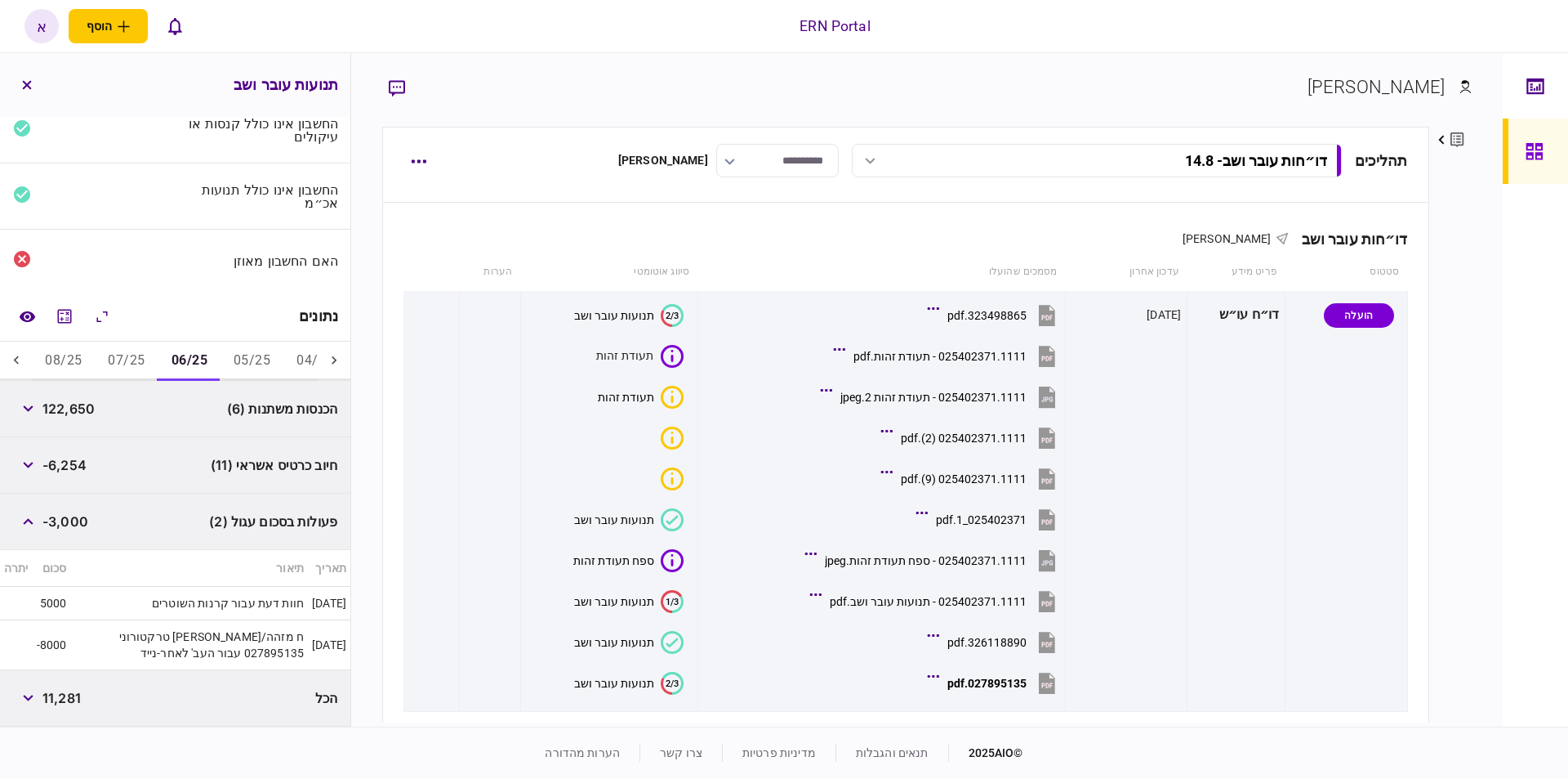
click at [73, 408] on span "122,650" at bounding box center [68, 409] width 52 height 19
copy span "122,650"
click at [155, 356] on button "07/25" at bounding box center [127, 360] width 63 height 40
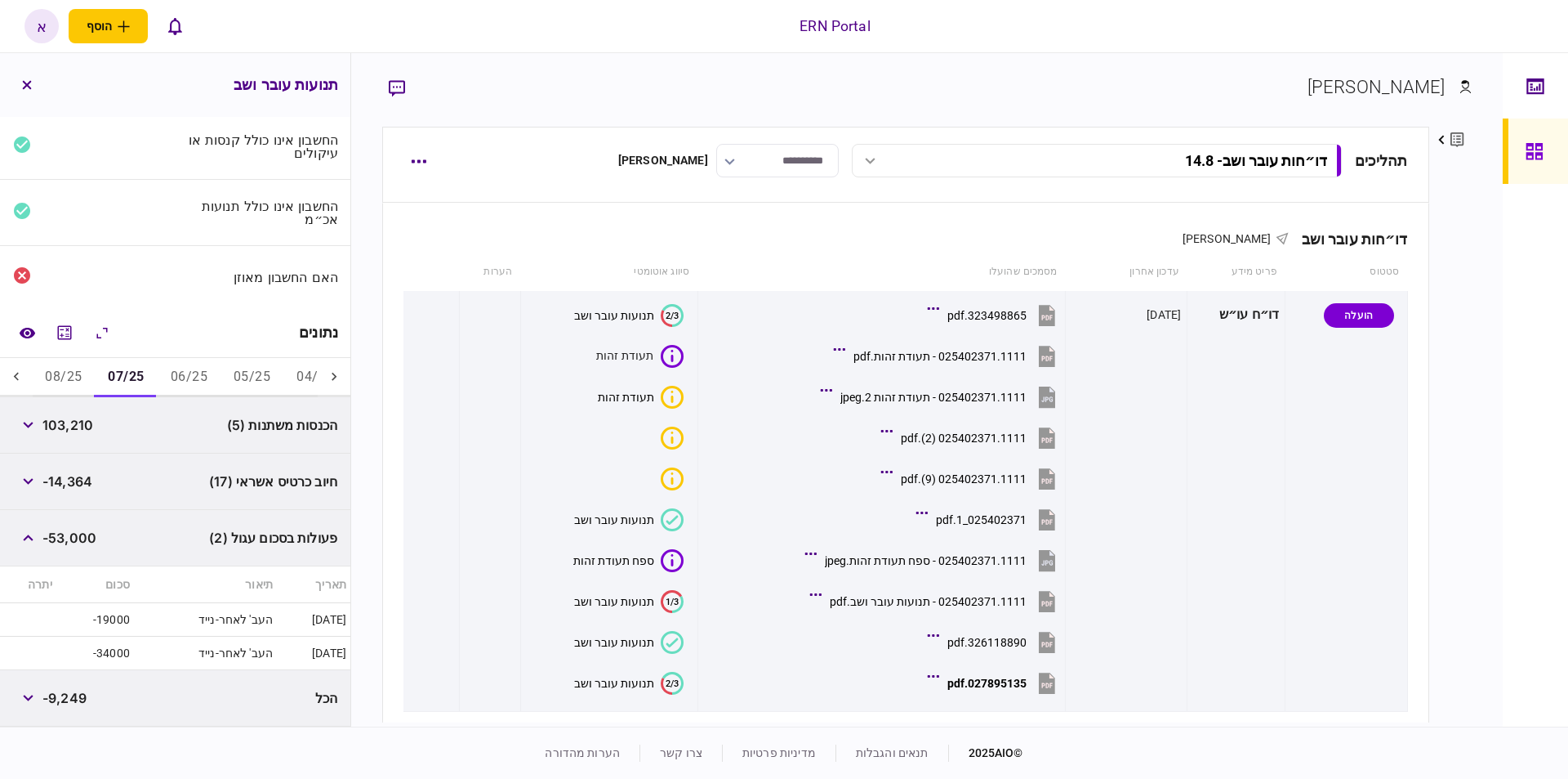
scroll to position [53, 0]
click at [67, 427] on span "103,210" at bounding box center [68, 425] width 51 height 19
copy span "103,210"
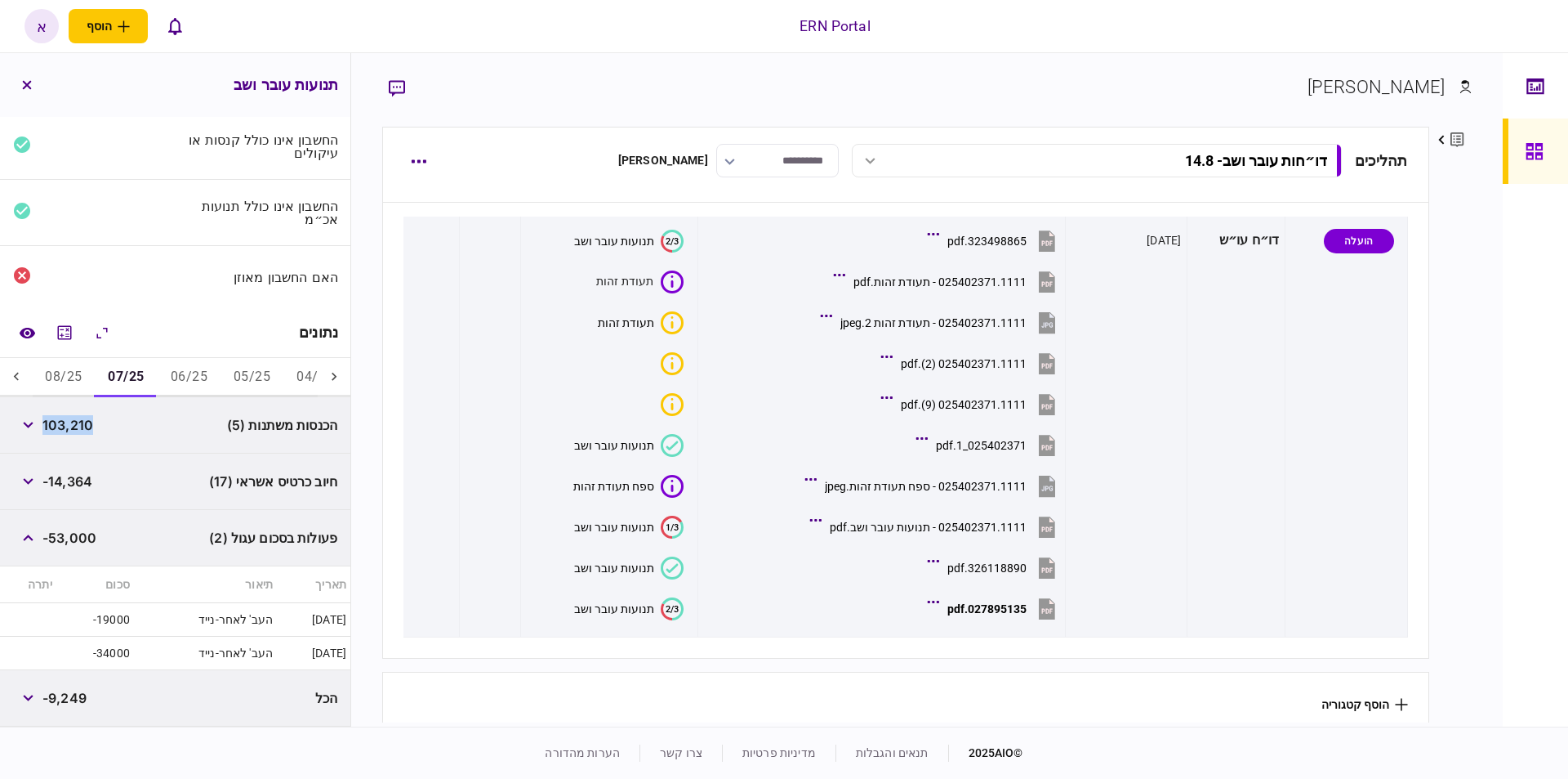
scroll to position [82, 0]
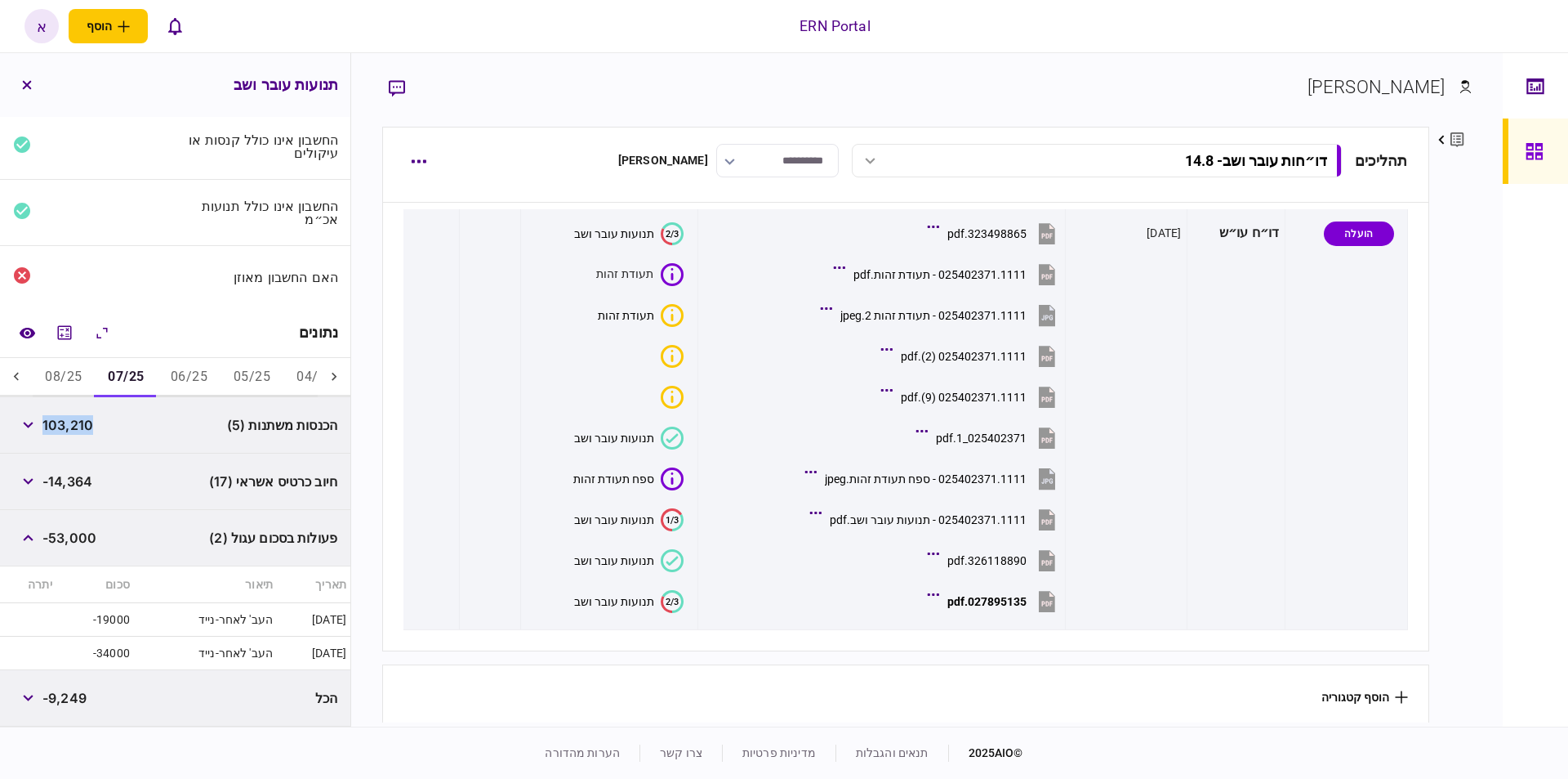
click at [955, 684] on section "הוסף קטגוריה" at bounding box center [905, 697] width 1046 height 65
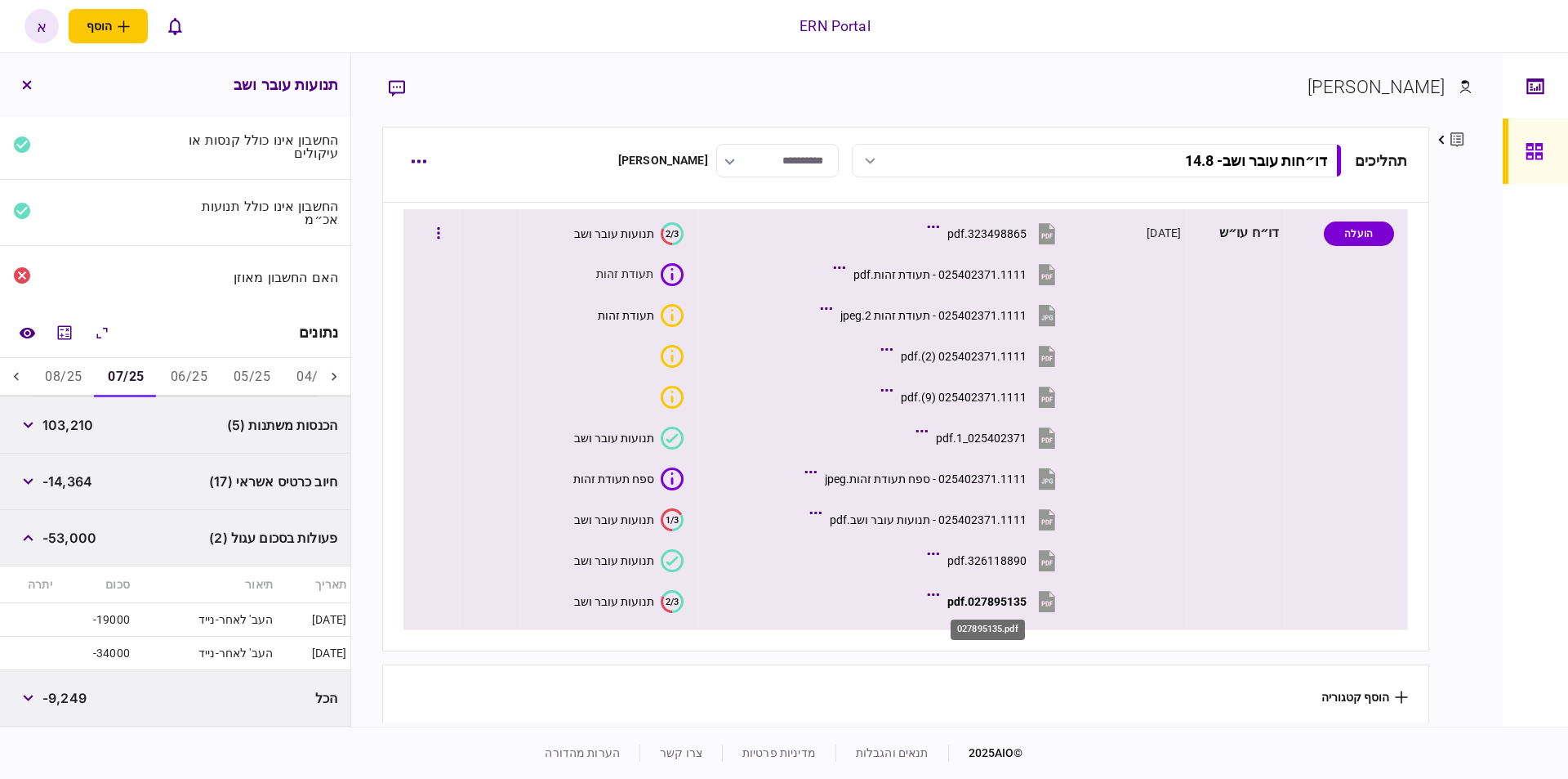
click at [968, 600] on div "027895135.pdf" at bounding box center [987, 601] width 79 height 13
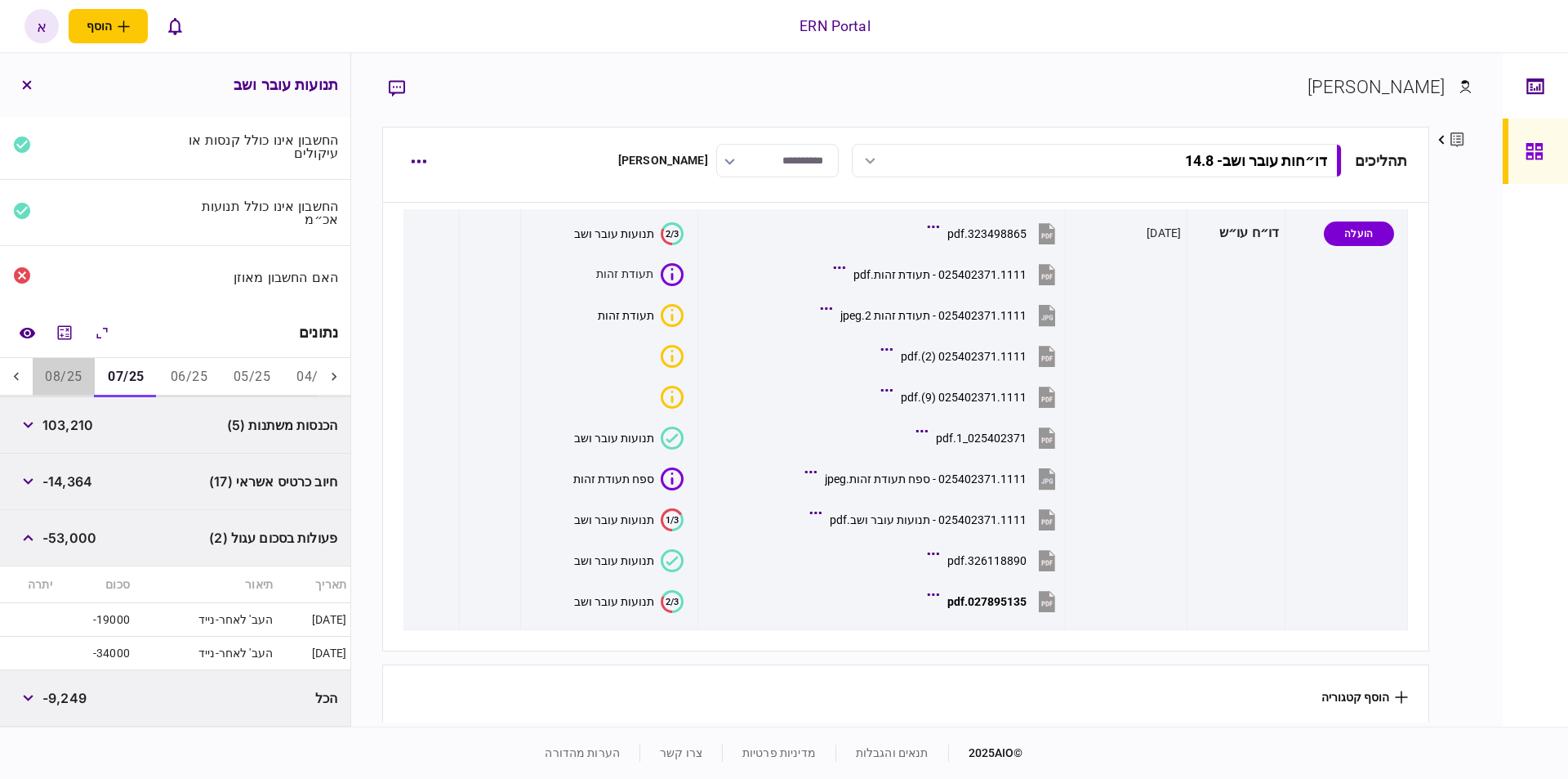
click at [57, 382] on button "08/25" at bounding box center [63, 377] width 63 height 40
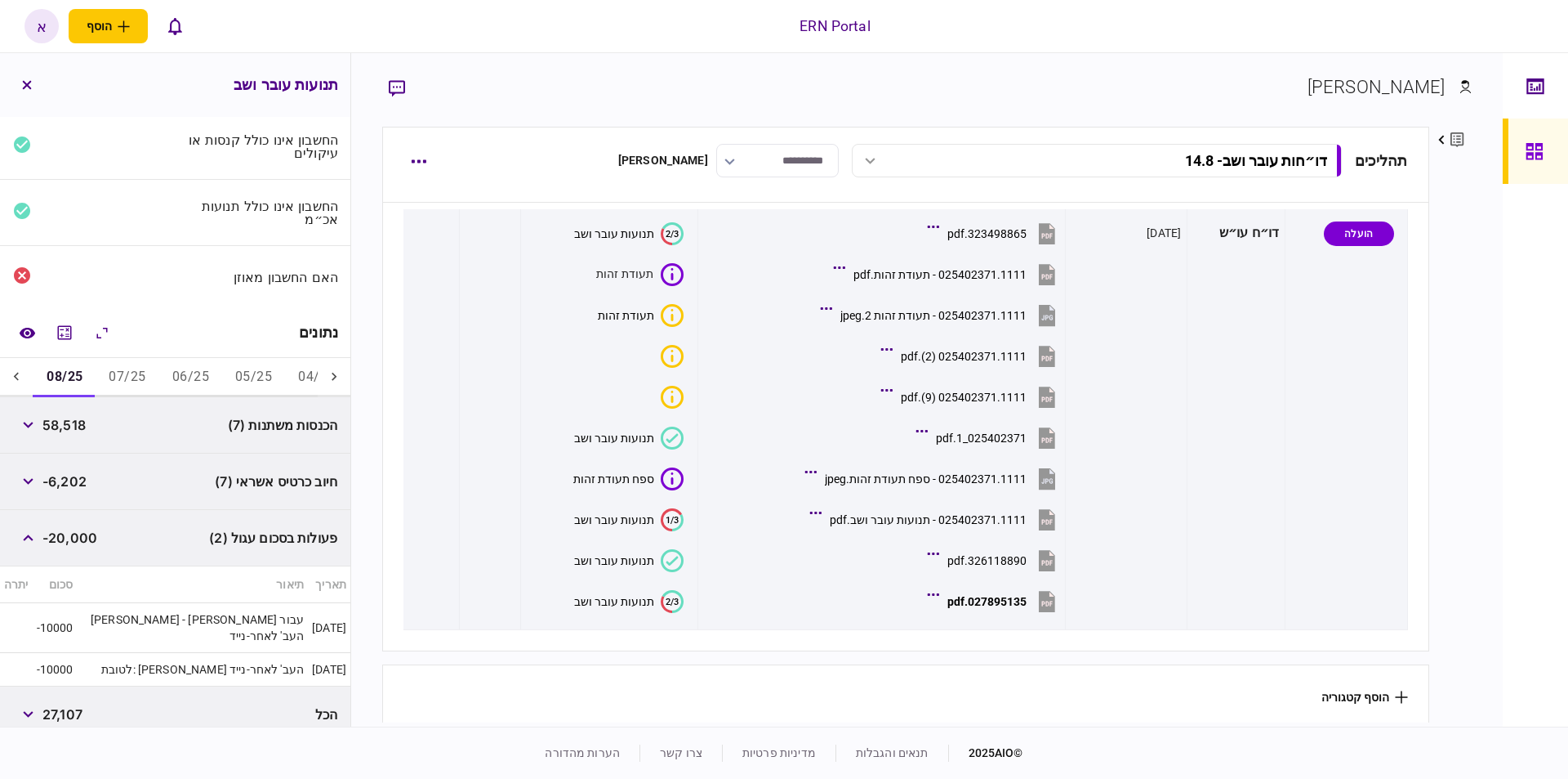
click at [72, 427] on span "58,518" at bounding box center [63, 425] width 43 height 19
copy span "58,518"
